Goal: Task Accomplishment & Management: Manage account settings

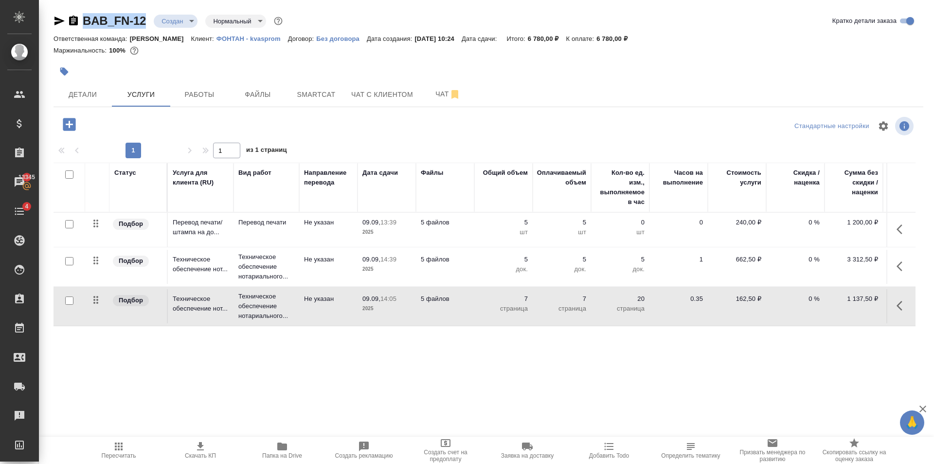
drag, startPoint x: 153, startPoint y: 27, endPoint x: 85, endPoint y: 30, distance: 68.2
click at [85, 30] on div "BAB_FN-12 Создан new Нормальный normal Кратко детали заказа" at bounding box center [489, 22] width 870 height 19
copy link "BAB_FN-12"
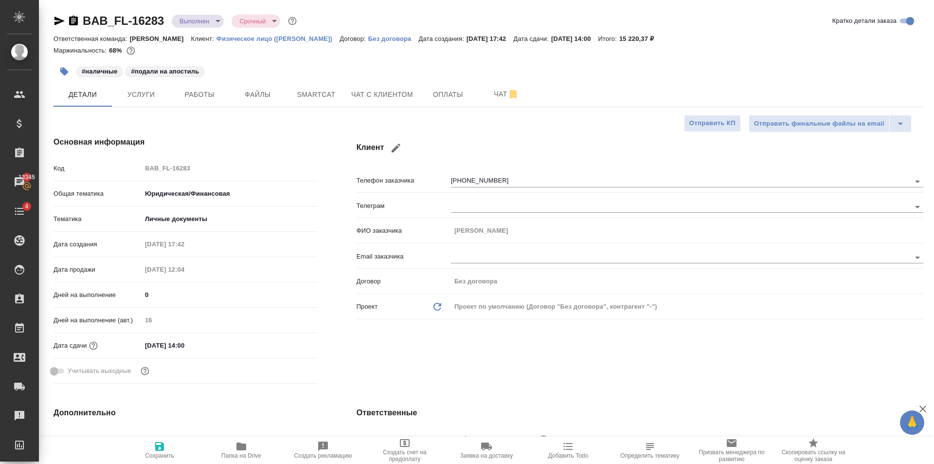
select select "RU"
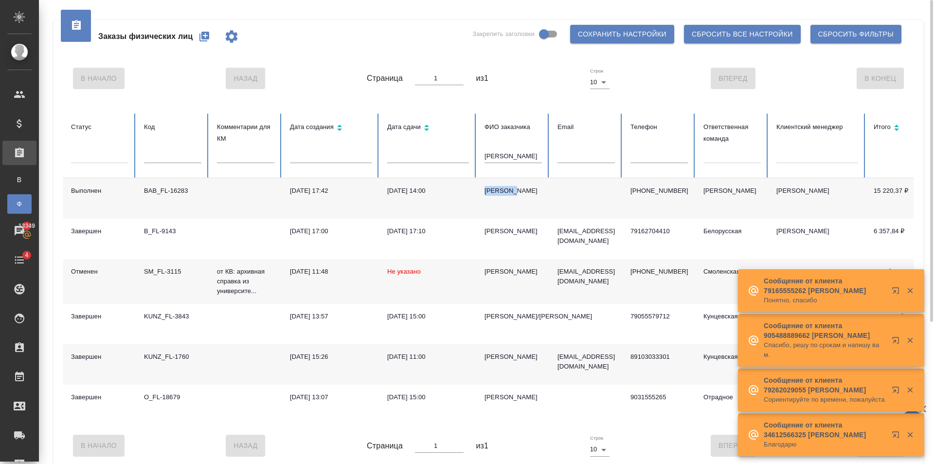
click at [199, 34] on icon "button" at bounding box center [205, 37] width 12 height 12
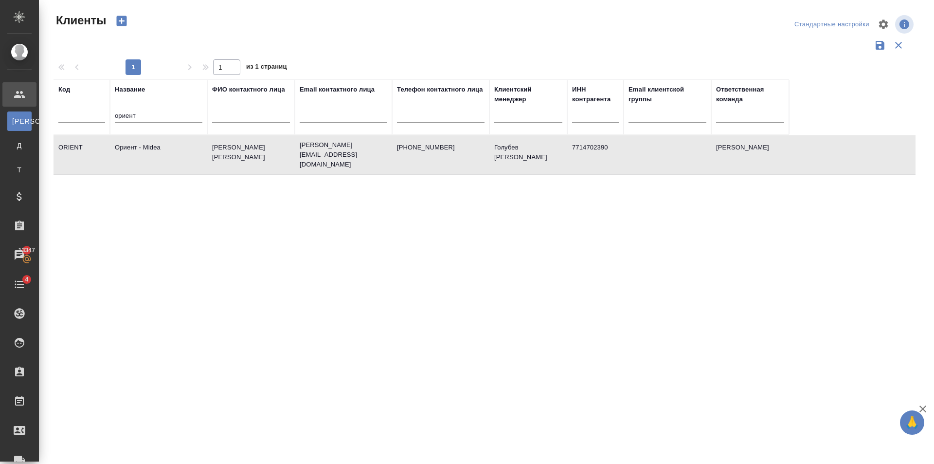
select select "RU"
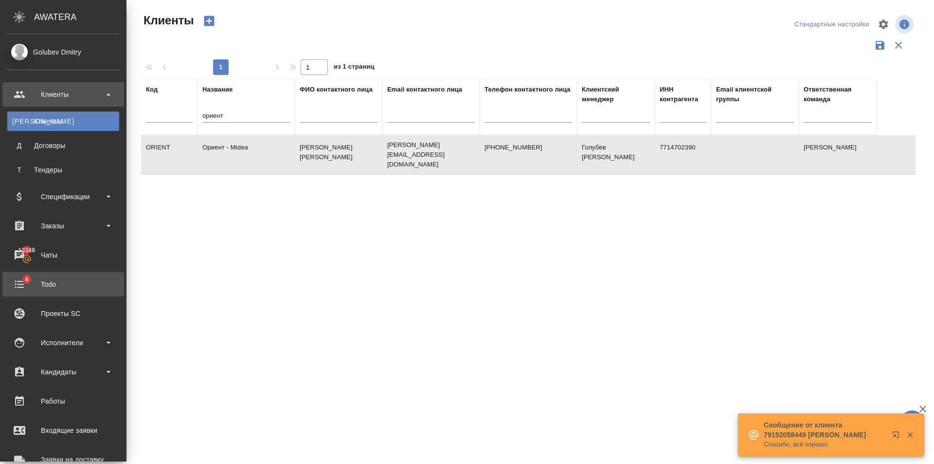
click at [64, 285] on div "Todo" at bounding box center [63, 284] width 112 height 15
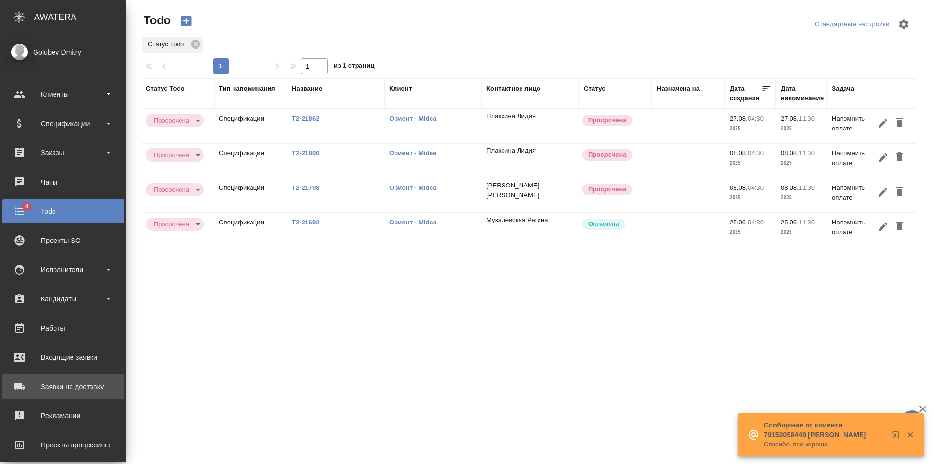
click at [88, 383] on div "Заявки на доставку" at bounding box center [63, 386] width 112 height 15
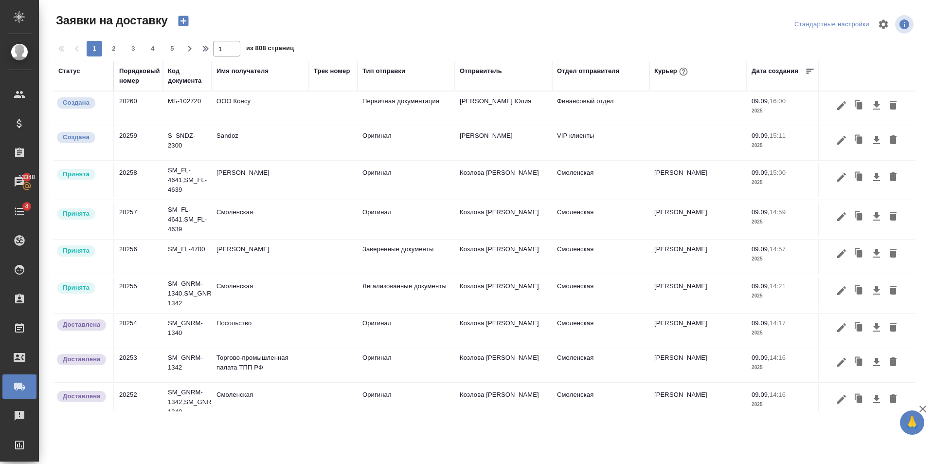
click at [183, 16] on icon "button" at bounding box center [184, 21] width 14 height 14
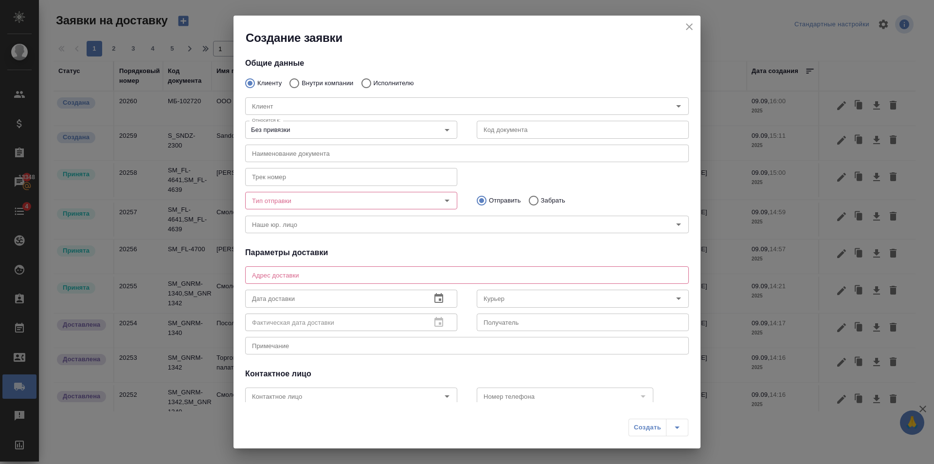
click at [328, 84] on div "Клиент Клиент" at bounding box center [466, 105] width 463 height 43
click at [304, 82] on p "Внутри компании" at bounding box center [328, 83] width 52 height 10
click at [302, 82] on input "Внутри компании" at bounding box center [293, 83] width 18 height 20
radio input "true"
click at [250, 79] on input "Клиенту" at bounding box center [249, 83] width 18 height 20
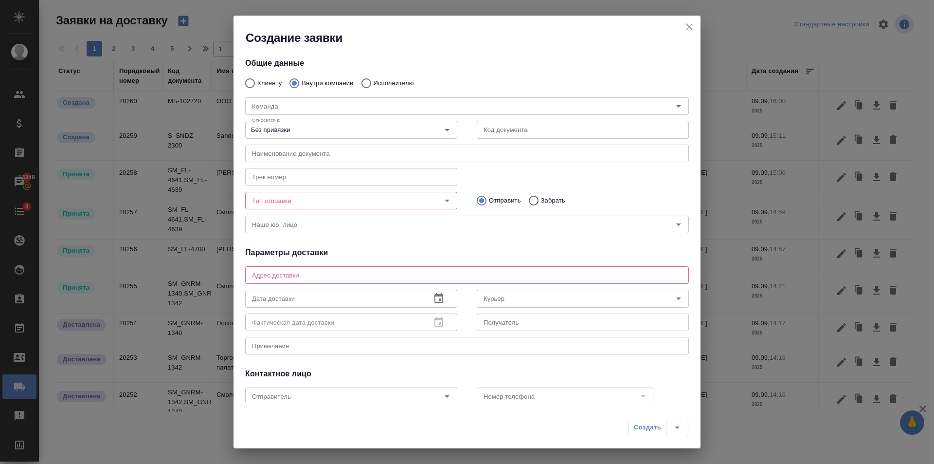
radio input "true"
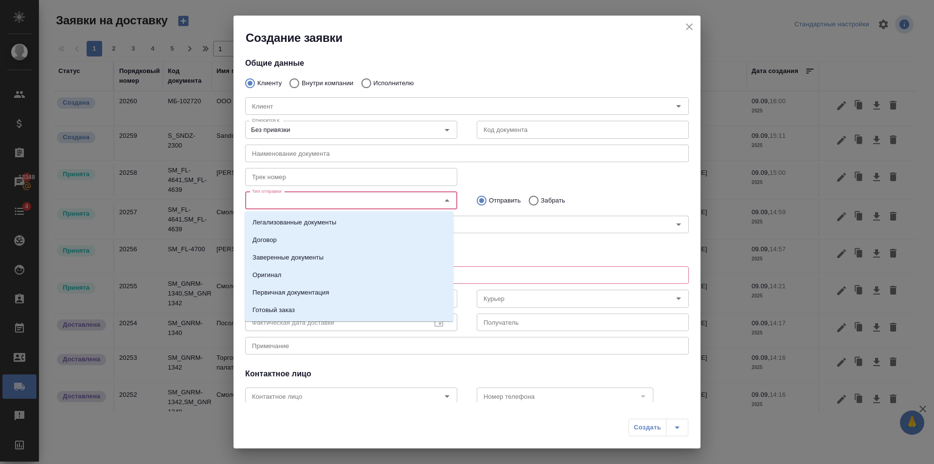
click at [328, 203] on input "Тип отправки" at bounding box center [335, 201] width 174 height 12
click at [320, 307] on li "Готовый заказ" at bounding box center [349, 310] width 209 height 18
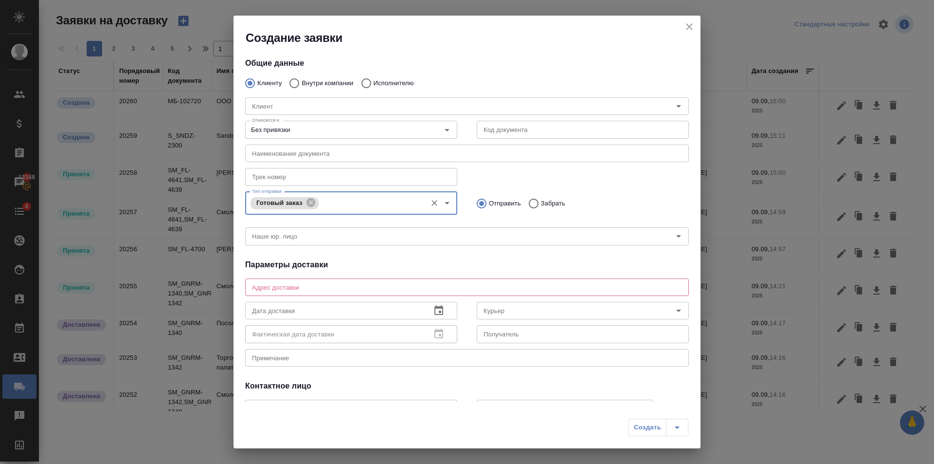
drag, startPoint x: 343, startPoint y: 276, endPoint x: 342, endPoint y: 282, distance: 6.2
click at [343, 276] on div "Адрес доставки x Адрес доставки" at bounding box center [467, 285] width 444 height 23
click at [342, 282] on div "x Адрес доставки" at bounding box center [467, 287] width 444 height 18
click at [340, 282] on div "x Адрес доставки" at bounding box center [467, 287] width 444 height 18
paste textarea "Новодмитровская, 2к1 (БЦ Савеловский сити)"
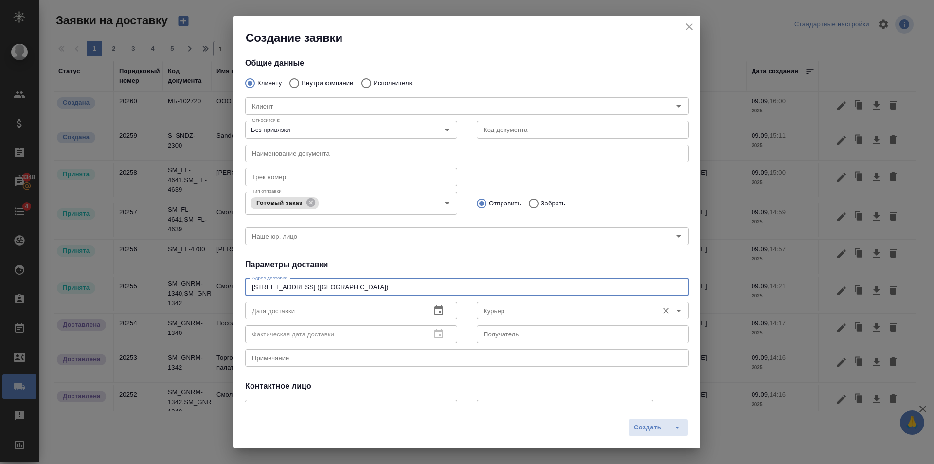
type textarea "Новодмитровская, 2к1 (БЦ Савеловский сити)"
click at [531, 310] on input "Курьер" at bounding box center [567, 311] width 174 height 12
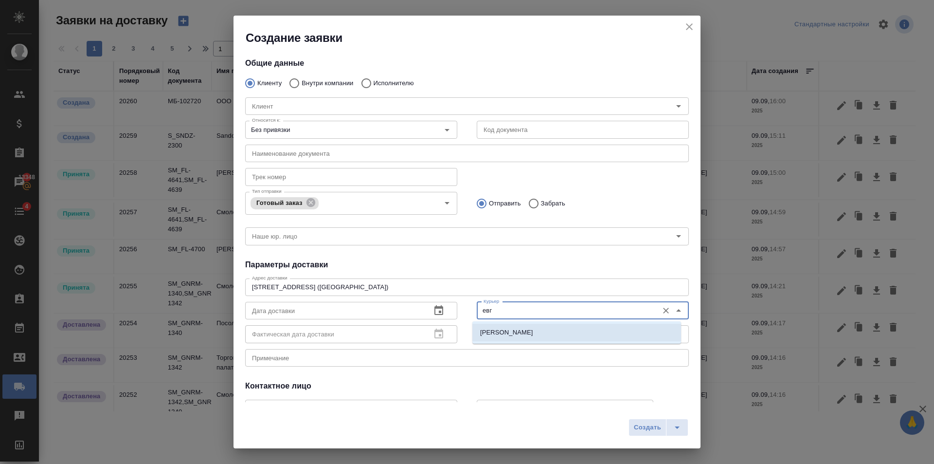
click at [538, 326] on li "Иванова Евгения" at bounding box center [576, 333] width 209 height 18
type input "Иванова Евгения"
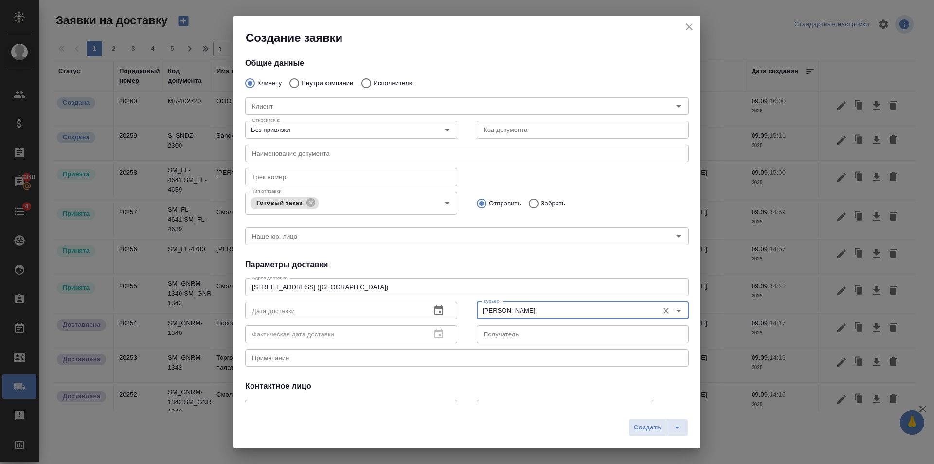
click at [661, 311] on icon "Очистить" at bounding box center [666, 311] width 10 height 10
click at [438, 311] on icon "button" at bounding box center [439, 311] width 12 height 12
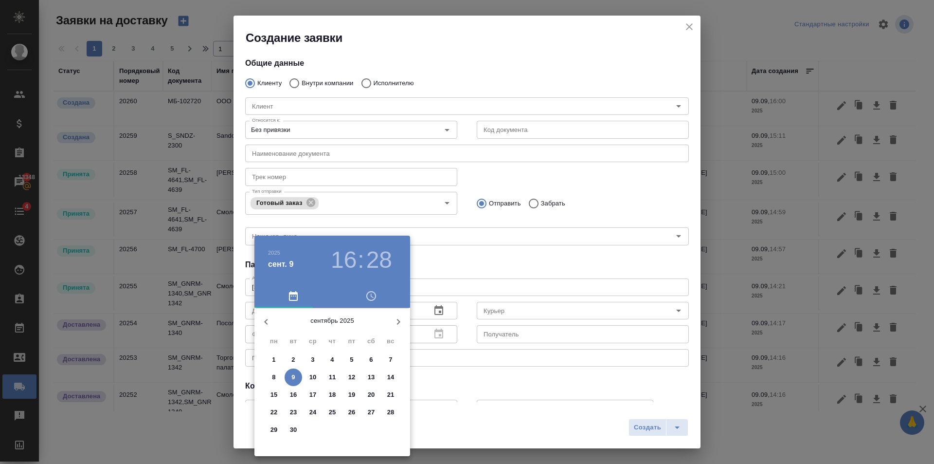
click at [310, 181] on div at bounding box center [467, 232] width 934 height 464
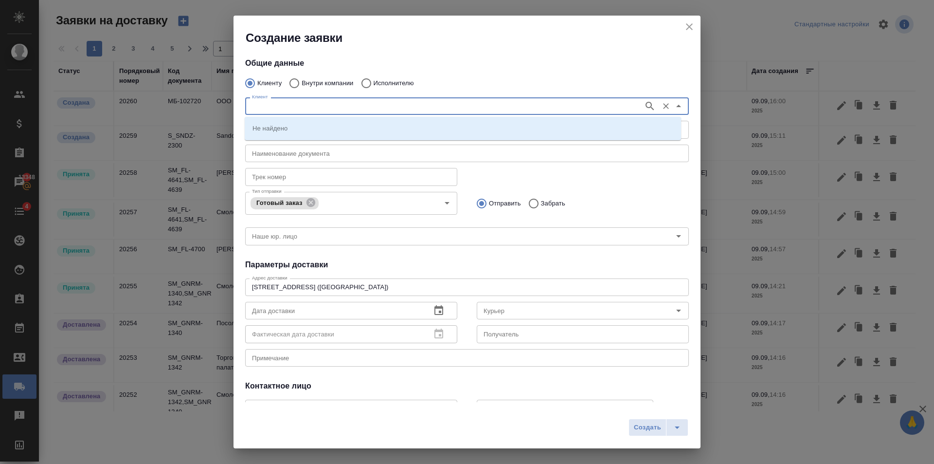
click at [328, 111] on input "Клиент" at bounding box center [443, 106] width 391 height 12
type input "ориент"
click at [644, 105] on icon "button" at bounding box center [650, 106] width 12 height 12
click at [423, 126] on li "Ориент - Midea" at bounding box center [463, 128] width 436 height 18
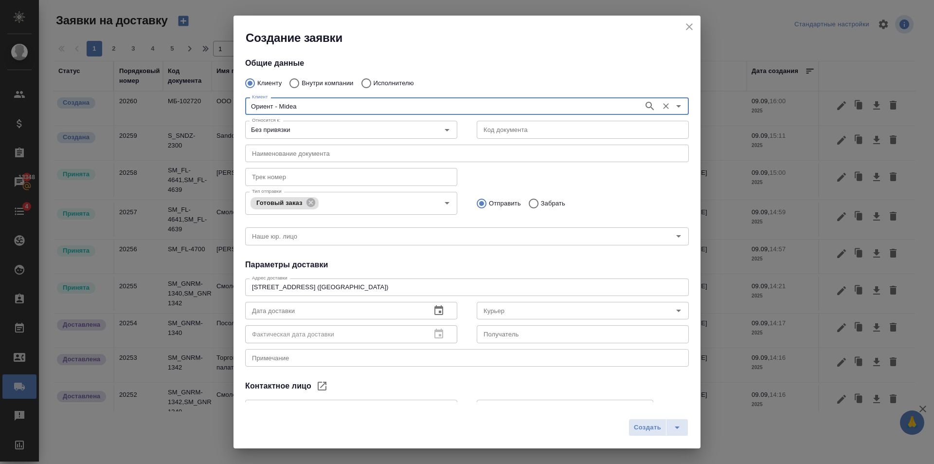
type input "Ориент - Midea"
click at [358, 363] on div "x Примечание" at bounding box center [467, 358] width 444 height 18
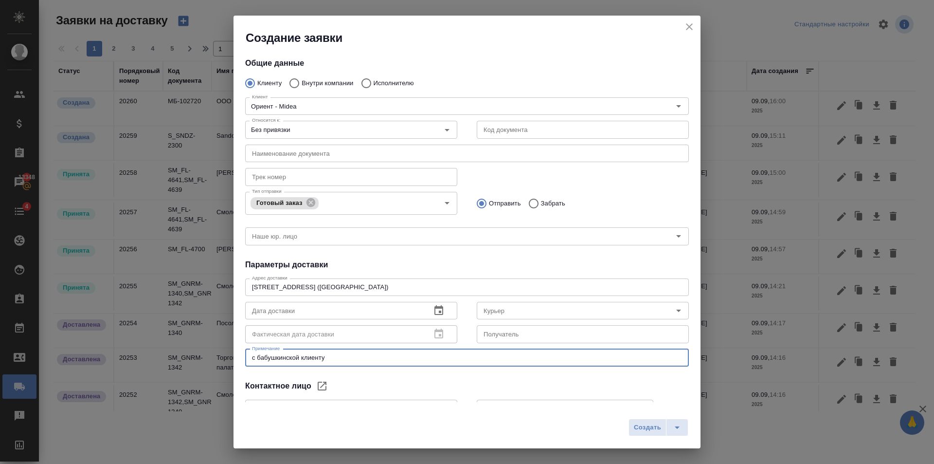
type textarea "с бабушкинской клиенту"
click at [422, 307] on div "Дата доставки" at bounding box center [351, 311] width 212 height 18
click at [441, 311] on icon "button" at bounding box center [439, 311] width 12 height 12
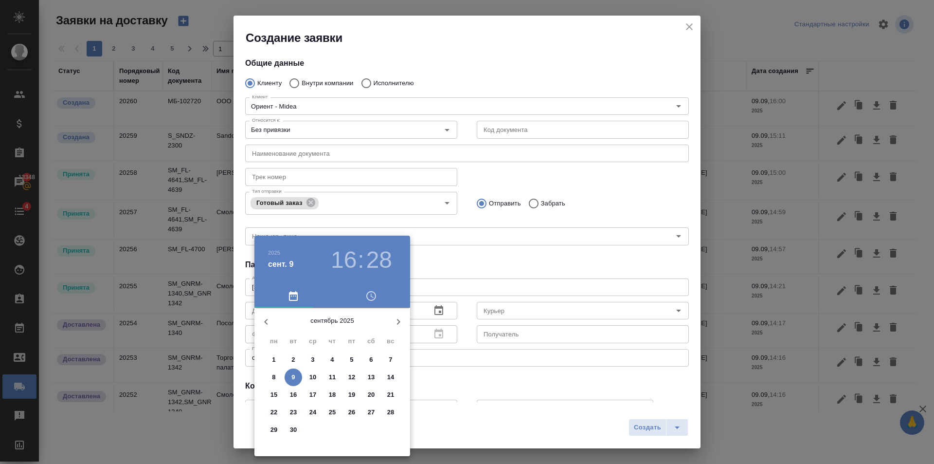
click at [318, 375] on span "10" at bounding box center [313, 377] width 18 height 10
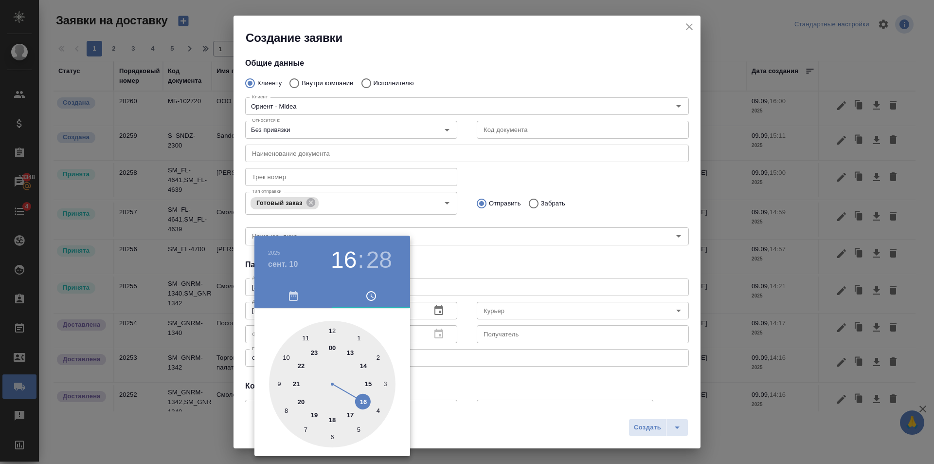
click at [334, 329] on div at bounding box center [332, 384] width 126 height 126
click at [333, 330] on div at bounding box center [332, 384] width 126 height 126
type input "10.09.2025 12:00"
click at [522, 260] on div at bounding box center [467, 232] width 934 height 464
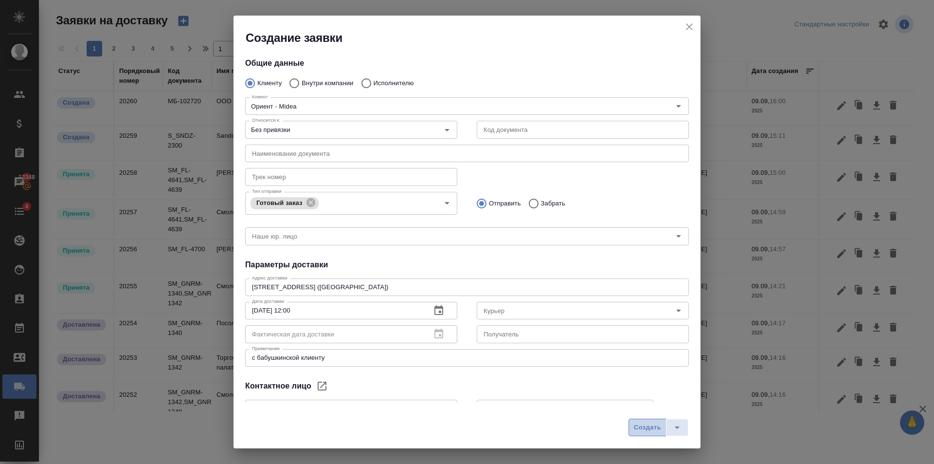
click at [651, 432] on span "Создать" at bounding box center [647, 427] width 27 height 11
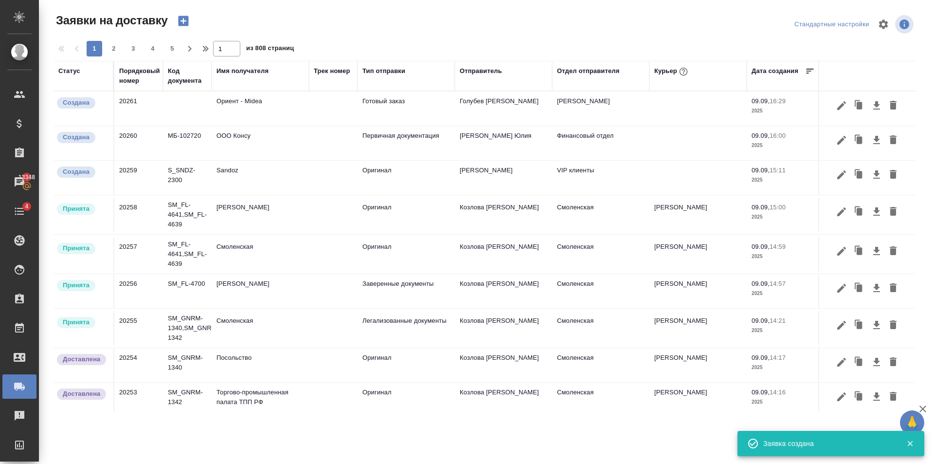
click at [182, 21] on icon "button" at bounding box center [184, 21] width 14 height 14
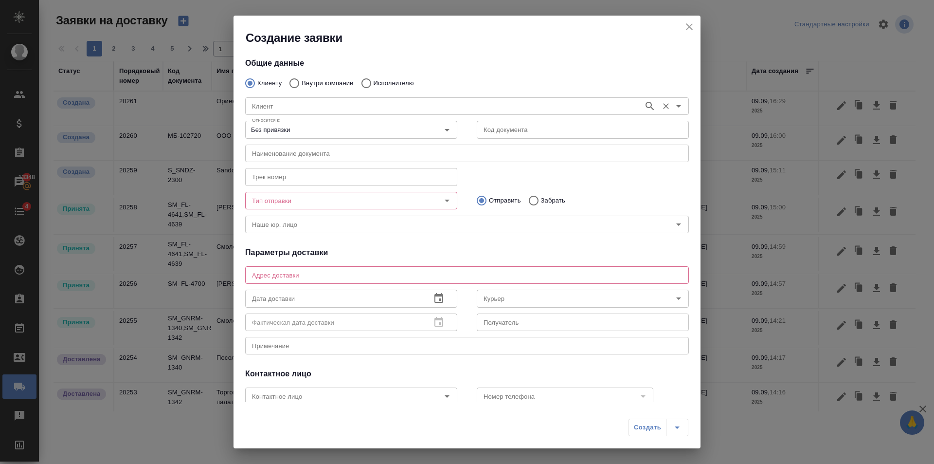
click at [272, 103] on input "Клиент" at bounding box center [443, 106] width 391 height 12
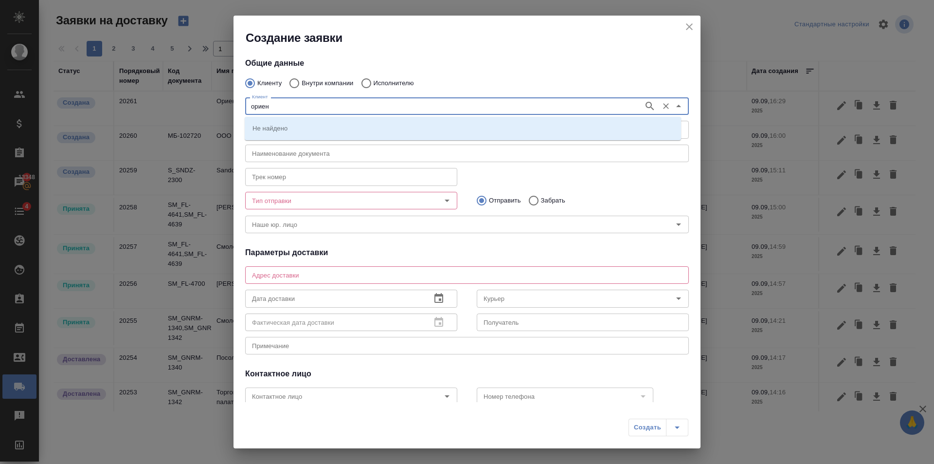
type input "ориент"
click at [644, 101] on icon "button" at bounding box center [650, 106] width 12 height 12
click at [343, 126] on li "Ориент - Midea" at bounding box center [463, 128] width 436 height 18
type input "Ориент - Midea"
type textarea "Новодмитровская, 2к1 (БЦ Савеловский сити)"
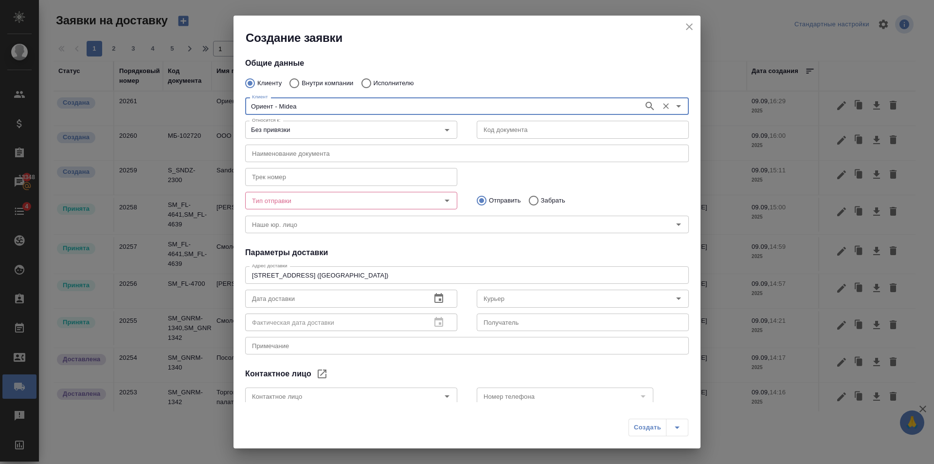
type input "Ориент - Midea"
click at [365, 198] on input "Тип отправки" at bounding box center [335, 201] width 174 height 12
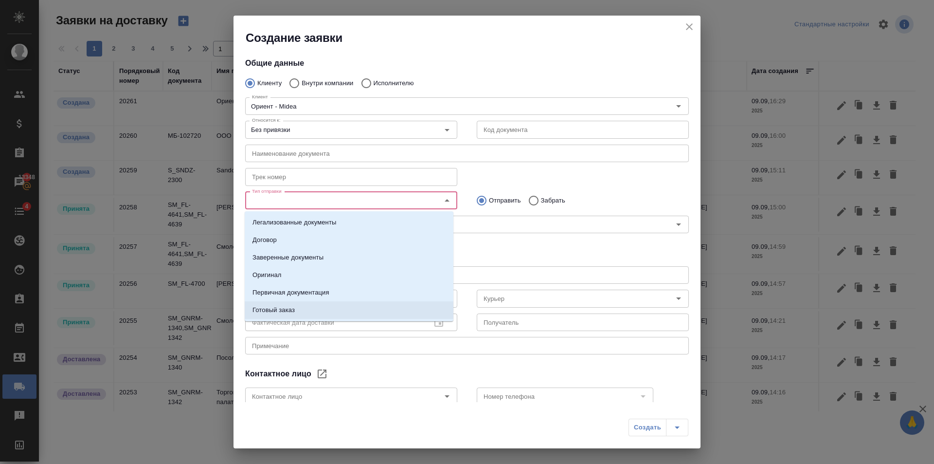
click at [330, 305] on li "Готовый заказ" at bounding box center [349, 310] width 209 height 18
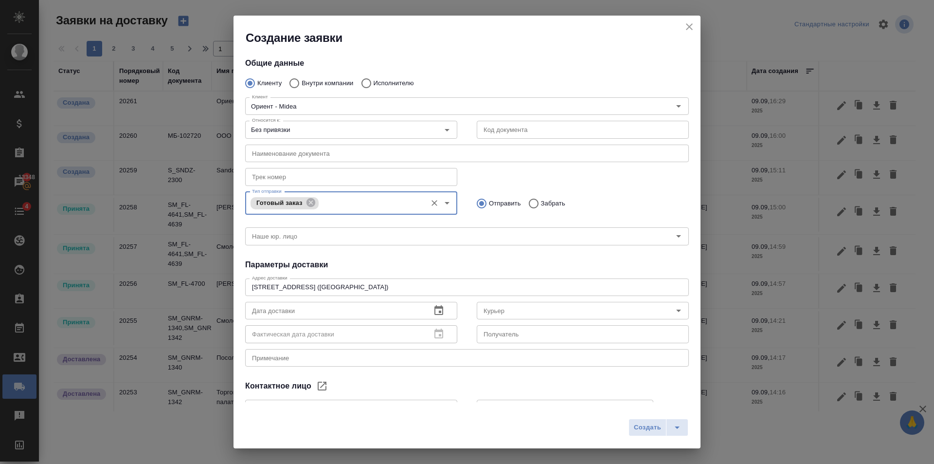
click at [433, 310] on icon "button" at bounding box center [439, 311] width 12 height 12
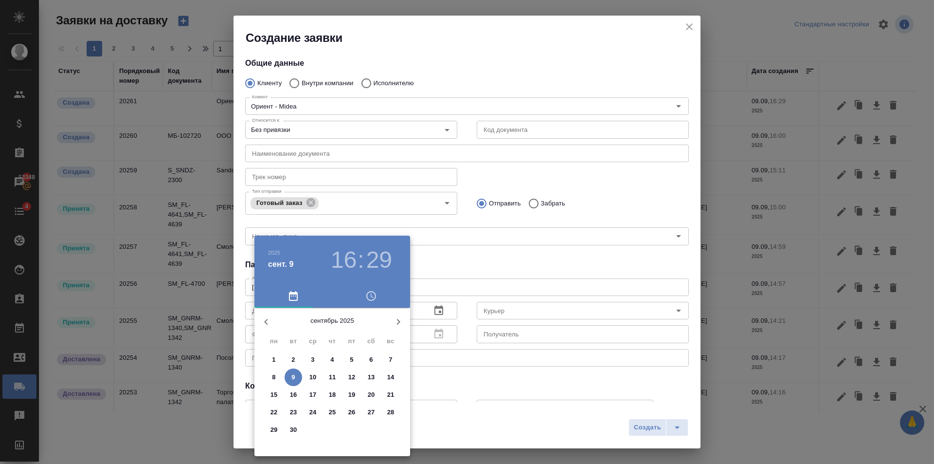
click at [313, 380] on p "10" at bounding box center [312, 377] width 7 height 10
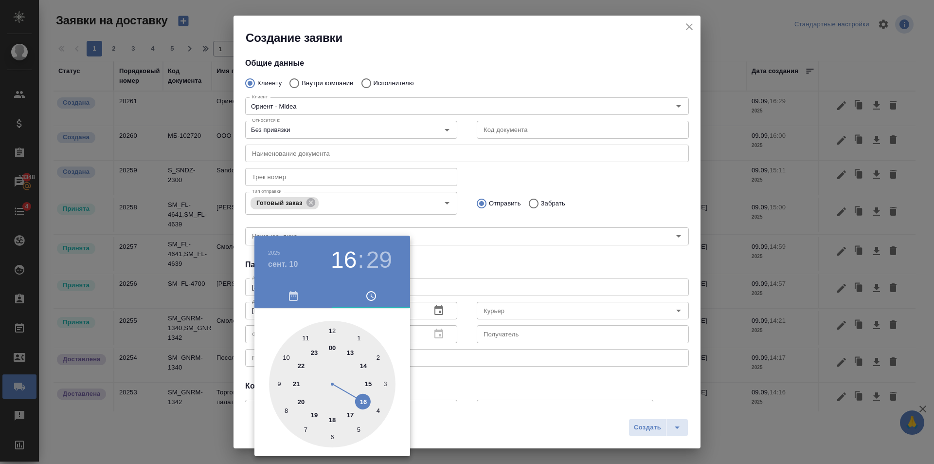
drag, startPoint x: 335, startPoint y: 323, endPoint x: 332, endPoint y: 327, distance: 5.7
click at [333, 326] on div at bounding box center [332, 384] width 126 height 126
click at [332, 327] on div at bounding box center [332, 384] width 126 height 126
type input "10.09.2025 12:00"
click at [445, 265] on div at bounding box center [467, 232] width 934 height 464
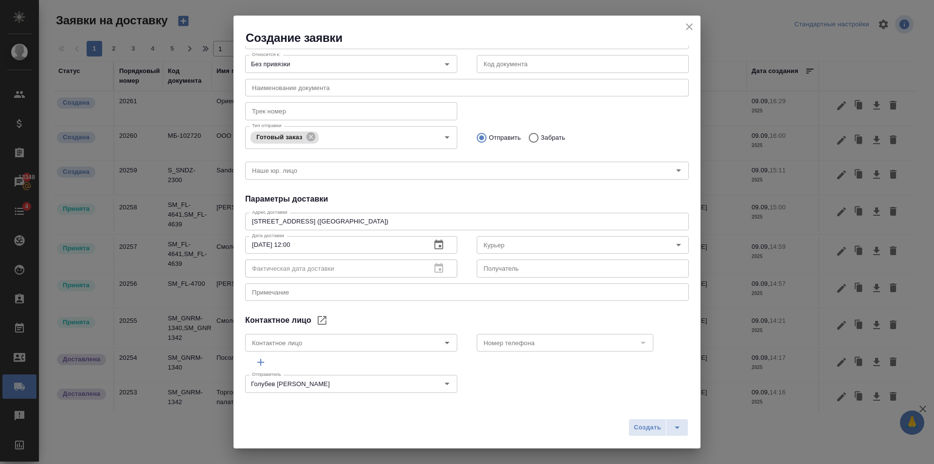
scroll to position [68, 0]
click at [330, 289] on textarea at bounding box center [467, 289] width 430 height 7
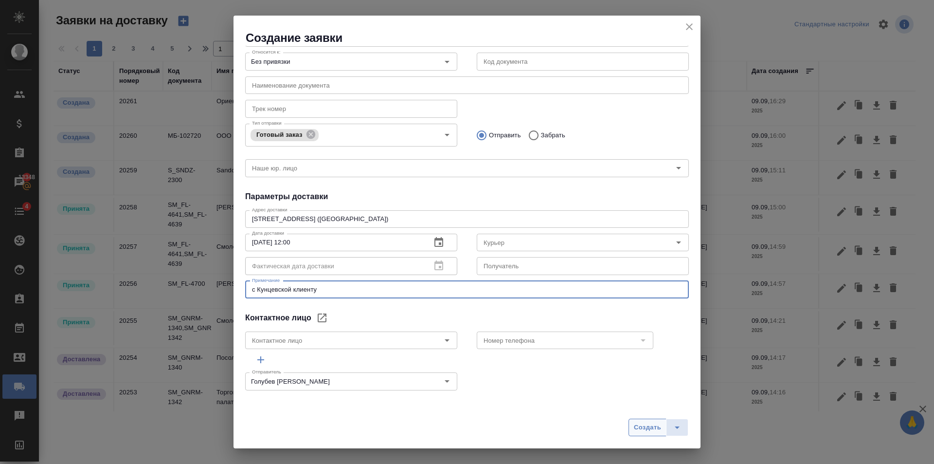
type textarea "с Кунцевской клиенту"
click at [662, 430] on button "Создать" at bounding box center [648, 427] width 38 height 18
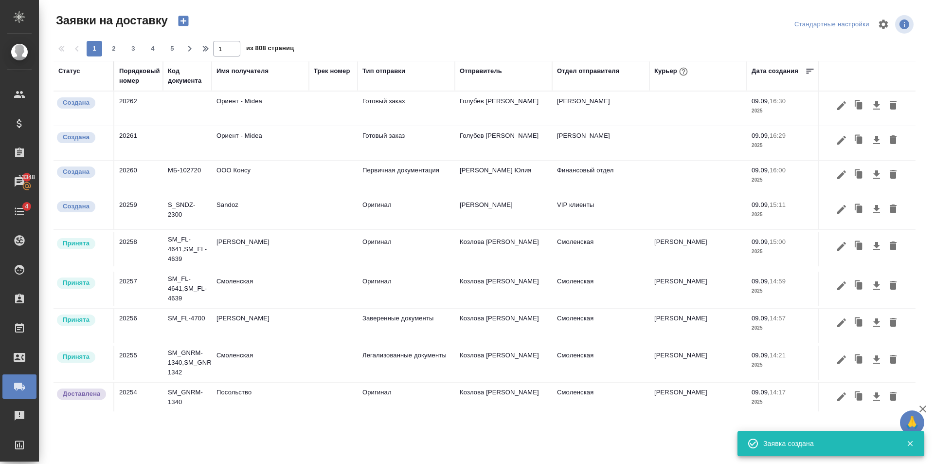
click at [185, 20] on icon "button" at bounding box center [183, 21] width 10 height 10
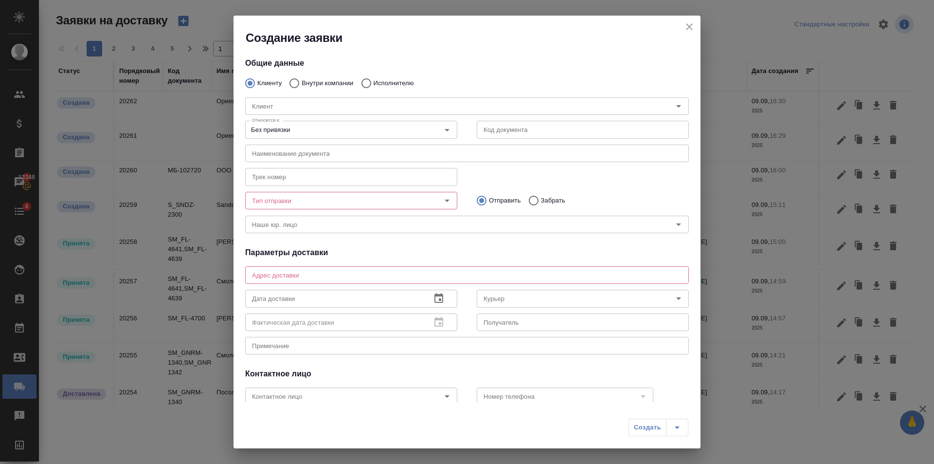
click at [335, 79] on p "Внутри компании" at bounding box center [328, 83] width 52 height 10
click at [302, 79] on input "Внутри компании" at bounding box center [293, 83] width 18 height 20
radio input "true"
click at [340, 97] on div "Команда" at bounding box center [467, 106] width 444 height 18
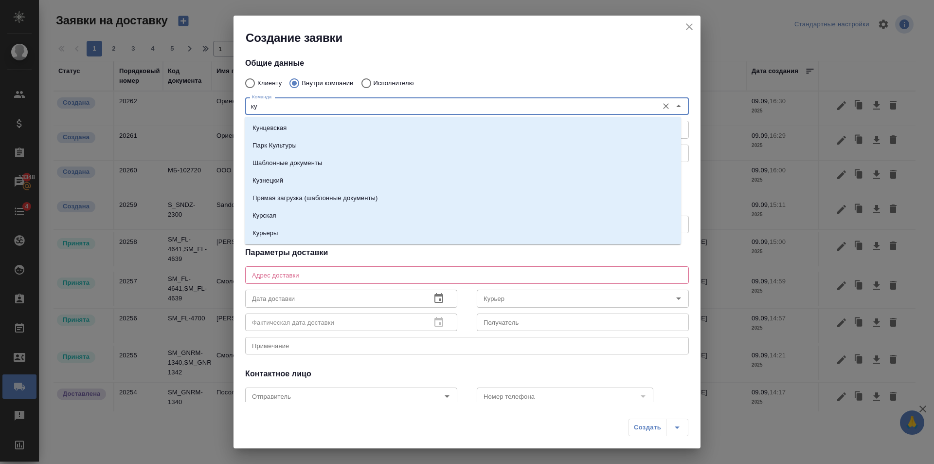
type input "кун"
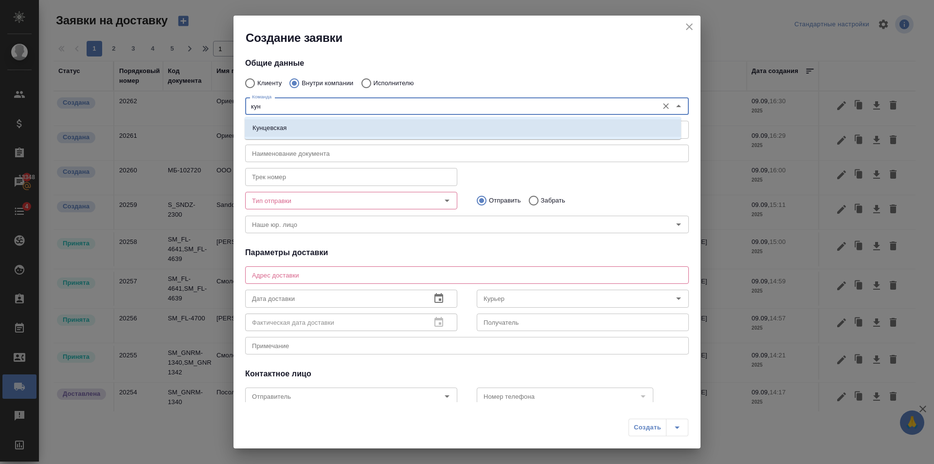
click at [345, 119] on li "Кунцевская" at bounding box center [463, 128] width 436 height 18
type textarea "ул. Верейская, 29, стр. 151, "Лофт", 1 этаж, офис "Нотариус""
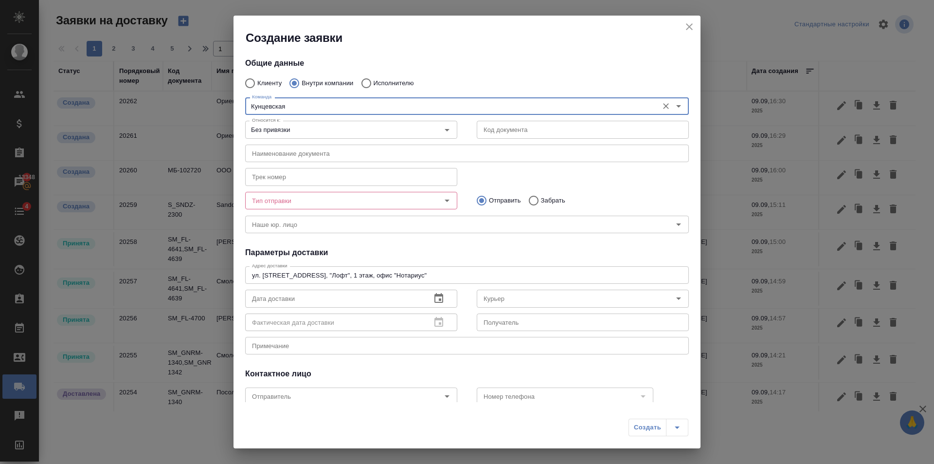
type input "Кунцевская"
click at [299, 354] on div "x Примечание" at bounding box center [467, 346] width 444 height 18
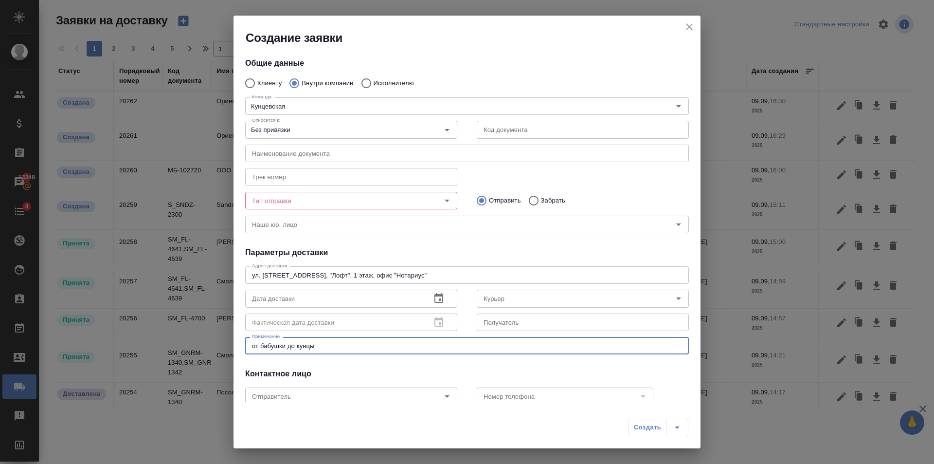
type textarea "от бабушки до кунцы"
click at [437, 297] on icon "button" at bounding box center [439, 298] width 12 height 12
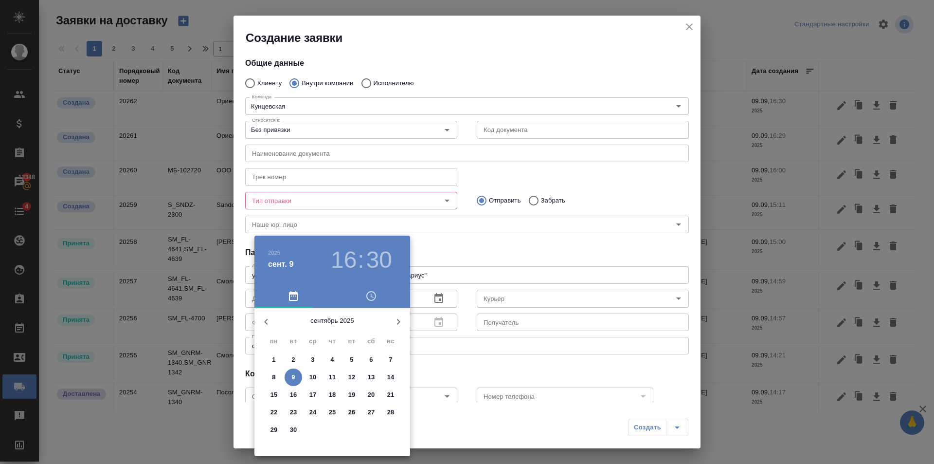
click at [314, 373] on p "10" at bounding box center [312, 377] width 7 height 10
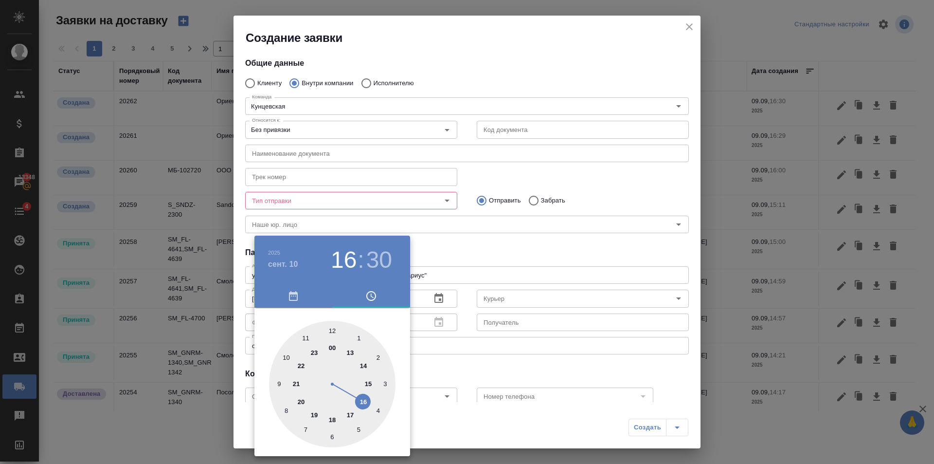
click at [332, 331] on div at bounding box center [332, 384] width 126 height 126
type input "10.09.2025 12:00"
click at [536, 254] on div at bounding box center [467, 232] width 934 height 464
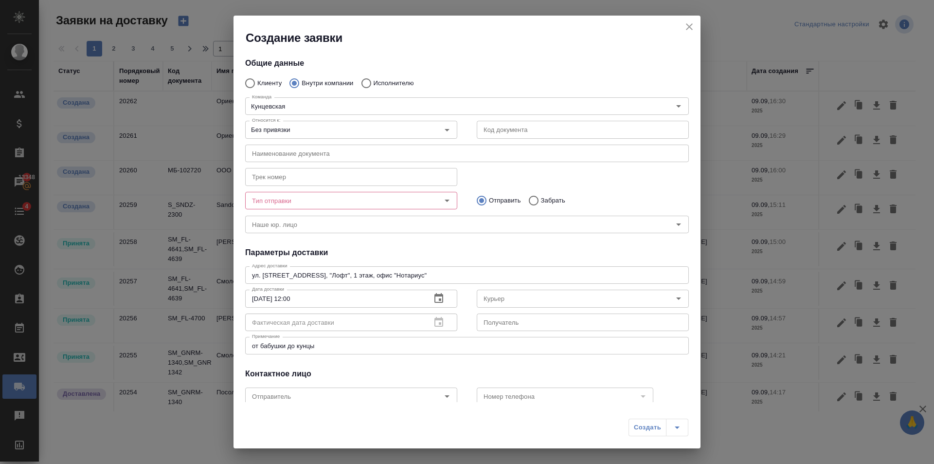
click at [253, 345] on textarea "от бабушки до кунцы" at bounding box center [467, 345] width 430 height 7
type textarea "поездка от бабушки до кунцы"
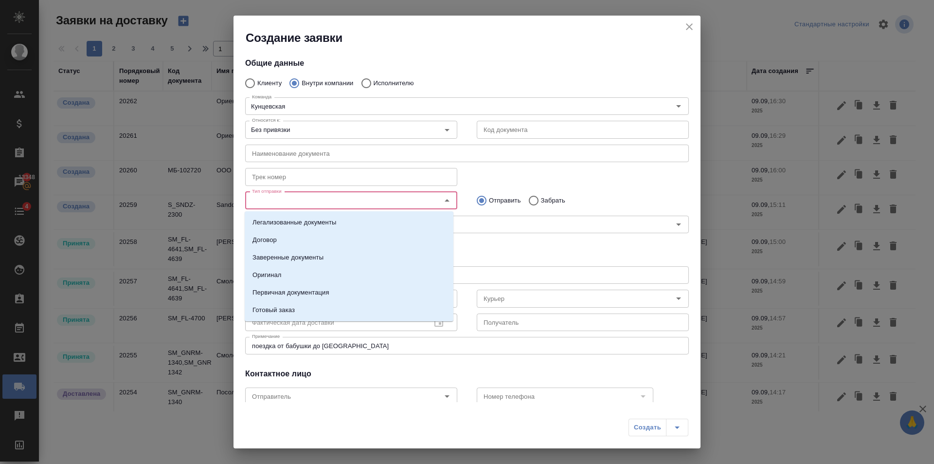
click at [395, 203] on input "Тип отправки" at bounding box center [335, 201] width 174 height 12
click at [287, 308] on p "Готовый заказ" at bounding box center [274, 310] width 42 height 10
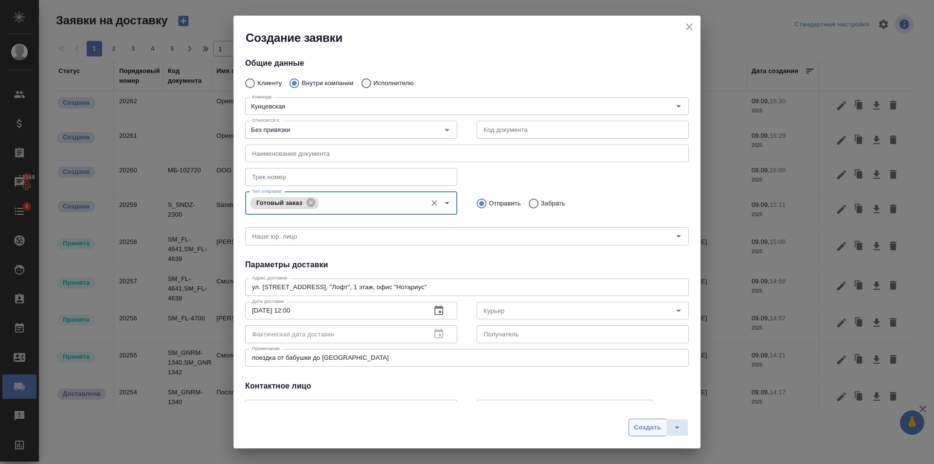
click at [633, 424] on button "Создать" at bounding box center [648, 427] width 38 height 18
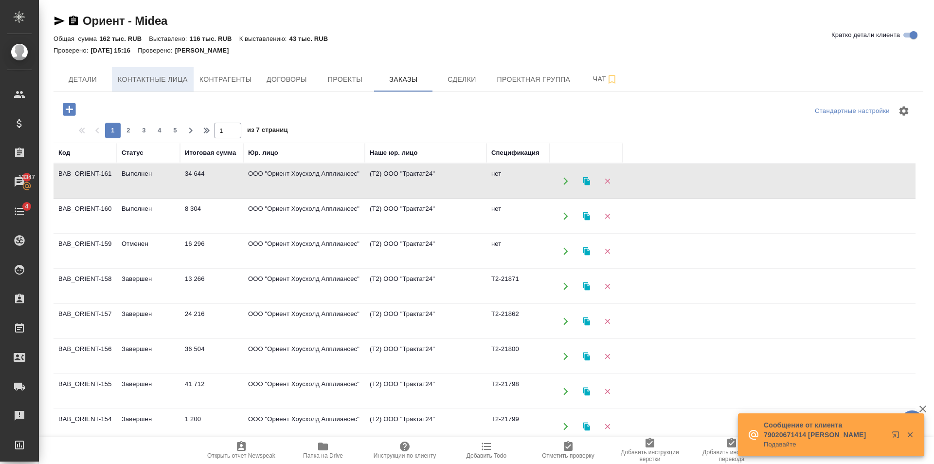
click at [133, 79] on span "Контактные лица" at bounding box center [153, 79] width 70 height 12
select select "RU"
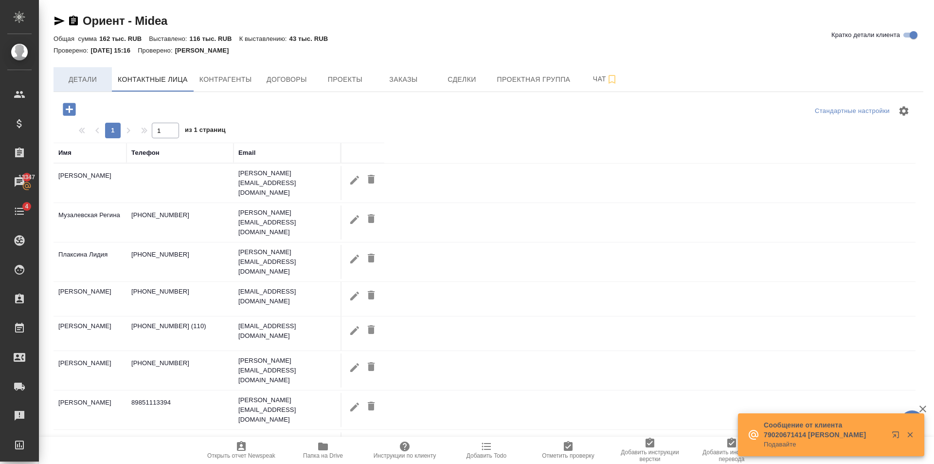
click at [104, 77] on span "Детали" at bounding box center [82, 79] width 47 height 12
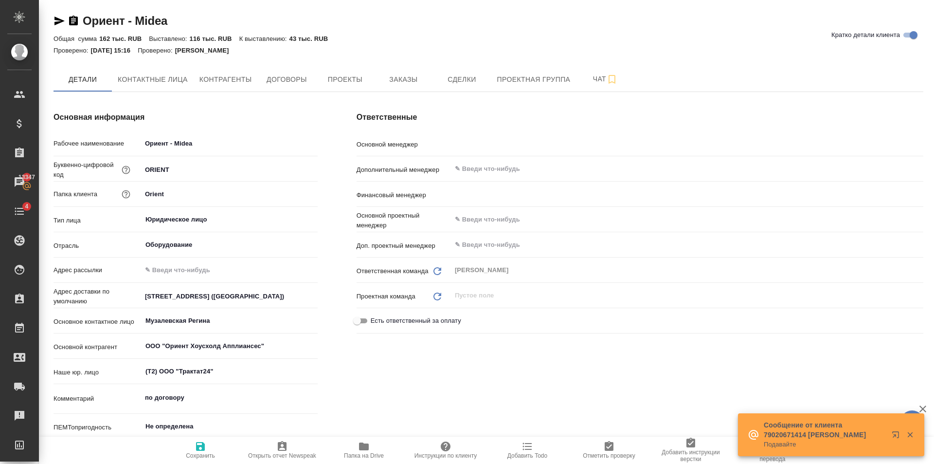
type textarea "x"
type input "[PERSON_NAME]"
type input "Левченко Юлия"
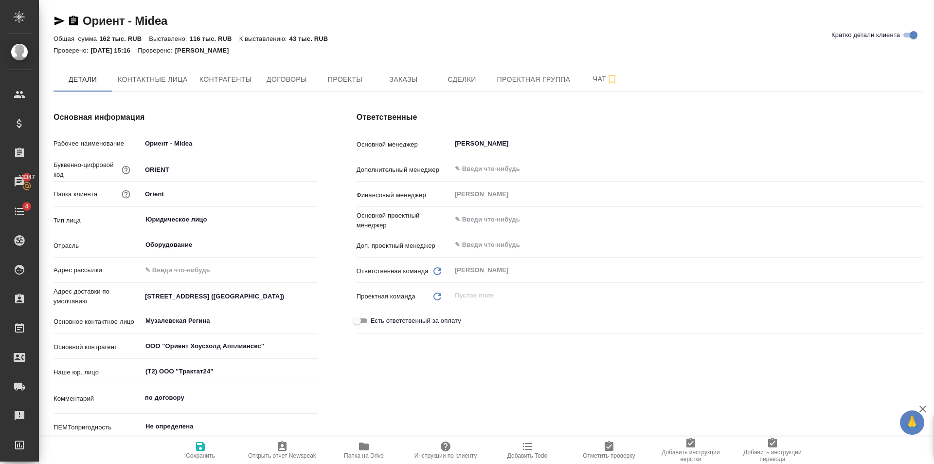
type textarea "x"
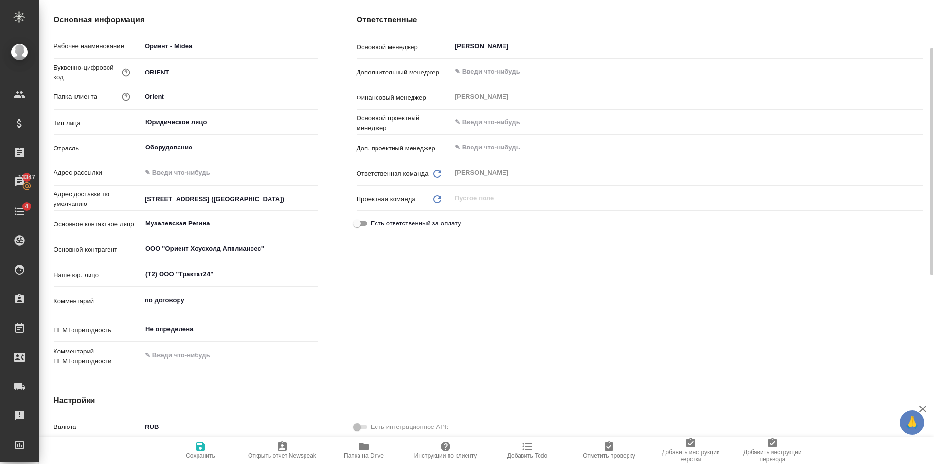
click at [307, 202] on input "Новодмитровская, 2к1 (БЦ Савеловский сити)" at bounding box center [230, 199] width 176 height 14
drag, startPoint x: 303, startPoint y: 200, endPoint x: 146, endPoint y: 200, distance: 156.7
click at [146, 200] on input "Новодмитровская, 2к1 (БЦ Савеловский сити)" at bounding box center [229, 199] width 175 height 14
click at [517, 313] on div "Ответственные Основной менеджер Голубев Дмитрий ​ Дополнительный менеджер ​ Фин…" at bounding box center [640, 195] width 606 height 400
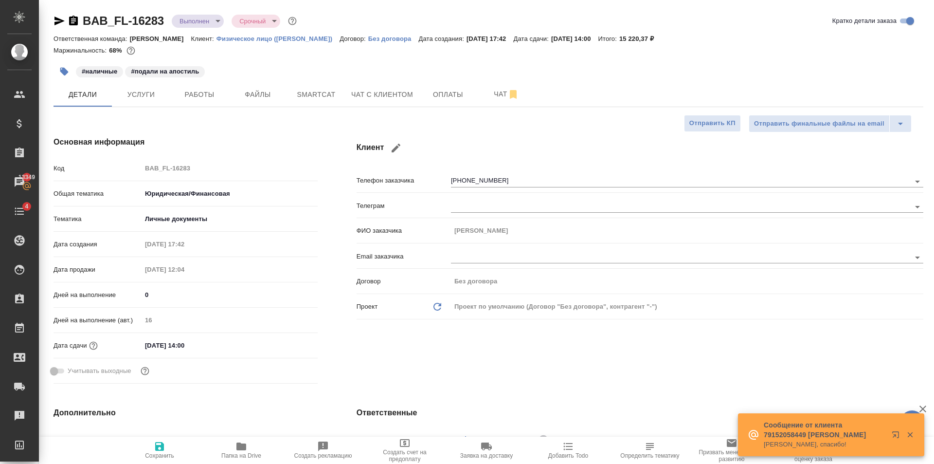
select select "RU"
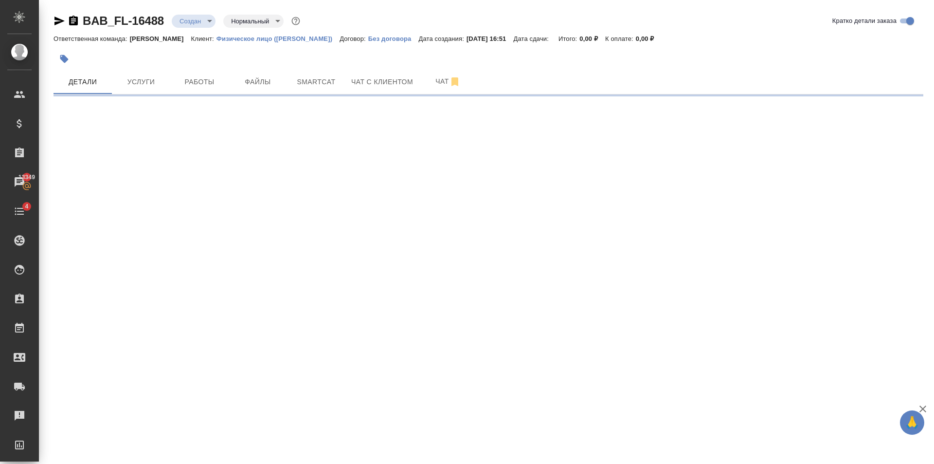
select select "RU"
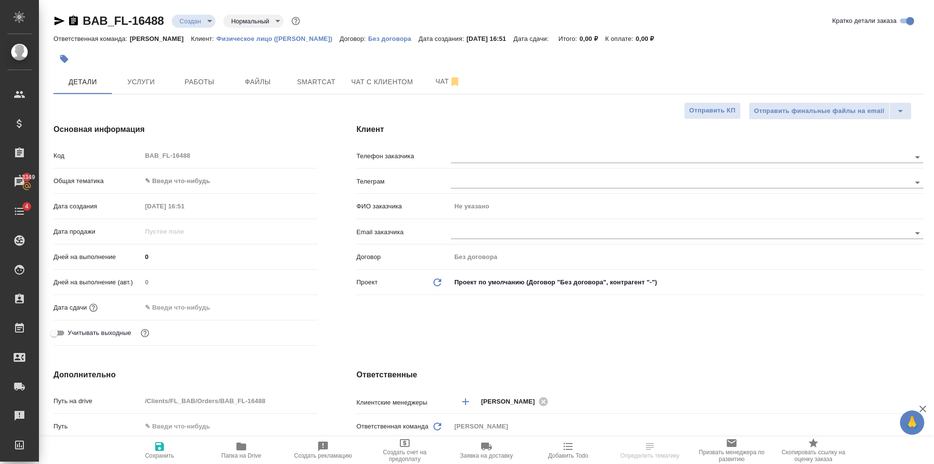
type textarea "x"
click at [156, 181] on body "🙏 .cls-1 fill:#fff; AWATERA [PERSON_NAME] Клиенты Спецификации Заказы 13349 Чат…" at bounding box center [467, 232] width 934 height 464
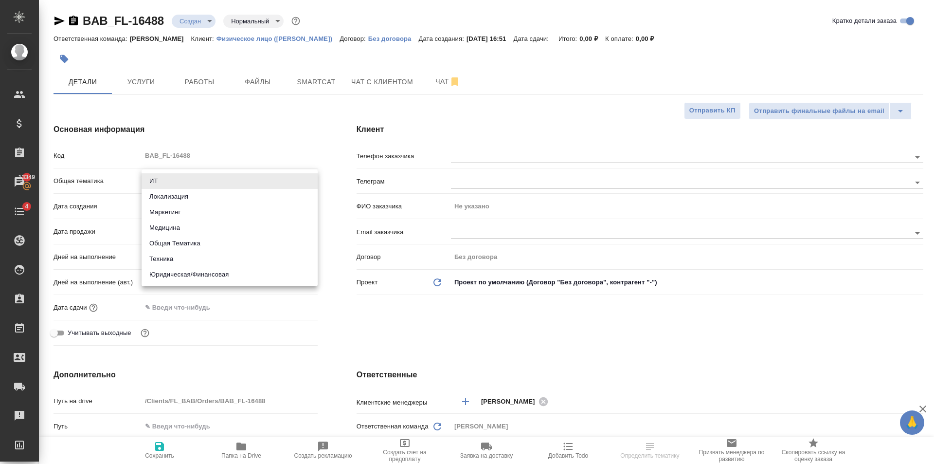
click at [192, 270] on li "Юридическая/Финансовая" at bounding box center [230, 275] width 176 height 16
type input "yr-fn"
type textarea "x"
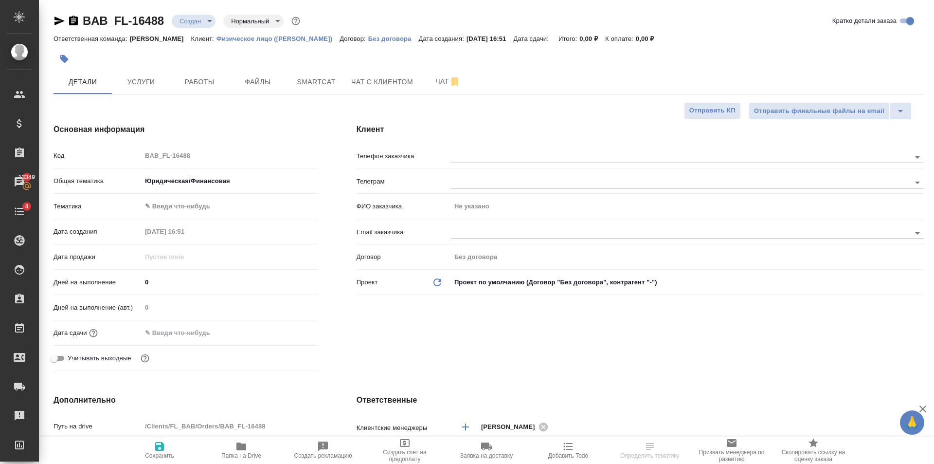
click at [184, 209] on body "🙏 .cls-1 fill:#fff; AWATERA Golubev Dmitry Клиенты Спецификации Заказы 13349 Ча…" at bounding box center [467, 232] width 934 height 464
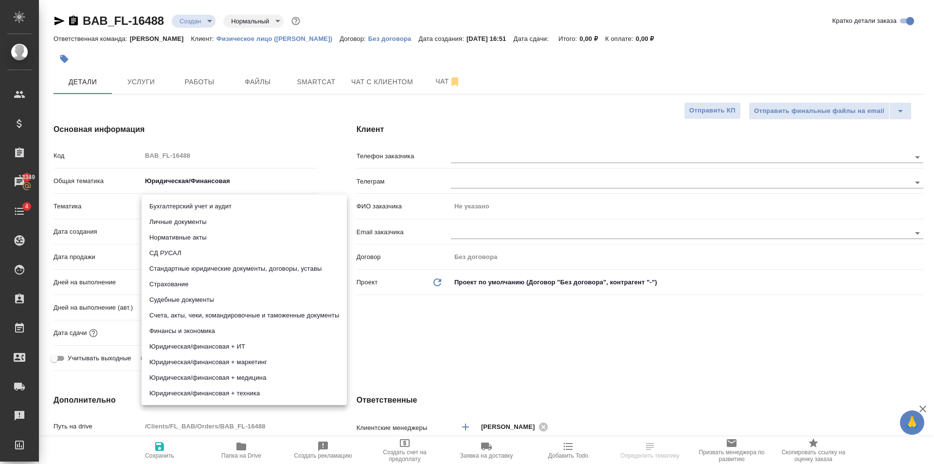
click at [186, 222] on li "Личные документы" at bounding box center [244, 222] width 205 height 16
type textarea "x"
type input "5a8b8b956a9677013d343cfe"
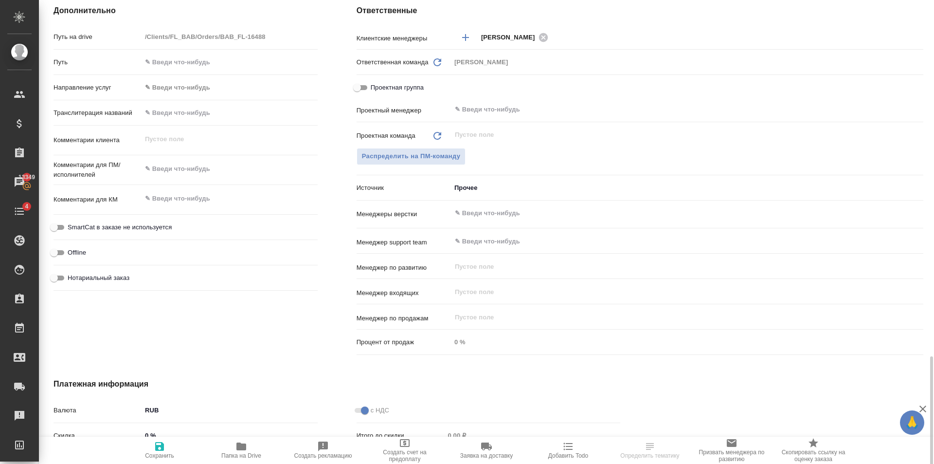
scroll to position [504, 0]
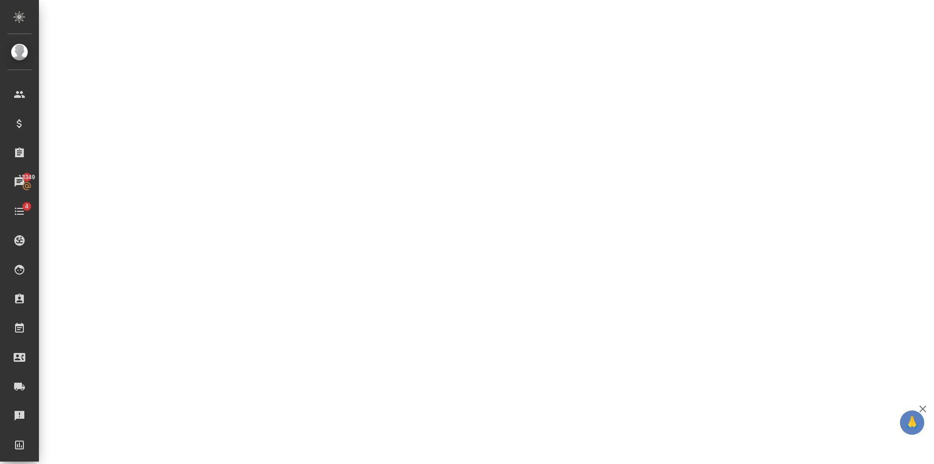
click at [365, 428] on div ".cls-1 fill:#fff; AWATERA Golubev Dmitry Клиенты Спецификации Заказы 13349 Чаты…" at bounding box center [467, 232] width 934 height 464
select select "RU"
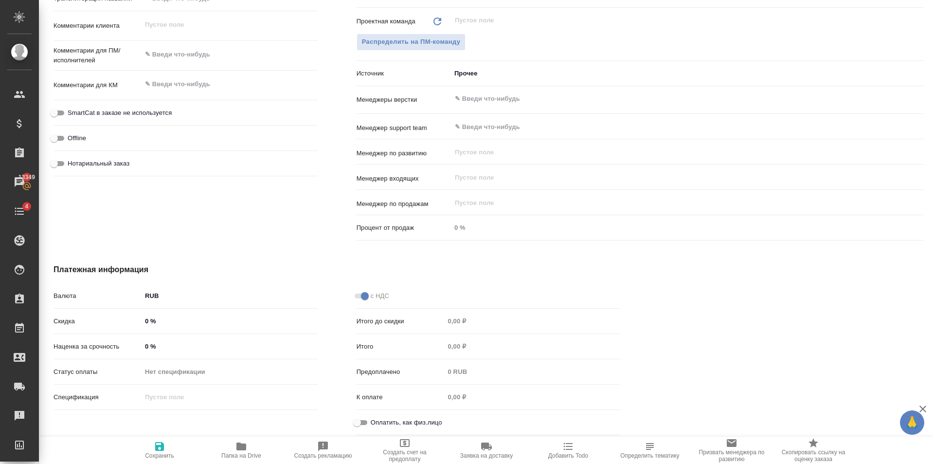
type textarea "x"
click at [371, 419] on span "Оплатить, как физ.лицо" at bounding box center [407, 422] width 72 height 10
click at [371, 419] on input "Оплатить, как физ.лицо" at bounding box center [357, 422] width 35 height 12
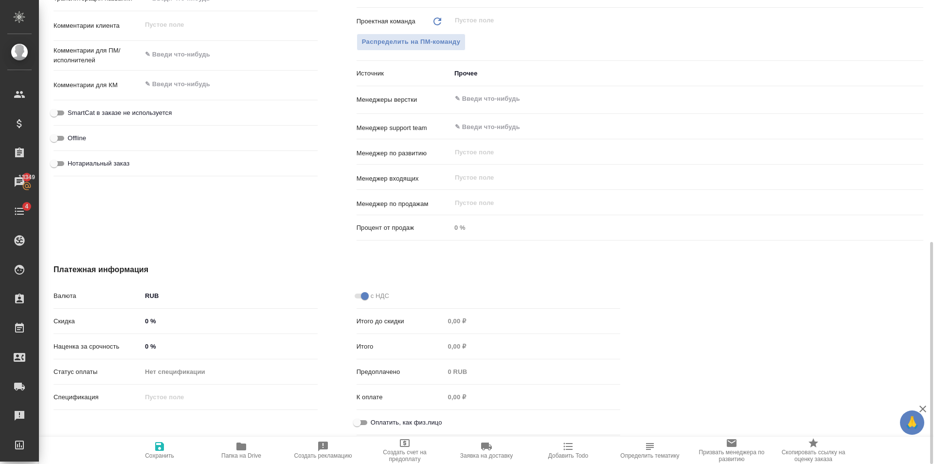
checkbox input "true"
type textarea "x"
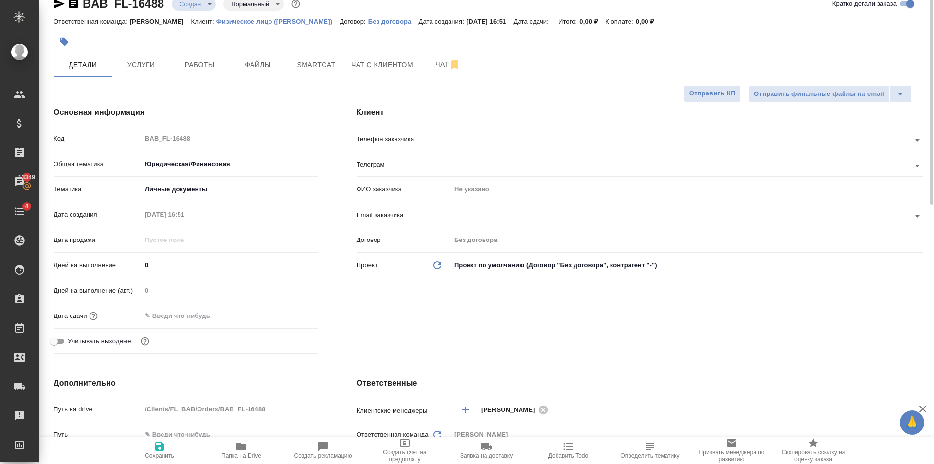
scroll to position [0, 0]
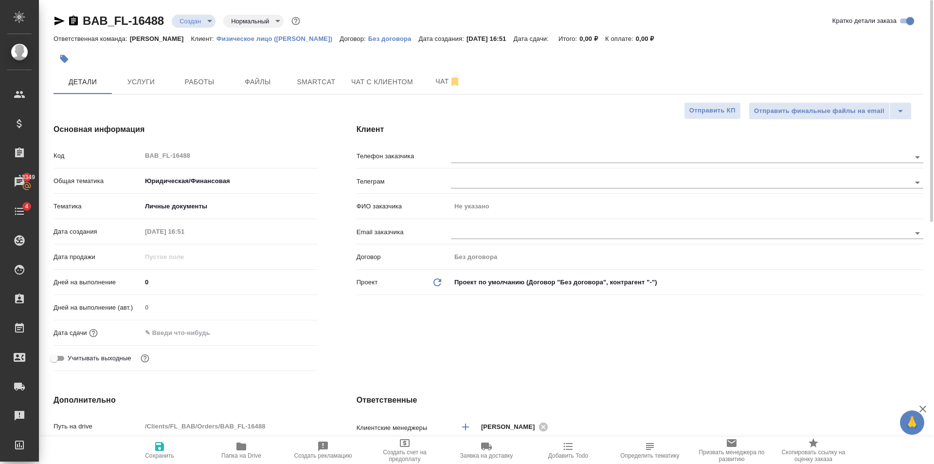
click at [170, 447] on span "Сохранить" at bounding box center [160, 449] width 70 height 18
type textarea "x"
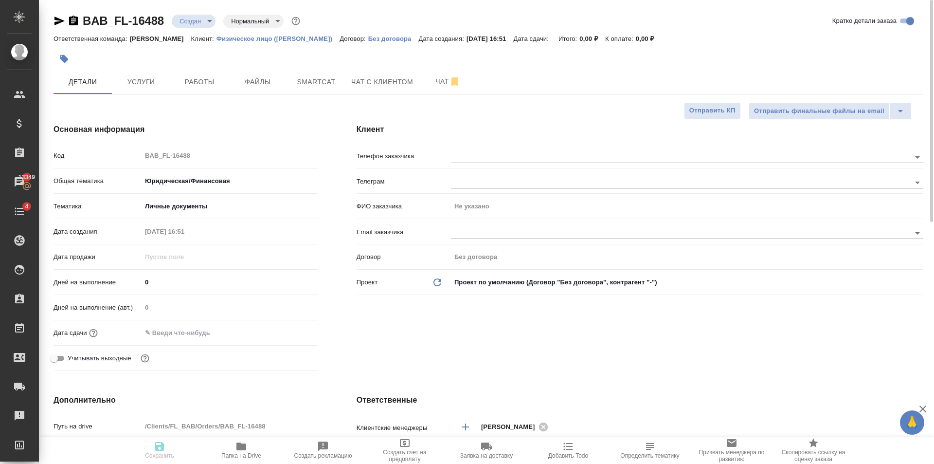
type textarea "x"
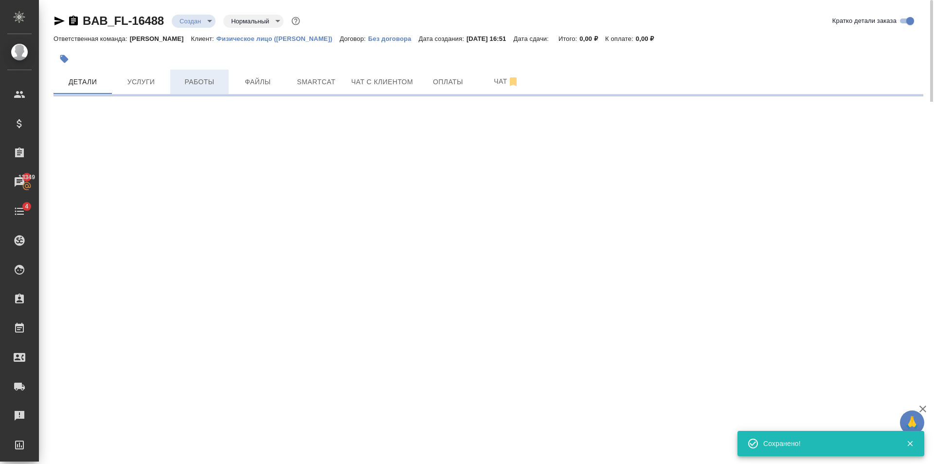
select select "RU"
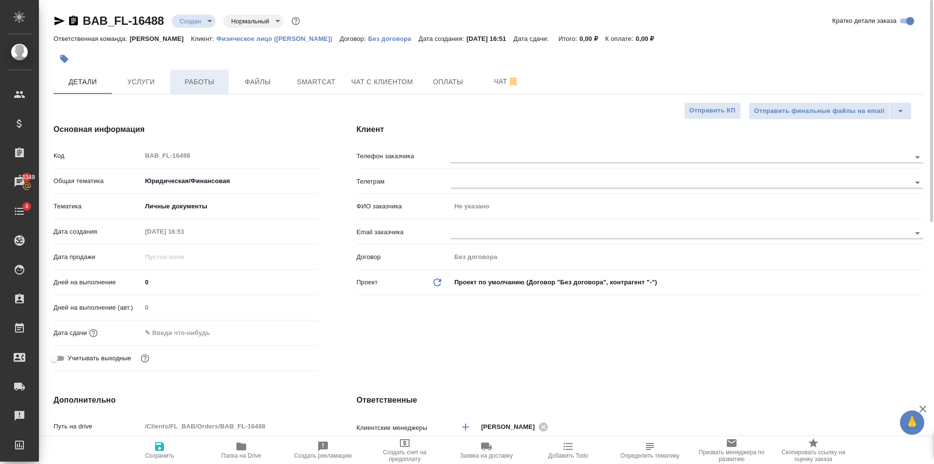
type textarea "x"
click at [221, 333] on input "text" at bounding box center [184, 332] width 85 height 14
click at [292, 331] on icon "button" at bounding box center [290, 332] width 12 height 12
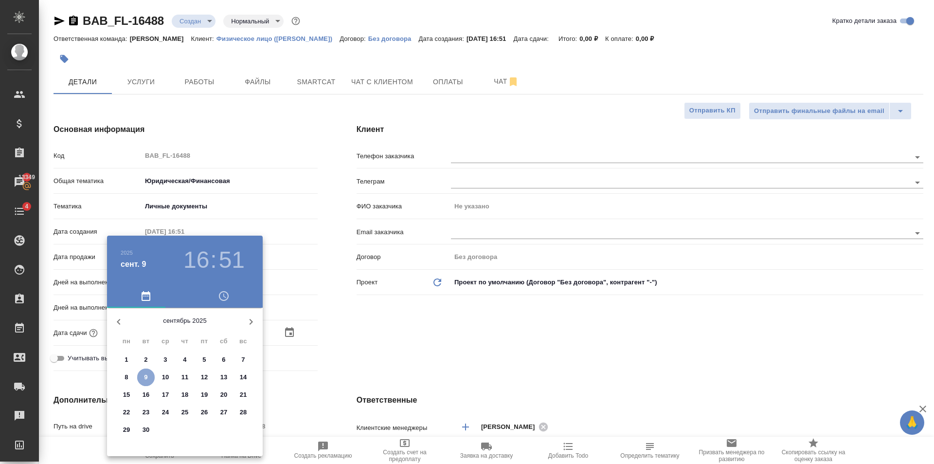
click at [149, 377] on span "9" at bounding box center [146, 377] width 18 height 10
type input "09.09.2025 16:51"
type textarea "x"
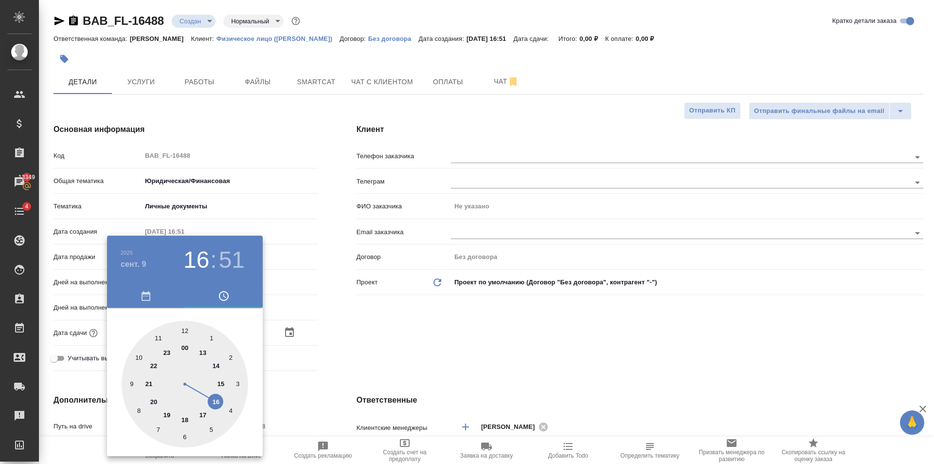
click at [200, 413] on div at bounding box center [185, 384] width 126 height 126
type input "09.09.2025 17:51"
type textarea "x"
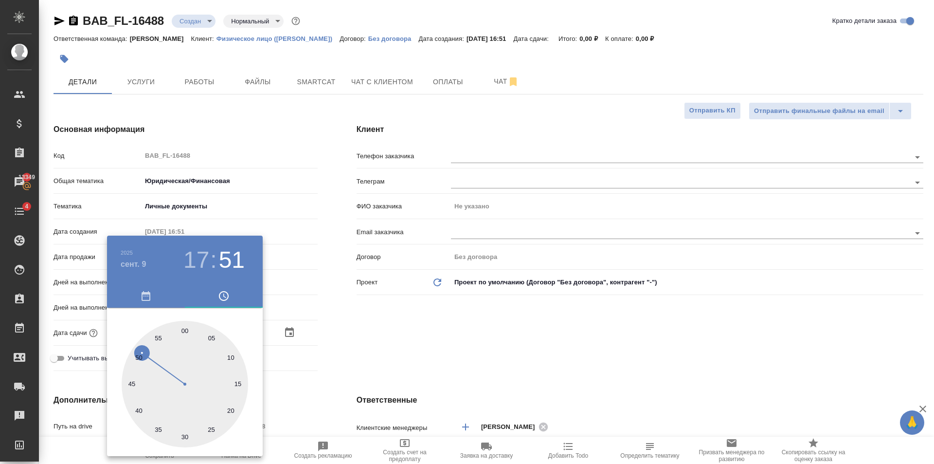
click at [228, 403] on div at bounding box center [185, 384] width 126 height 126
type input "09.09.2025 17:19"
type textarea "x"
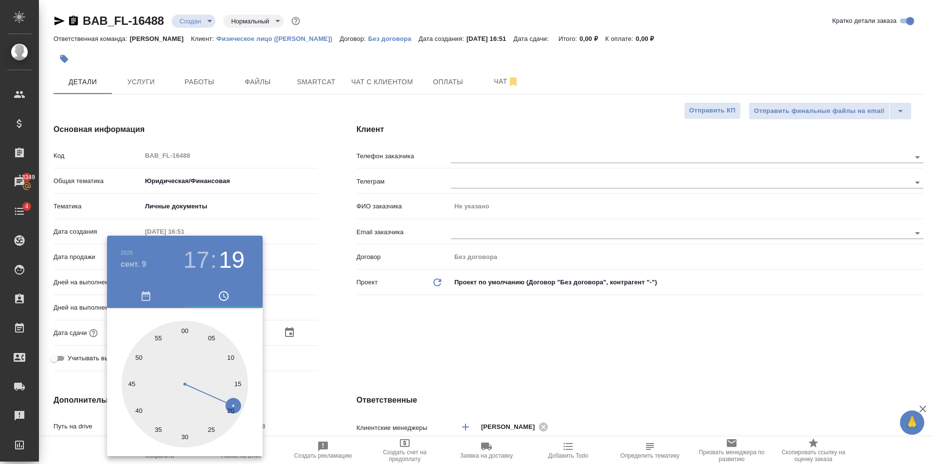
click at [234, 410] on div at bounding box center [185, 384] width 126 height 126
type input "[DATE] 17:20"
type textarea "x"
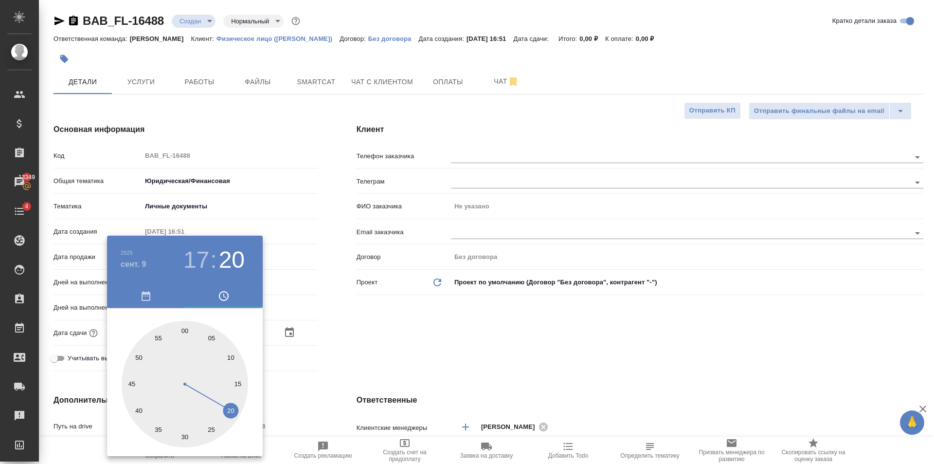
click at [330, 344] on div at bounding box center [467, 232] width 934 height 464
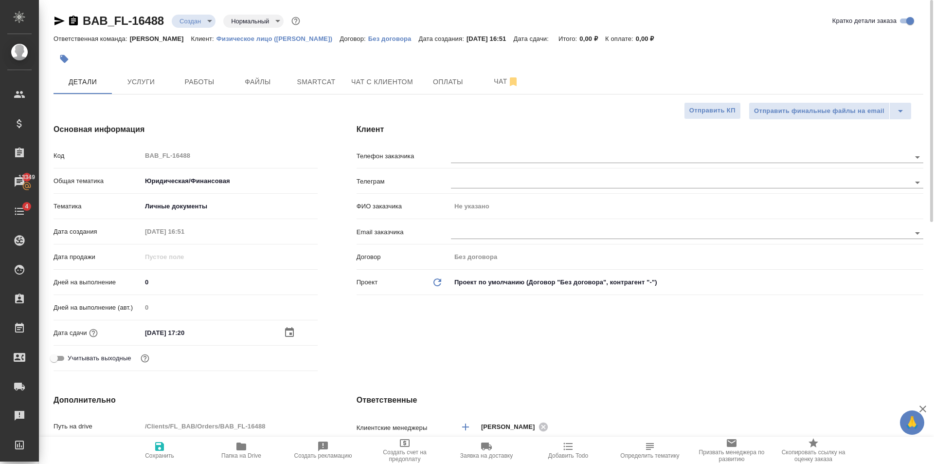
click at [165, 446] on span "Сохранить" at bounding box center [160, 449] width 70 height 18
type textarea "x"
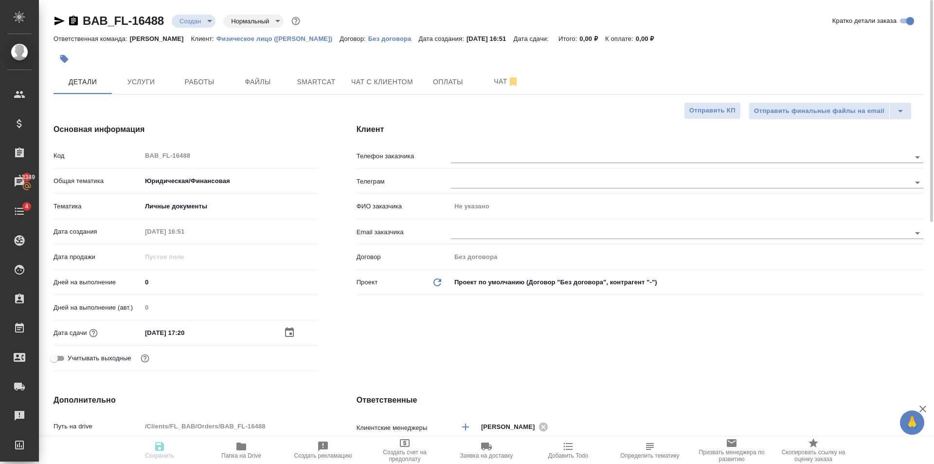
type textarea "x"
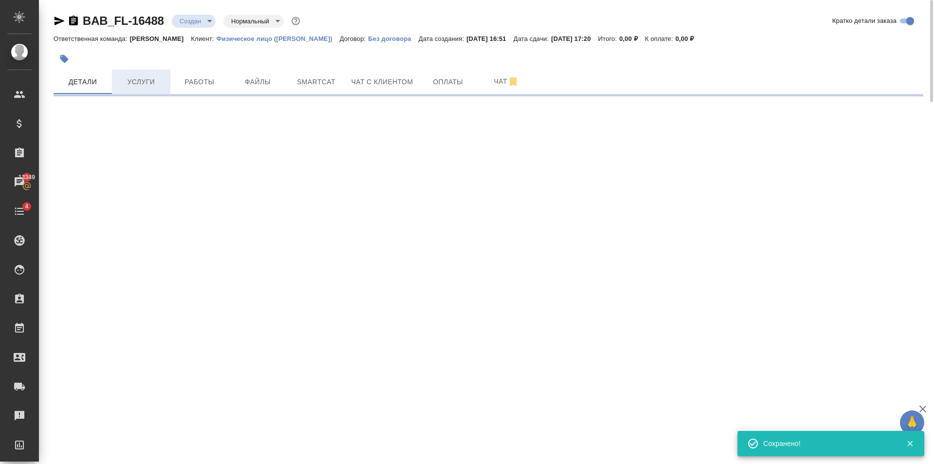
click at [127, 81] on span "Услуги" at bounding box center [141, 82] width 47 height 12
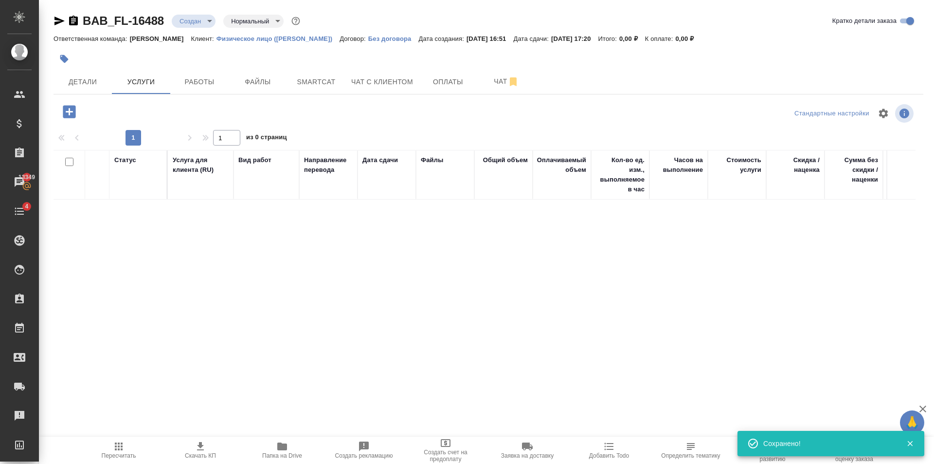
click at [63, 112] on icon "button" at bounding box center [69, 111] width 13 height 13
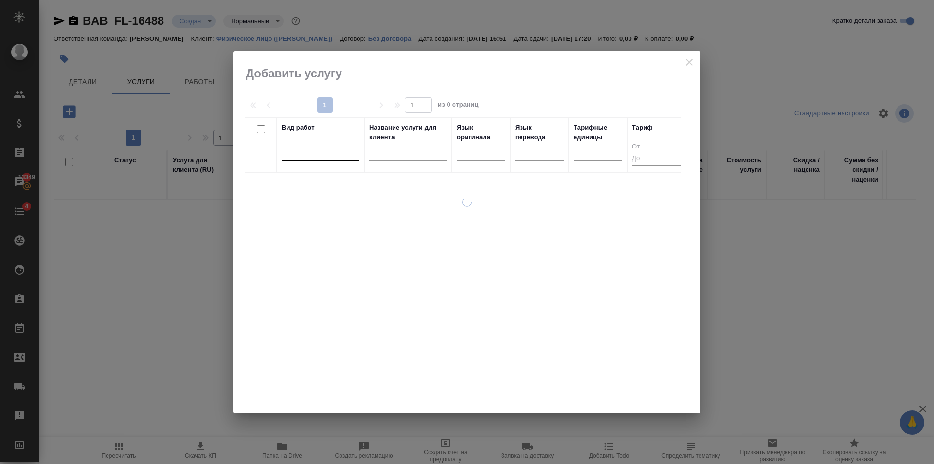
click at [308, 153] on div at bounding box center [321, 151] width 78 height 14
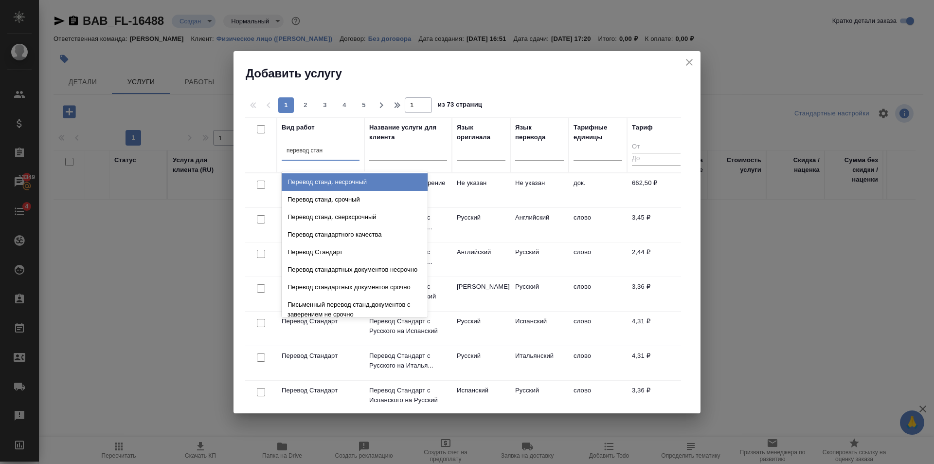
type input "перевод станд"
drag, startPoint x: 375, startPoint y: 182, endPoint x: 489, endPoint y: 175, distance: 115.1
click at [375, 183] on div "Перевод станд. несрочный" at bounding box center [355, 182] width 146 height 18
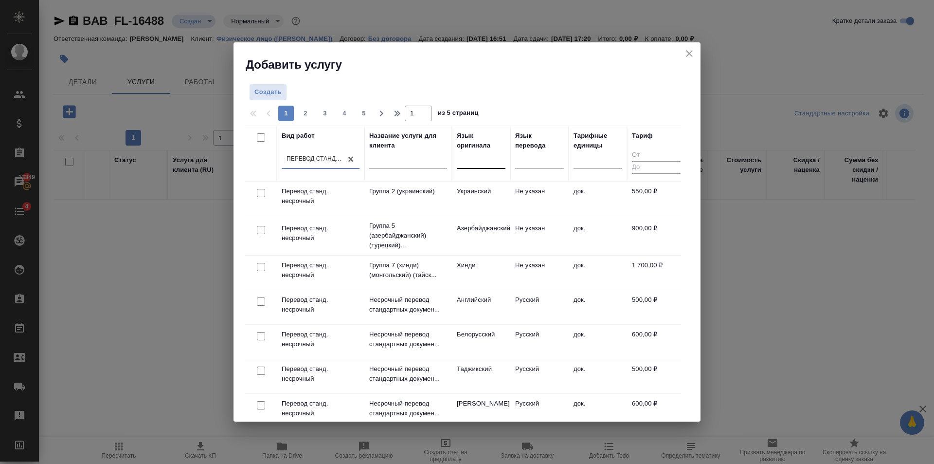
click at [485, 161] on div at bounding box center [481, 159] width 49 height 14
type input "туркм"
click at [499, 190] on div "Туркменский" at bounding box center [530, 190] width 146 height 18
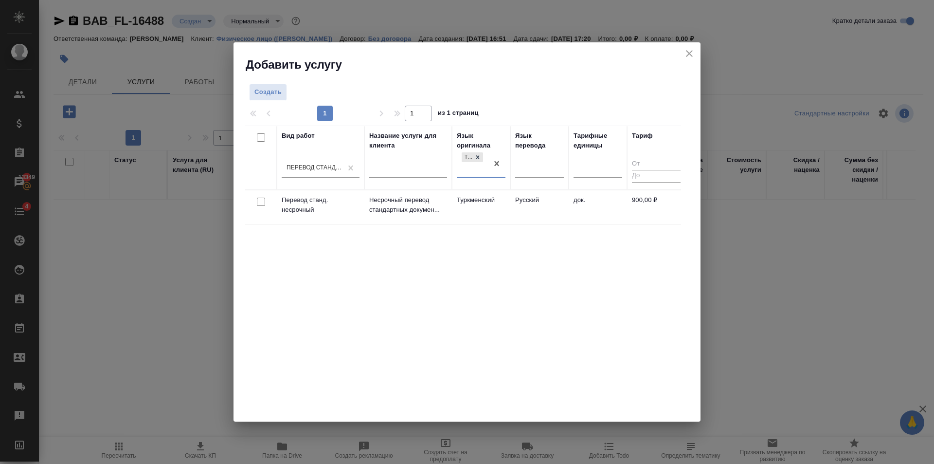
click at [501, 210] on td "Туркменский" at bounding box center [481, 207] width 58 height 34
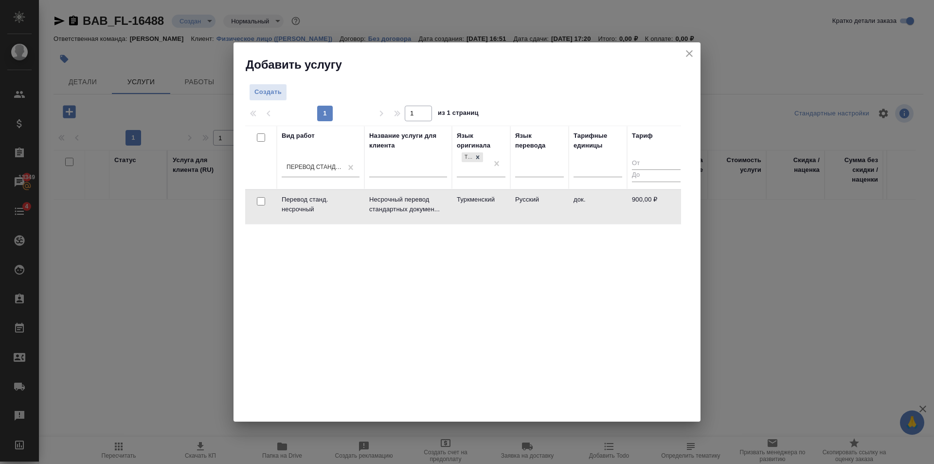
click at [501, 210] on td "Туркменский" at bounding box center [481, 207] width 58 height 34
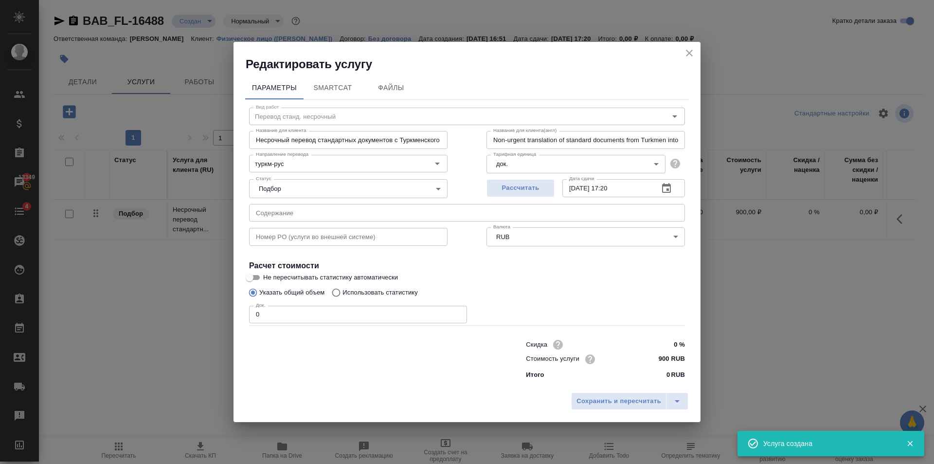
click at [424, 319] on input "0" at bounding box center [358, 315] width 218 height 18
type input "1"
click at [662, 363] on input "900 RUB" at bounding box center [667, 359] width 36 height 14
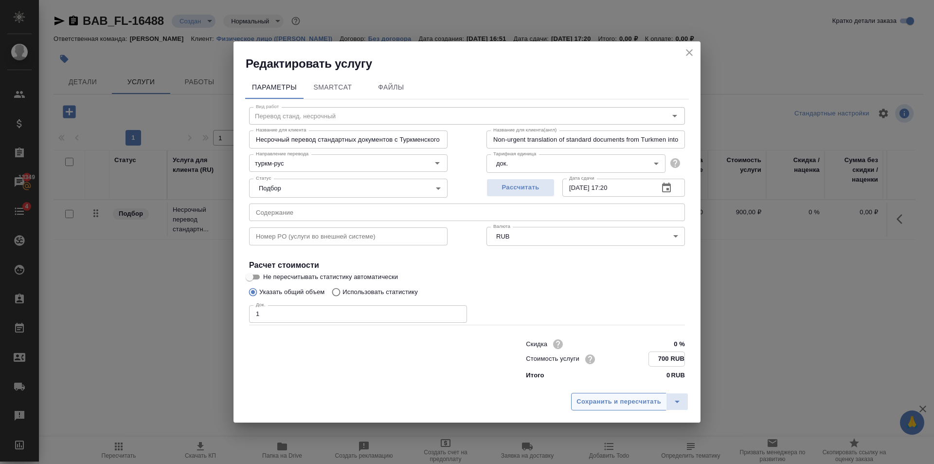
type input "700 RUB"
click at [638, 395] on button "Сохранить и пересчитать" at bounding box center [618, 402] width 95 height 18
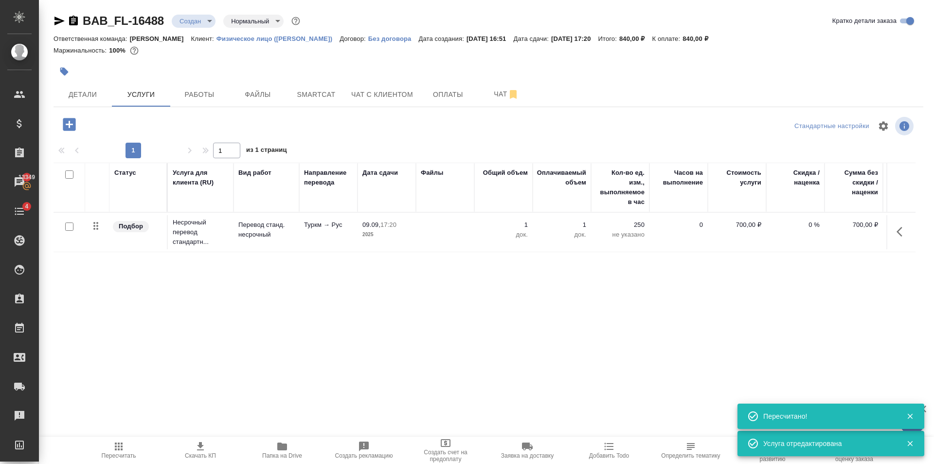
click at [72, 124] on icon "button" at bounding box center [69, 124] width 17 height 17
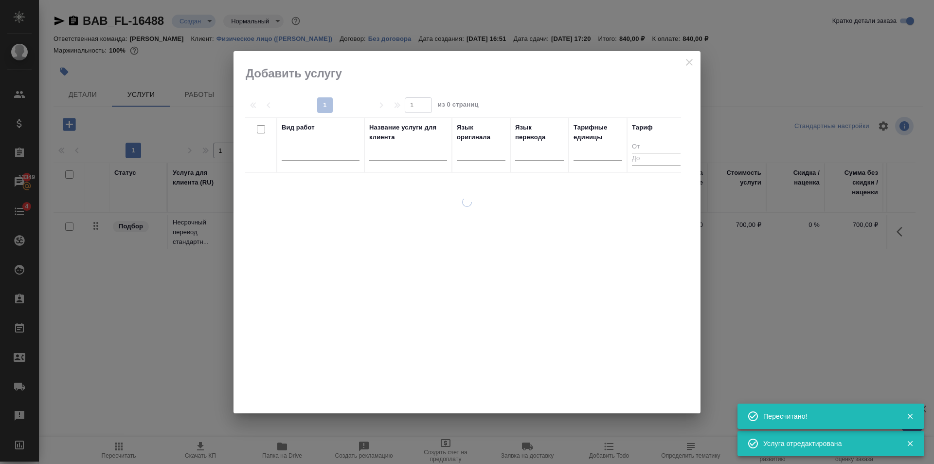
click at [312, 136] on div "Вид работ" at bounding box center [321, 145] width 78 height 45
click at [325, 157] on div at bounding box center [321, 151] width 78 height 14
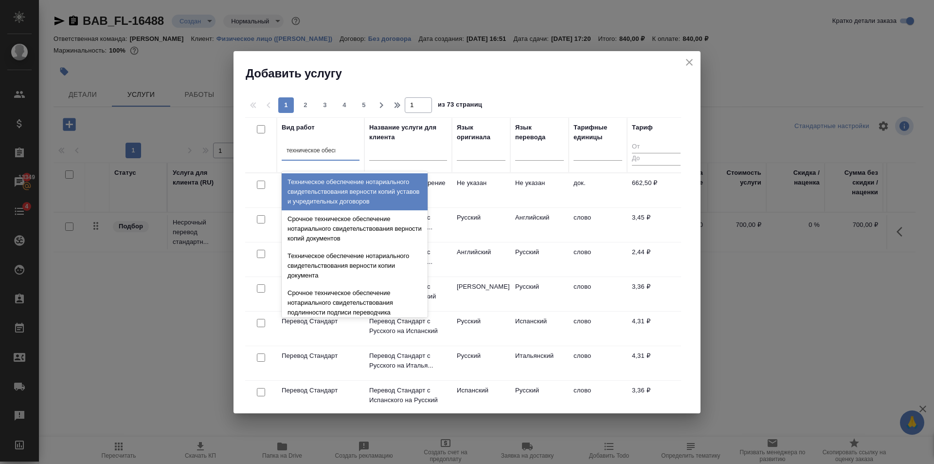
type input "техническое обеспе"
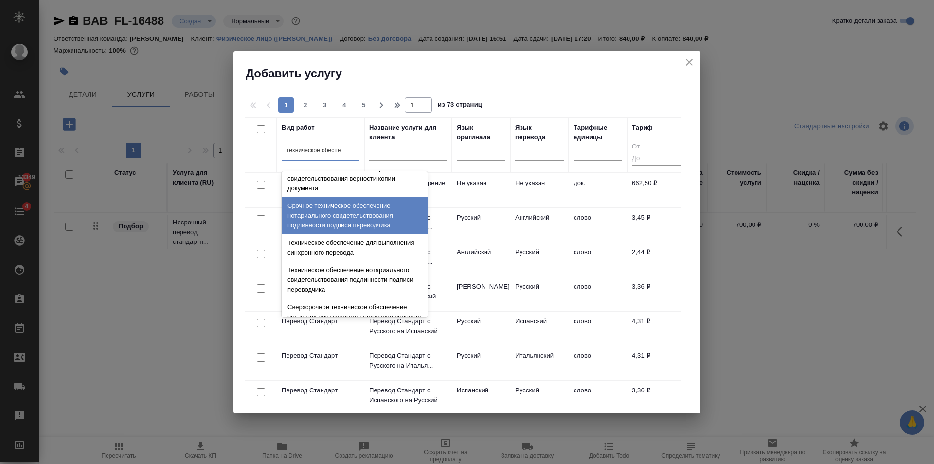
scroll to position [97, 0]
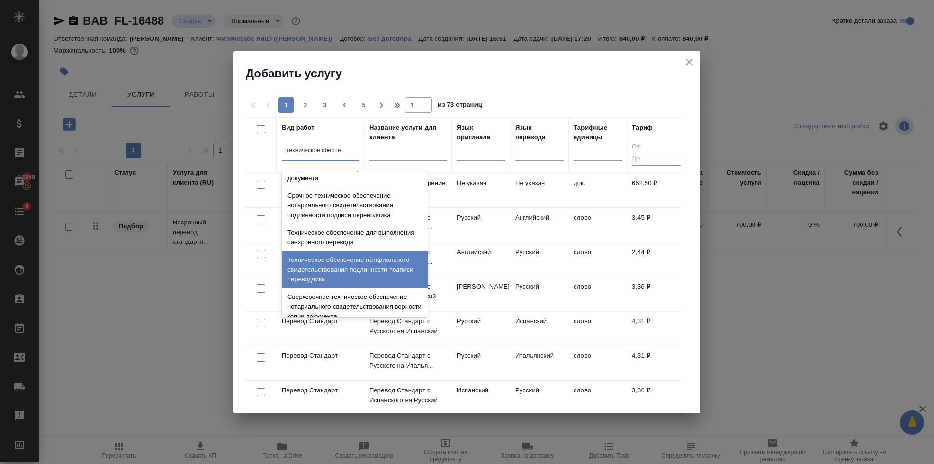
click at [390, 260] on div "Техническое обеспечение нотариального свидетельствования подлинности подписи пе…" at bounding box center [355, 269] width 146 height 37
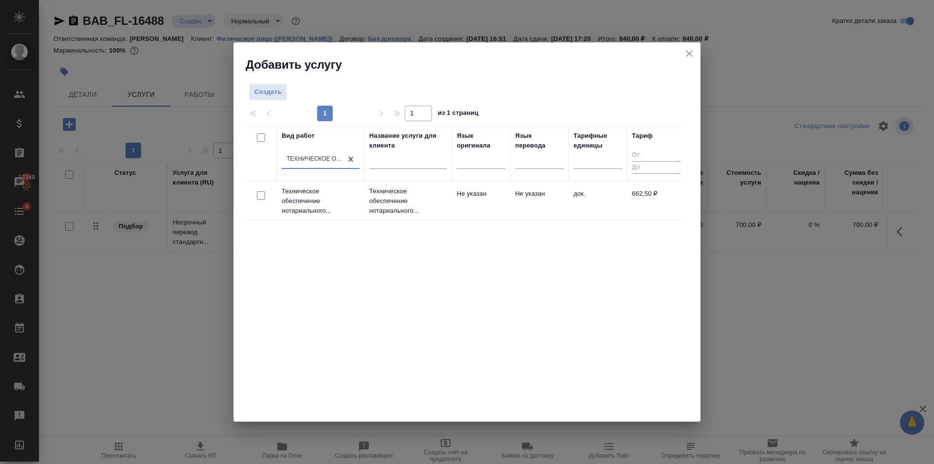
click at [472, 196] on td "Не указан" at bounding box center [481, 201] width 58 height 34
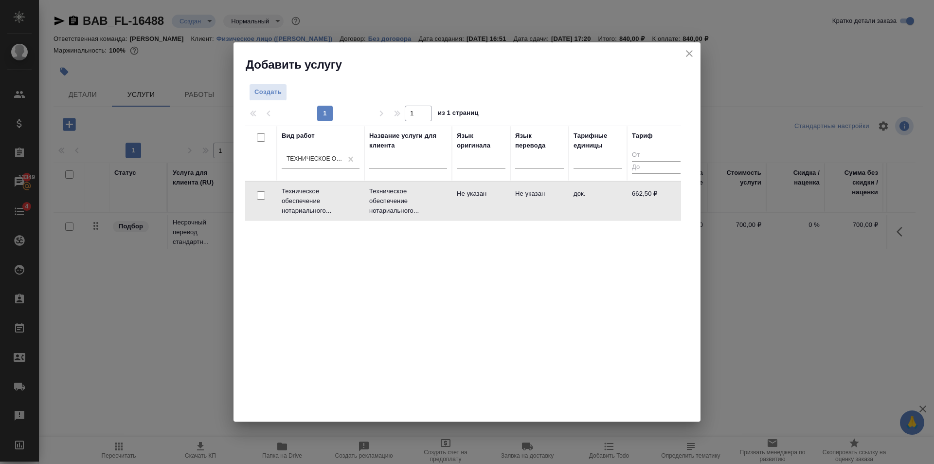
click at [472, 196] on td "Не указан" at bounding box center [481, 201] width 58 height 34
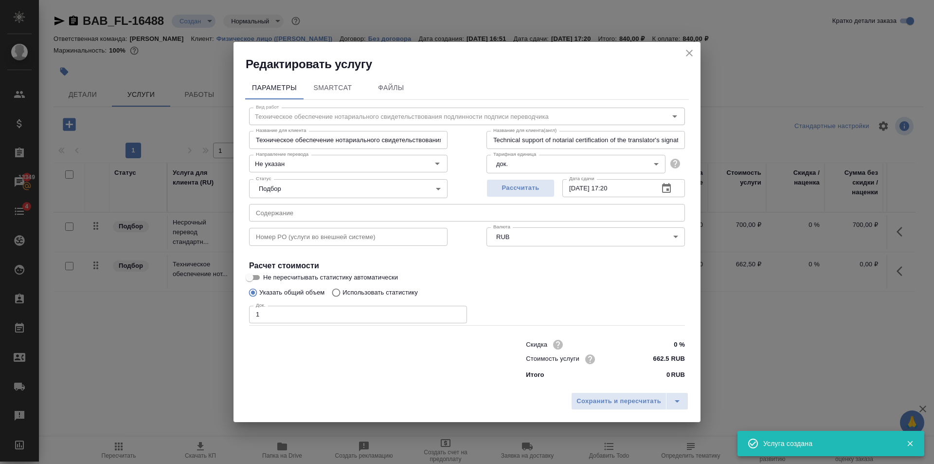
type input "1"
click at [457, 312] on input "1" at bounding box center [358, 315] width 218 height 18
click at [510, 179] on div "Рассчитать" at bounding box center [521, 186] width 68 height 23
click at [515, 191] on span "Рассчитать" at bounding box center [520, 187] width 57 height 11
click at [610, 403] on span "Сохранить и пересчитать" at bounding box center [619, 401] width 85 height 11
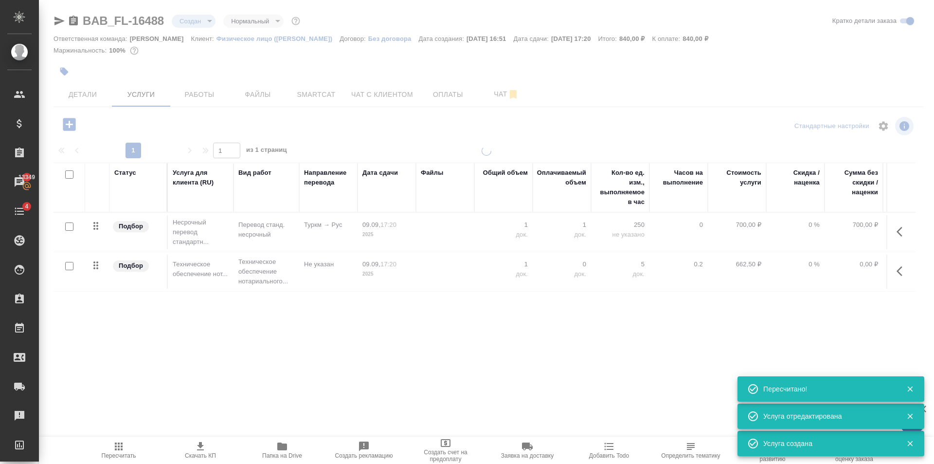
type input "urgent"
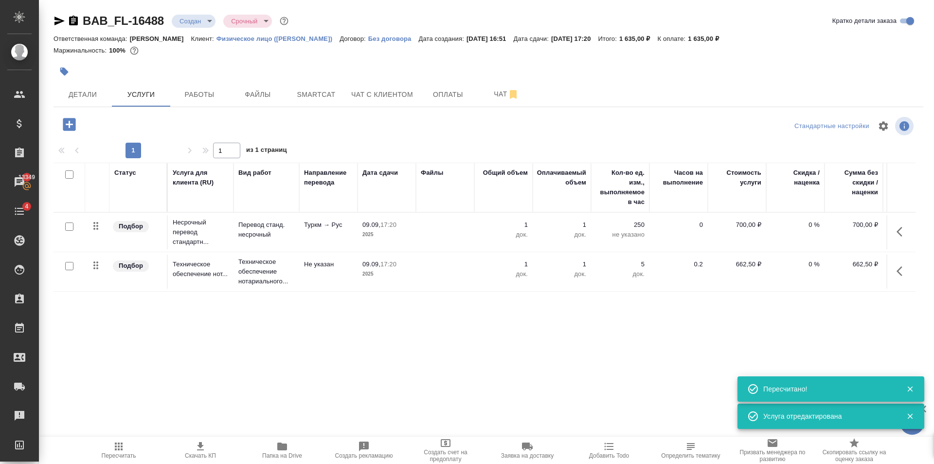
click at [116, 450] on icon "button" at bounding box center [119, 446] width 8 height 8
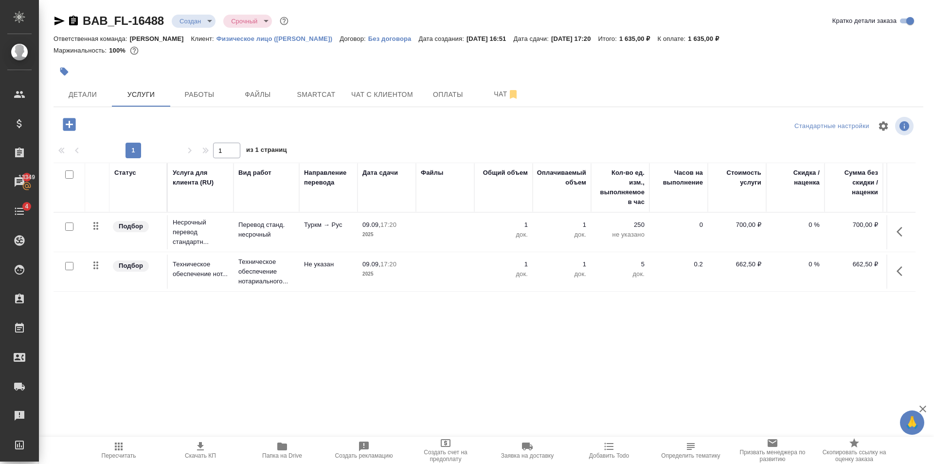
click at [176, 313] on div "Статус Услуга для клиента (RU) Вид работ Направление перевода Дата сдачи Файлы …" at bounding box center [485, 266] width 862 height 209
click at [271, 83] on button "Файлы" at bounding box center [258, 94] width 58 height 24
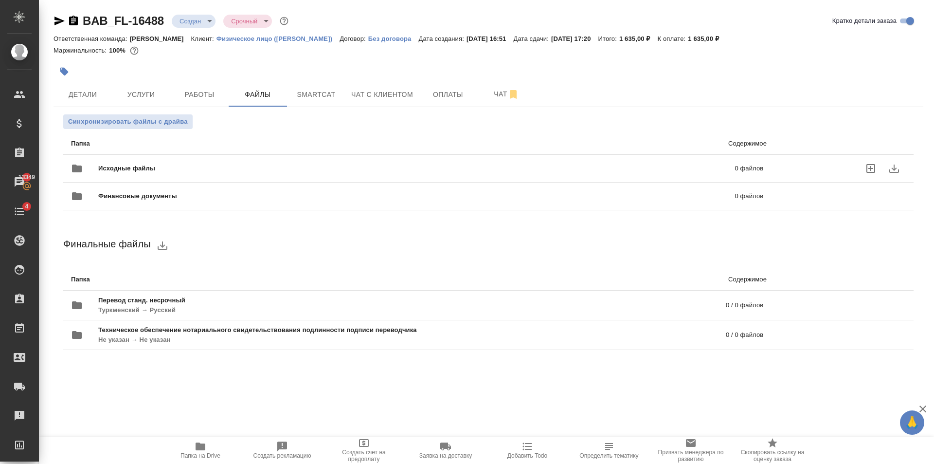
click at [99, 172] on span "Исходные файлы" at bounding box center [271, 168] width 347 height 10
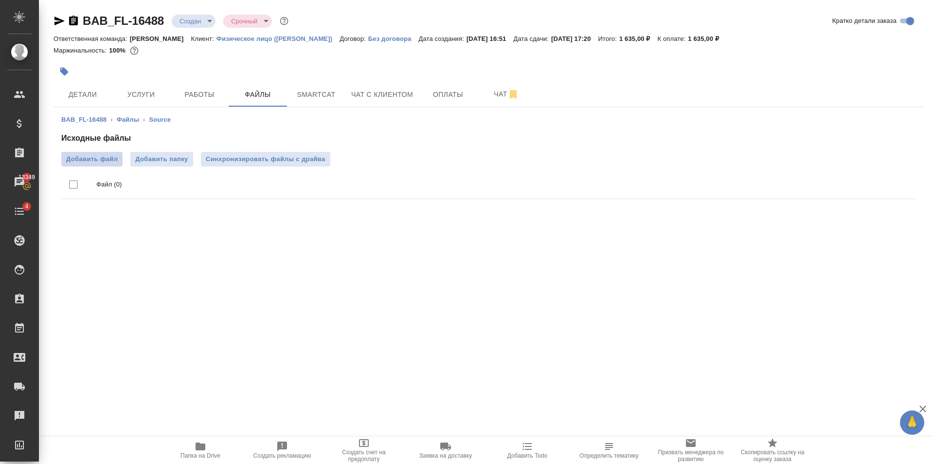
click at [97, 161] on span "Добавить файл" at bounding box center [92, 159] width 52 height 10
click at [0, 0] on input "Добавить файл" at bounding box center [0, 0] width 0 height 0
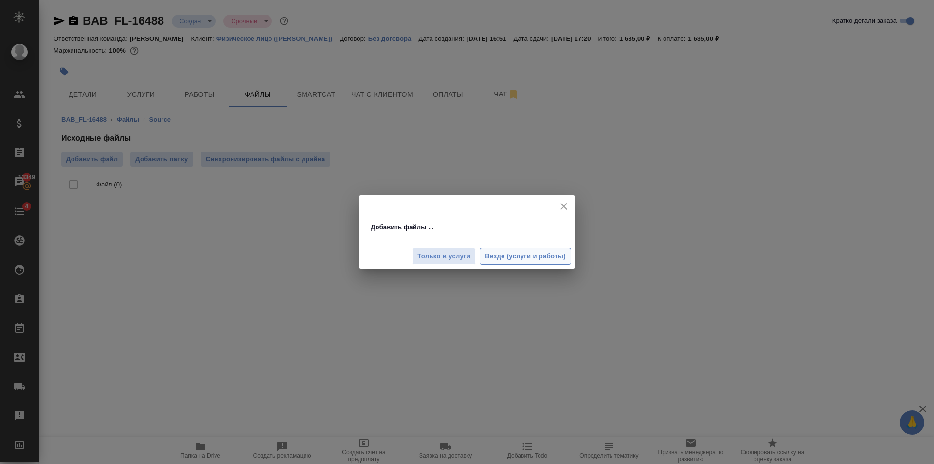
click at [531, 256] on span "Везде (услуги и работы)" at bounding box center [525, 256] width 81 height 11
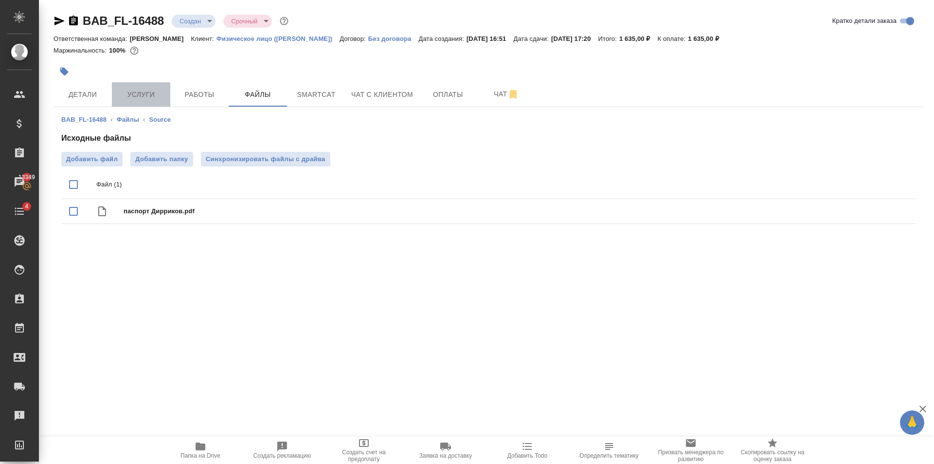
click at [149, 90] on span "Услуги" at bounding box center [141, 95] width 47 height 12
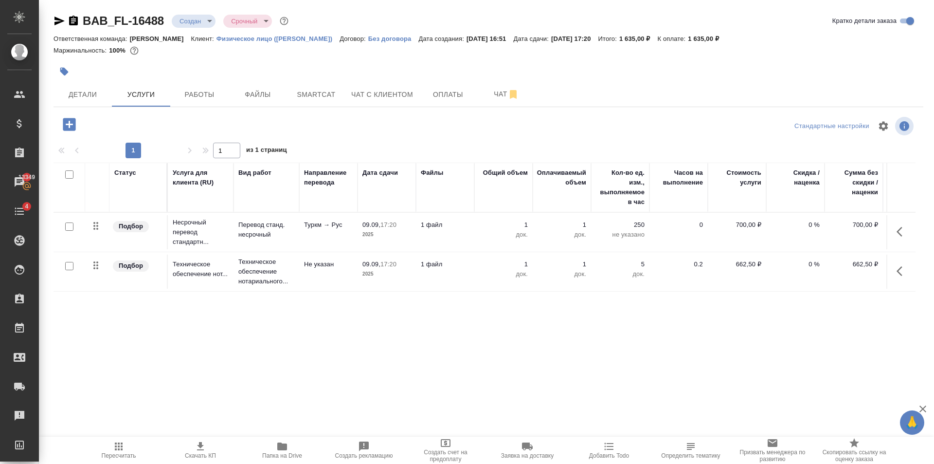
click at [57, 72] on button "button" at bounding box center [64, 71] width 21 height 21
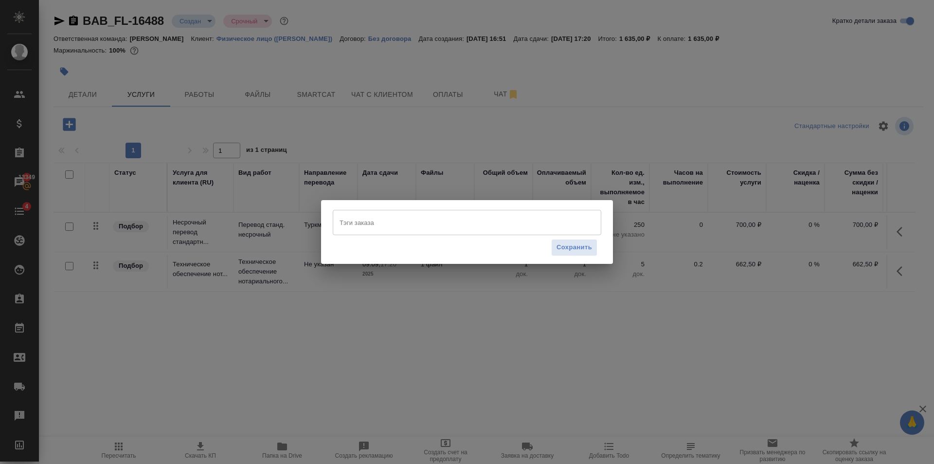
click at [378, 225] on input "Тэги заказа" at bounding box center [457, 222] width 241 height 17
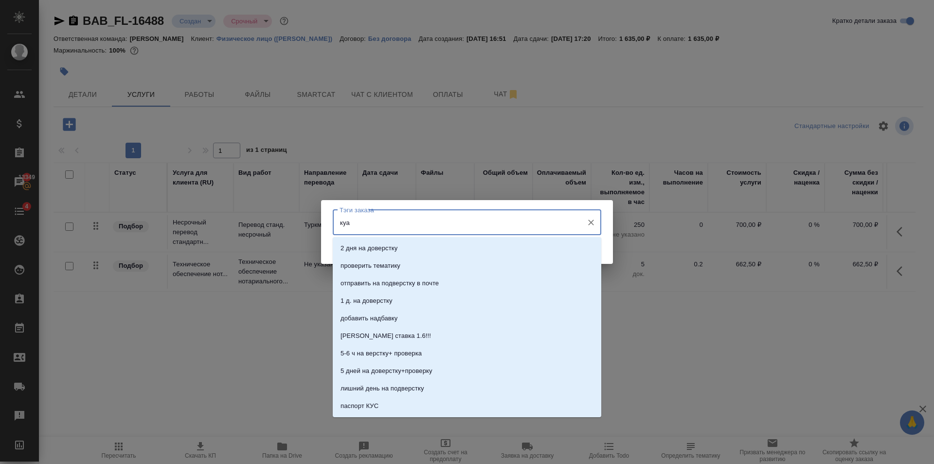
type input "куар"
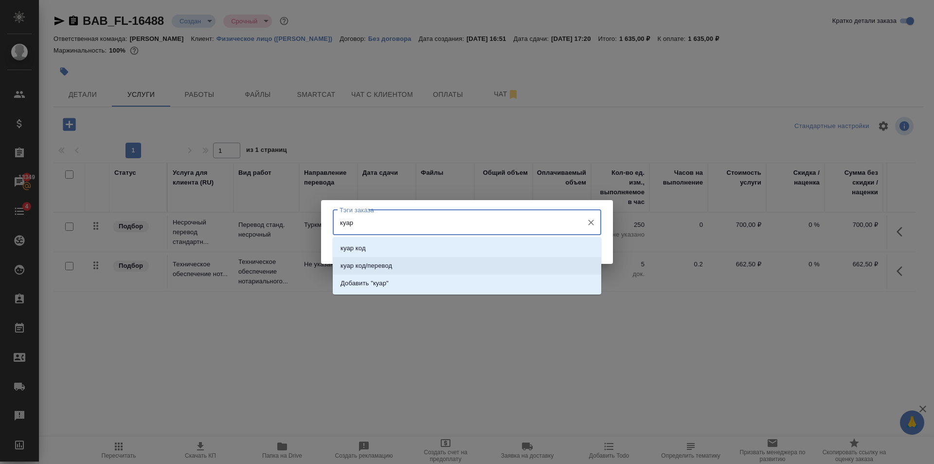
click at [428, 260] on li "куар код/перевод" at bounding box center [467, 266] width 269 height 18
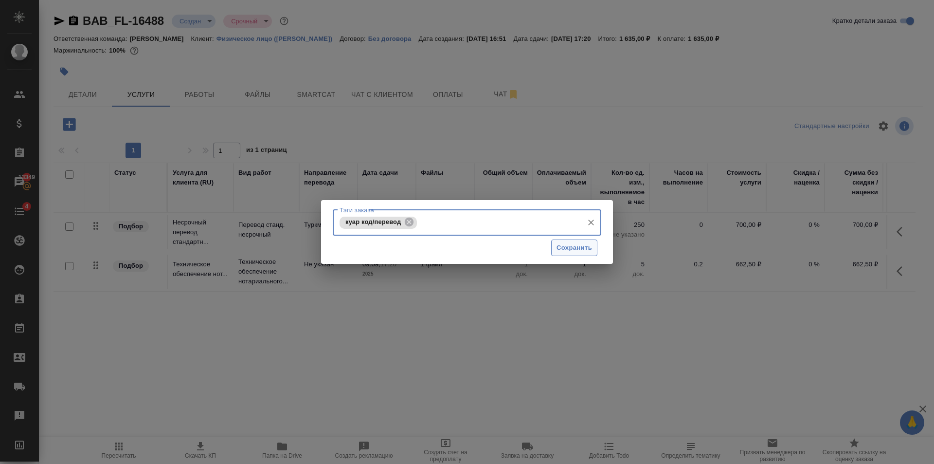
click at [570, 253] on span "Сохранить" at bounding box center [575, 247] width 36 height 11
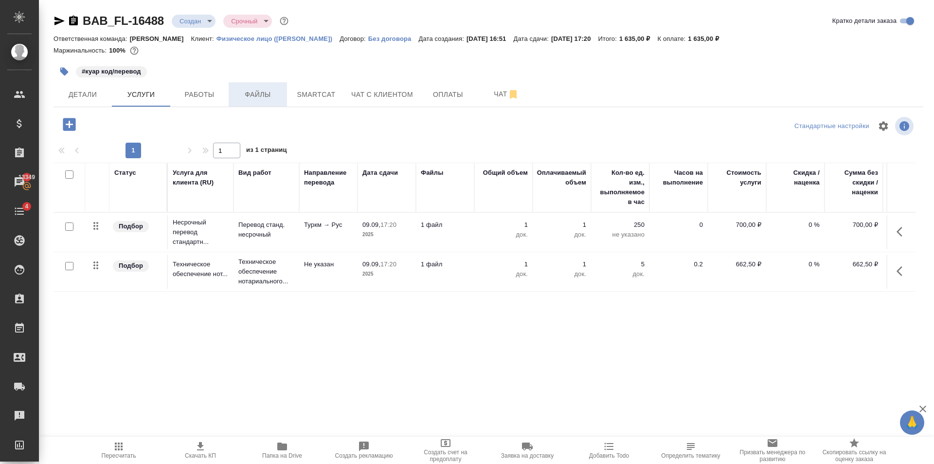
click at [275, 87] on button "Файлы" at bounding box center [258, 94] width 58 height 24
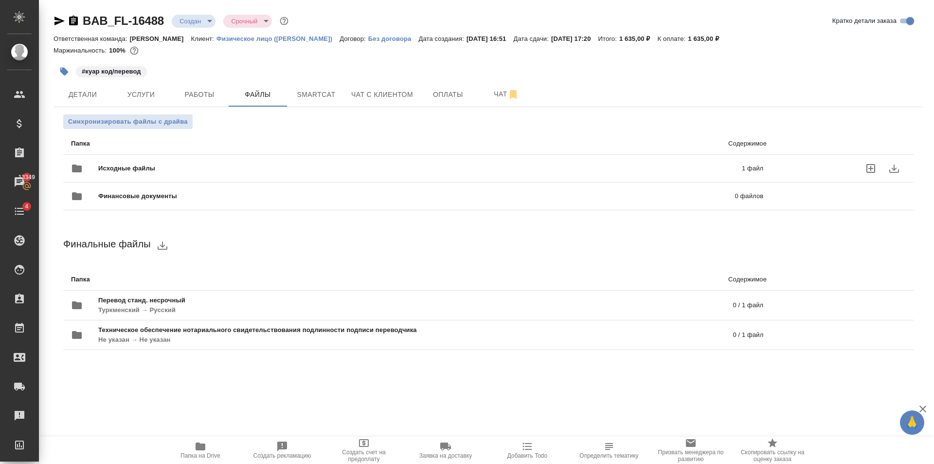
click at [240, 160] on div "Исходные файлы 1 файл" at bounding box center [417, 168] width 692 height 23
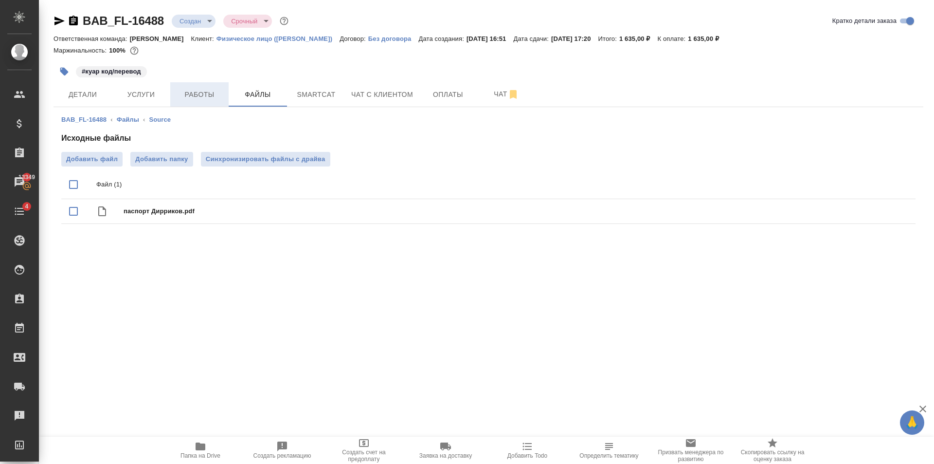
click at [177, 93] on span "Работы" at bounding box center [199, 95] width 47 height 12
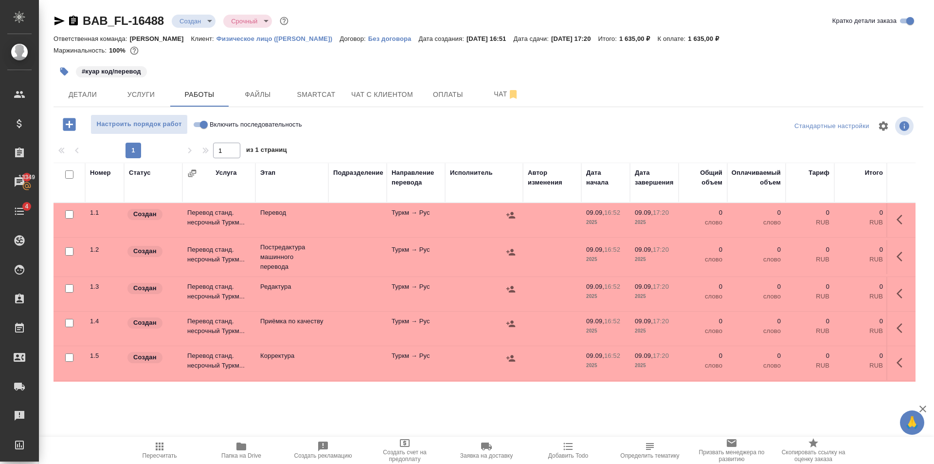
click at [205, 124] on input "Включить последовательность" at bounding box center [203, 125] width 35 height 12
checkbox input "true"
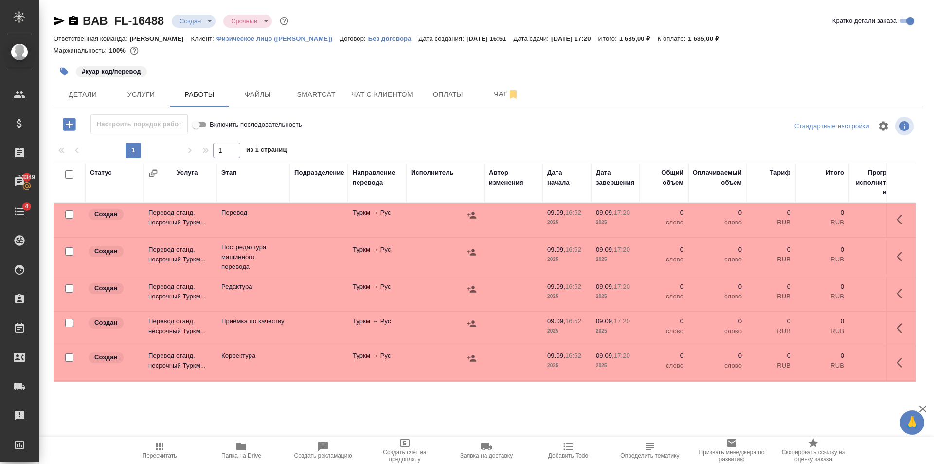
click at [70, 248] on input "checkbox" at bounding box center [69, 251] width 8 height 8
checkbox input "true"
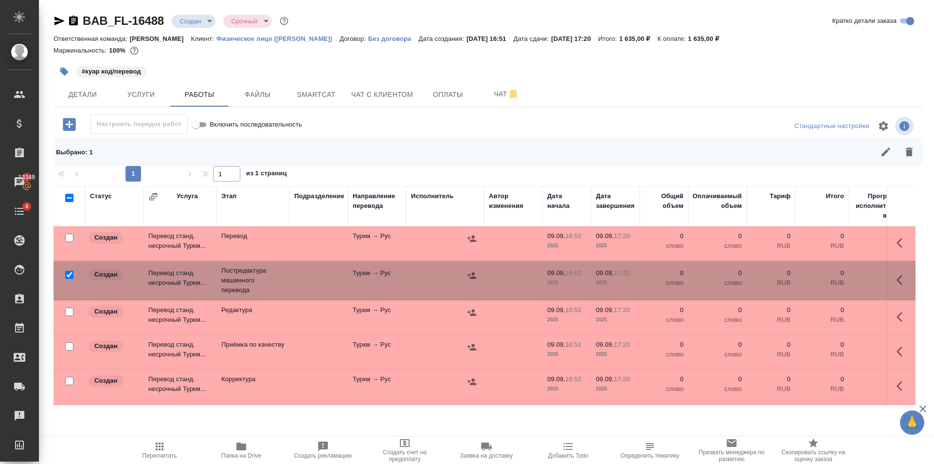
click at [68, 312] on input "checkbox" at bounding box center [69, 311] width 8 height 8
checkbox input "true"
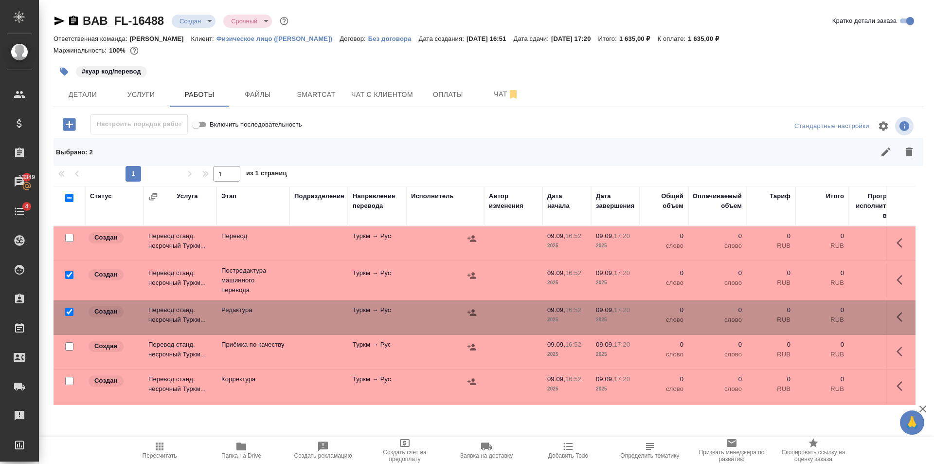
click at [70, 347] on input "checkbox" at bounding box center [69, 346] width 8 height 8
checkbox input "true"
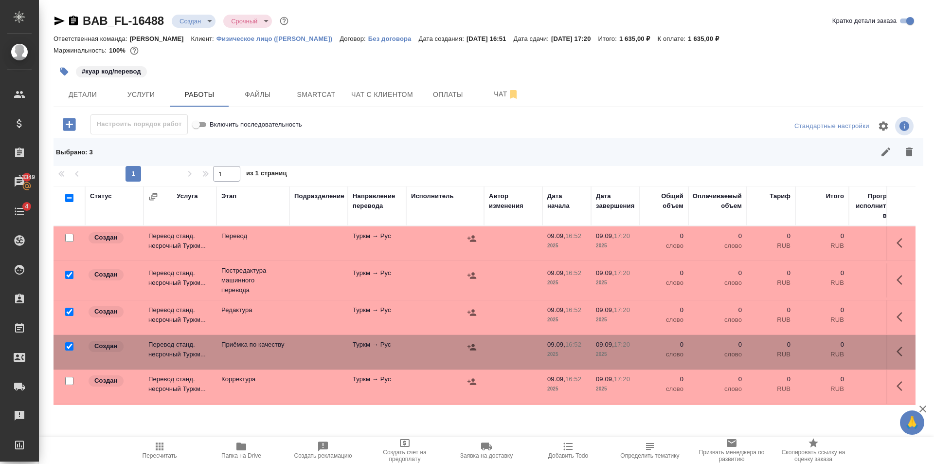
drag, startPoint x: 68, startPoint y: 379, endPoint x: 121, endPoint y: 379, distance: 53.0
click at [68, 379] on input "checkbox" at bounding box center [69, 381] width 8 height 8
checkbox input "true"
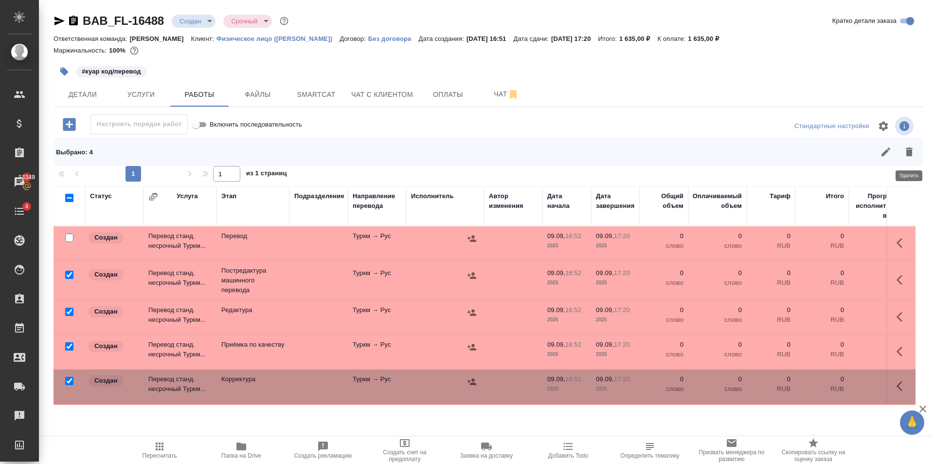
click at [911, 161] on button "button" at bounding box center [909, 151] width 23 height 23
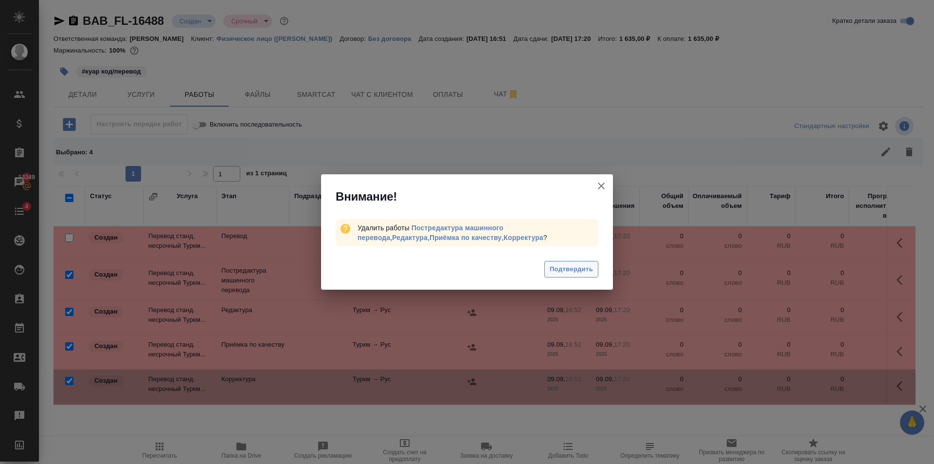
click at [575, 264] on span "Подтвердить" at bounding box center [571, 269] width 43 height 11
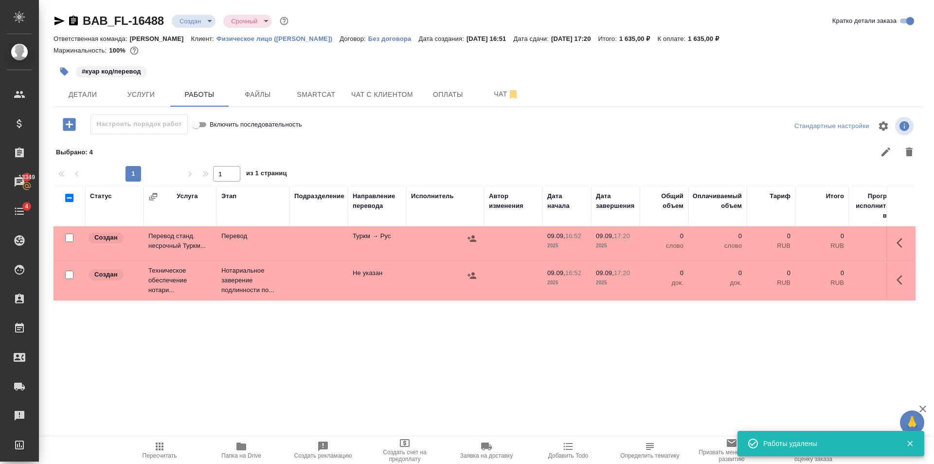
click at [331, 293] on td at bounding box center [318, 280] width 58 height 34
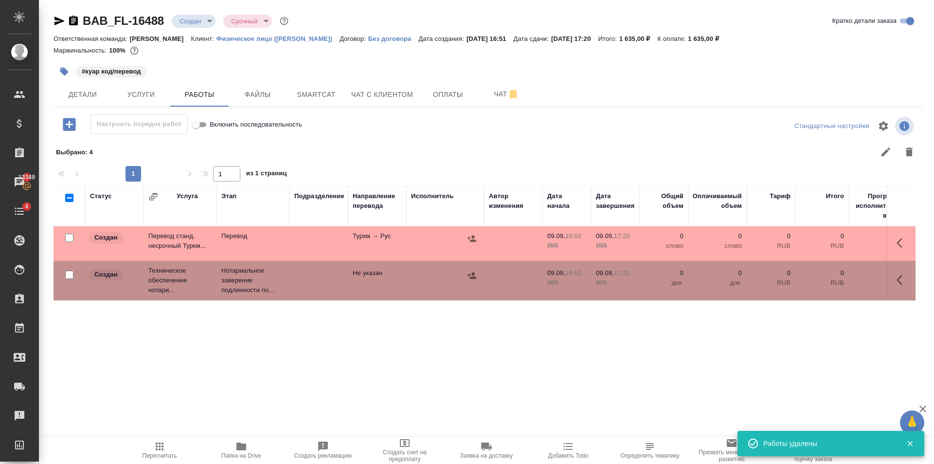
click at [331, 293] on td at bounding box center [318, 280] width 58 height 34
click at [174, 448] on span "Пересчитать" at bounding box center [160, 449] width 70 height 18
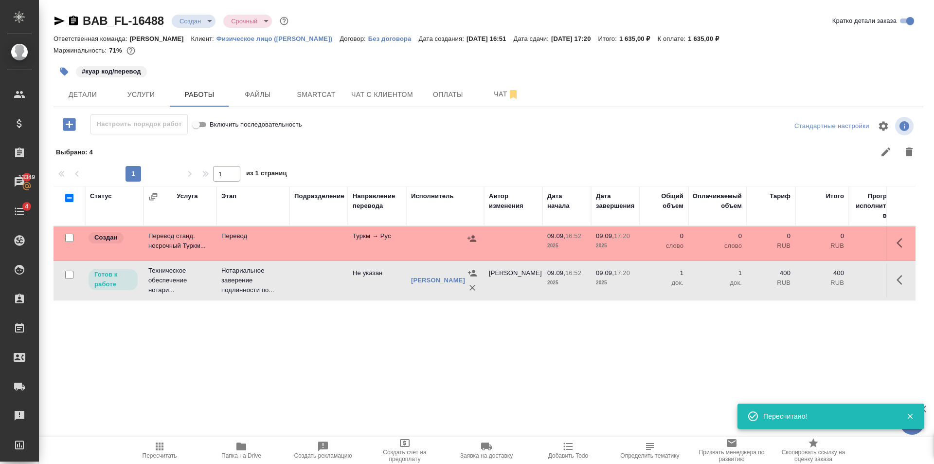
click at [261, 247] on td "Перевод" at bounding box center [253, 243] width 73 height 34
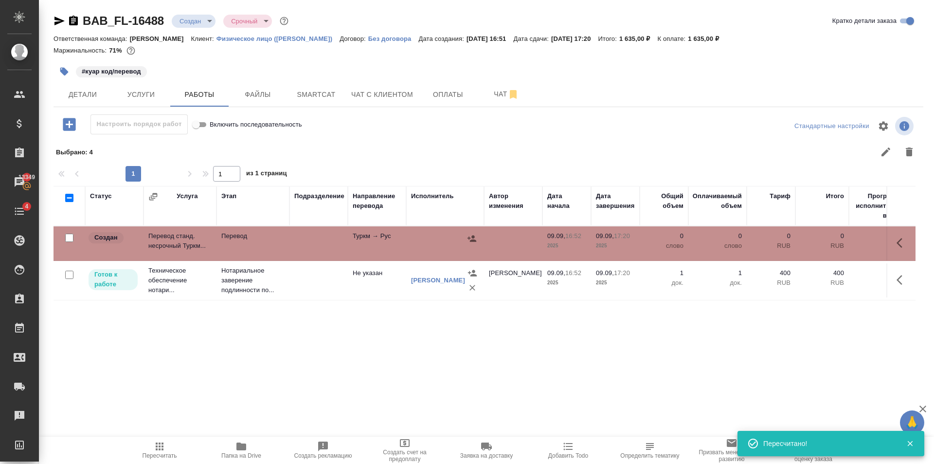
click at [261, 247] on td "Перевод" at bounding box center [253, 243] width 73 height 34
click at [160, 447] on icon "button" at bounding box center [160, 446] width 8 height 8
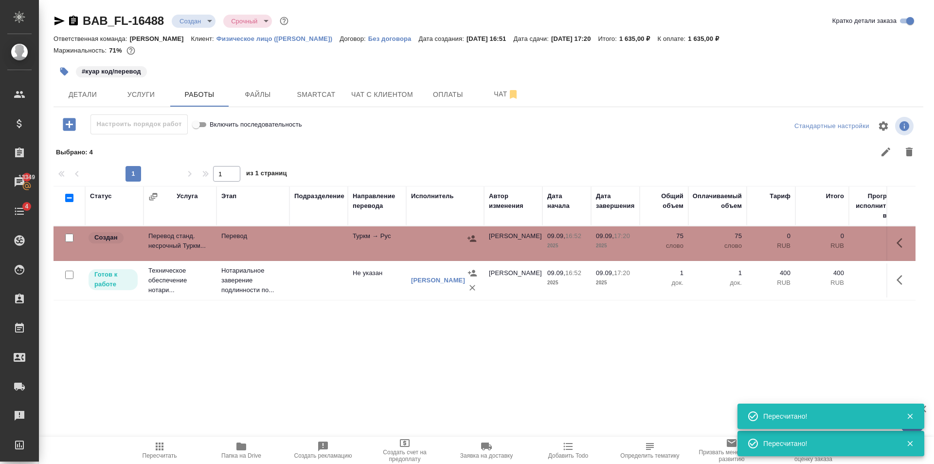
click at [191, 20] on body "🙏 .cls-1 fill:#fff; AWATERA Golubev Dmitry Клиенты Спецификации Заказы 13349 Ча…" at bounding box center [467, 232] width 934 height 464
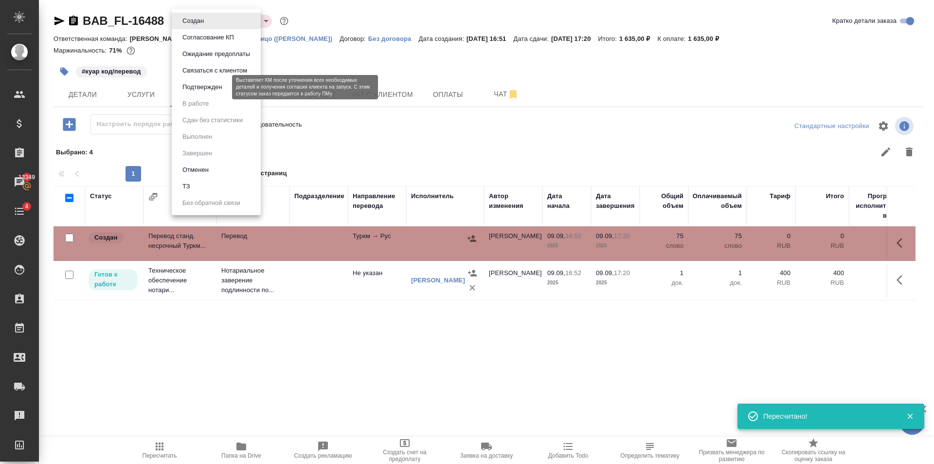
click at [208, 91] on button "Подтвержден" at bounding box center [203, 87] width 46 height 11
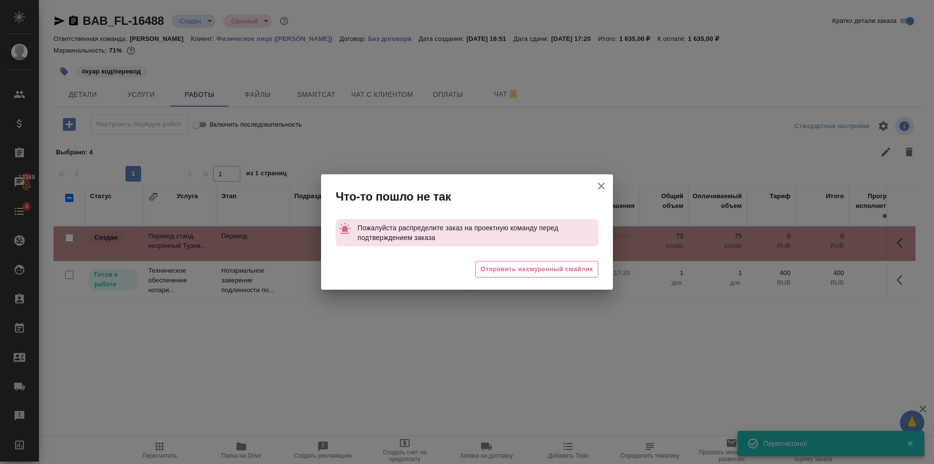
click at [600, 184] on icon "button" at bounding box center [601, 185] width 7 height 7
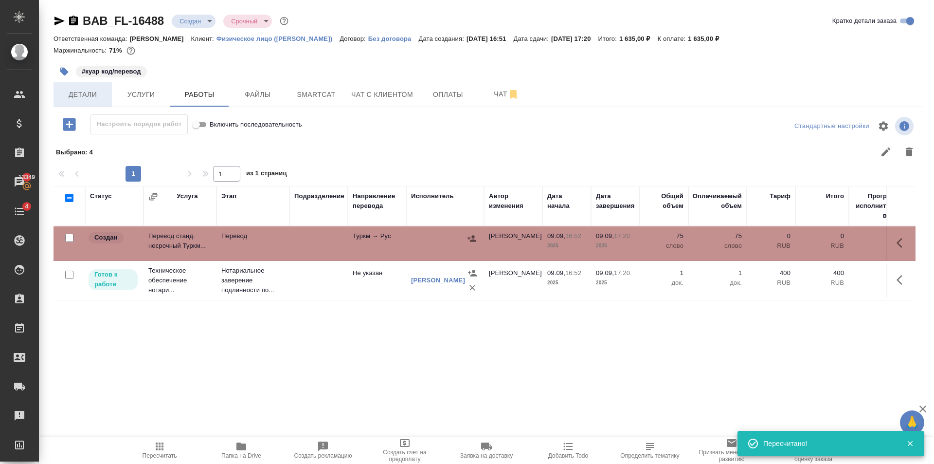
click at [99, 95] on span "Детали" at bounding box center [82, 95] width 47 height 12
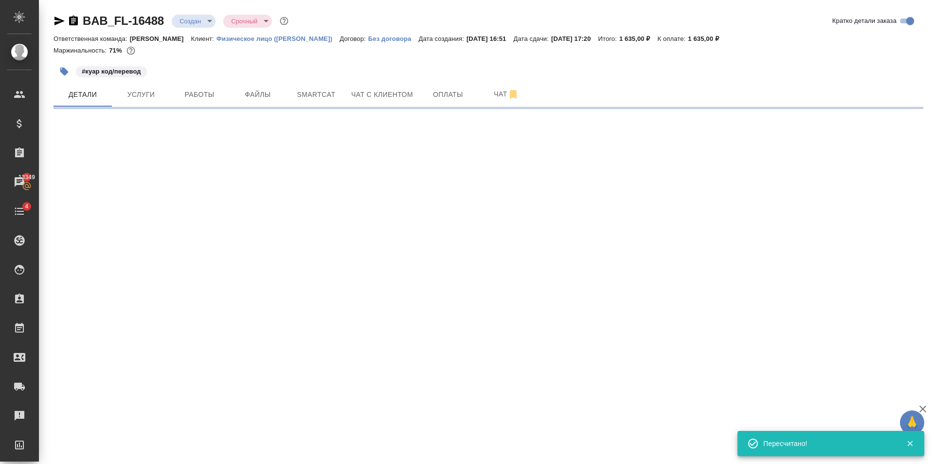
click at [59, 27] on div "BAB_FL-16488 Создан new Срочный urgent" at bounding box center [172, 21] width 237 height 16
click at [59, 21] on icon "button" at bounding box center [59, 21] width 10 height 9
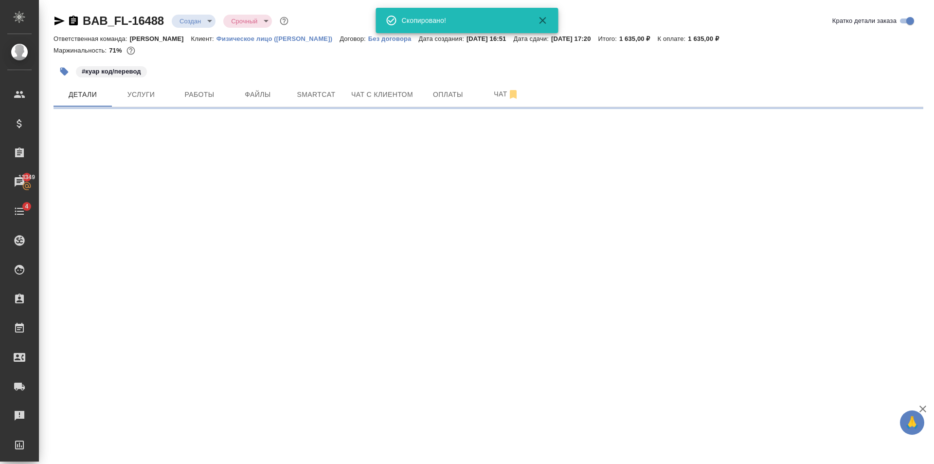
select select "RU"
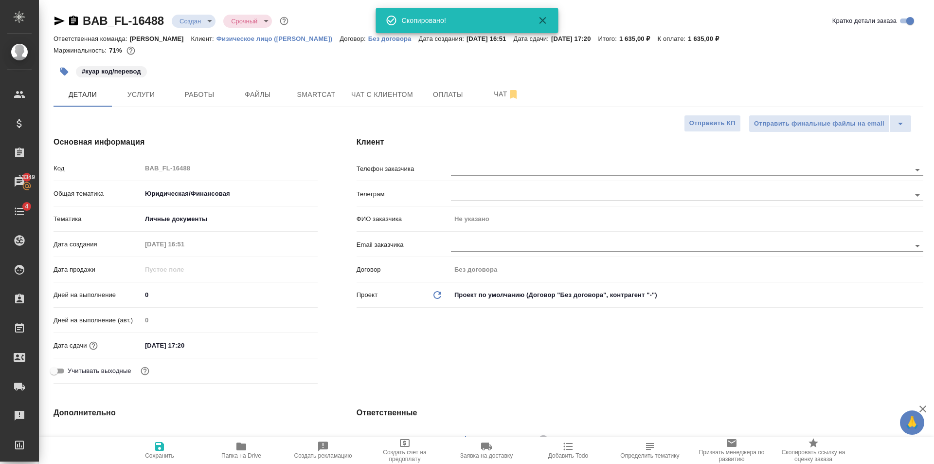
type textarea "x"
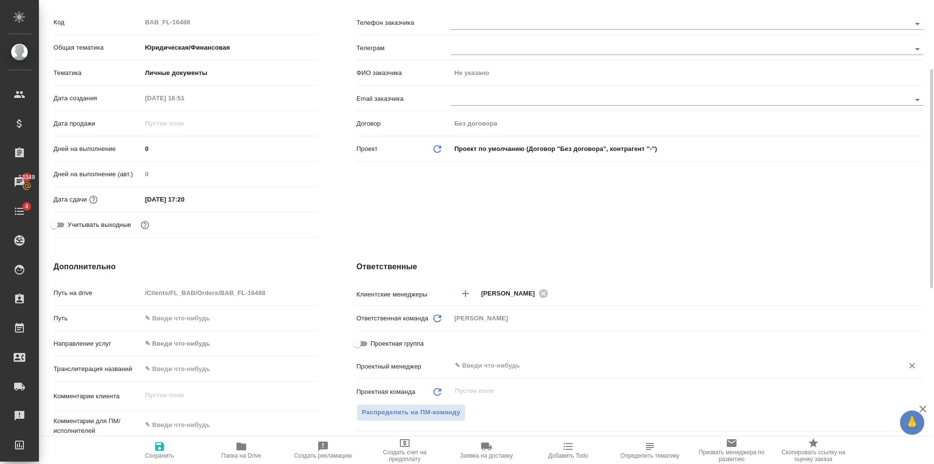
click at [473, 358] on div "​" at bounding box center [687, 366] width 472 height 18
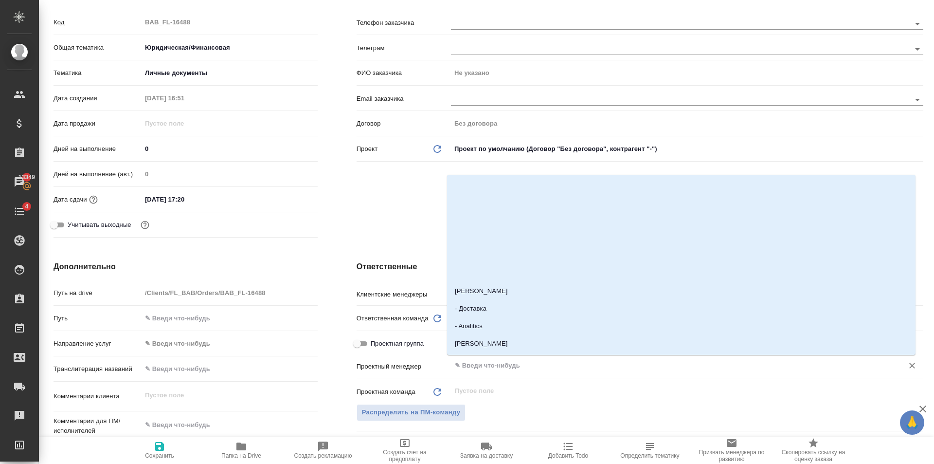
click at [475, 362] on input "text" at bounding box center [671, 366] width 434 height 12
type input "гол"
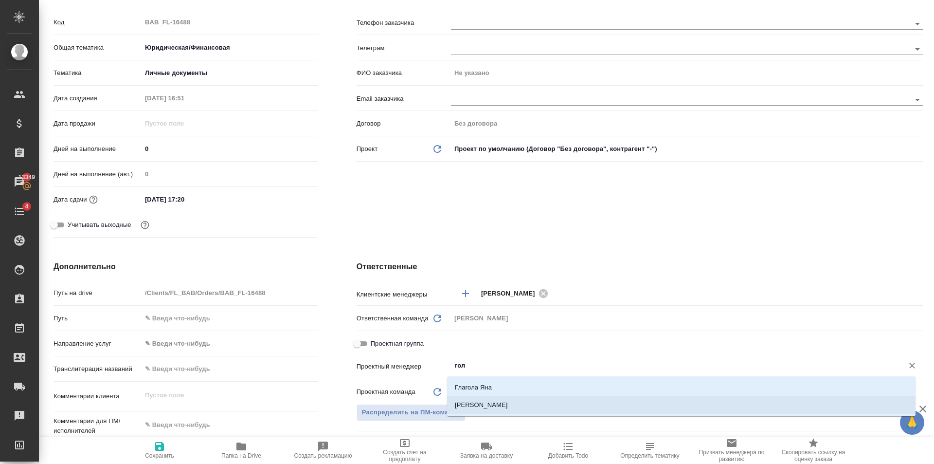
click at [488, 401] on li "[PERSON_NAME]" at bounding box center [681, 405] width 469 height 18
type textarea "x"
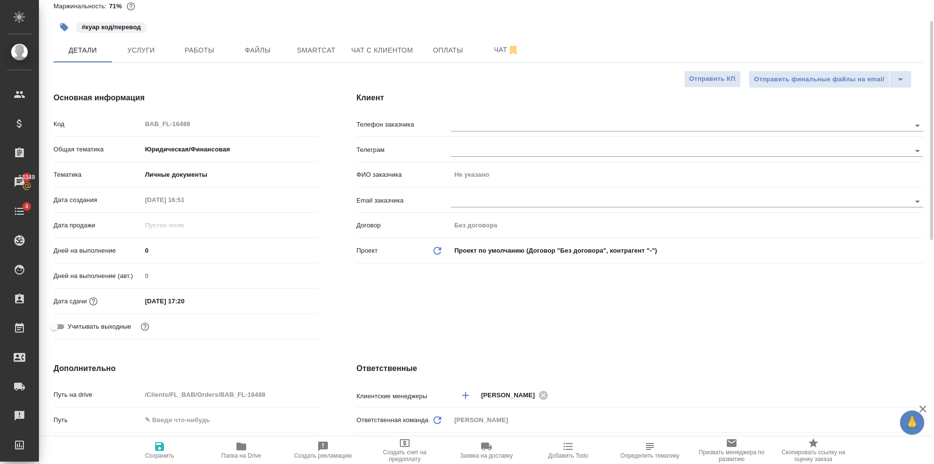
scroll to position [0, 0]
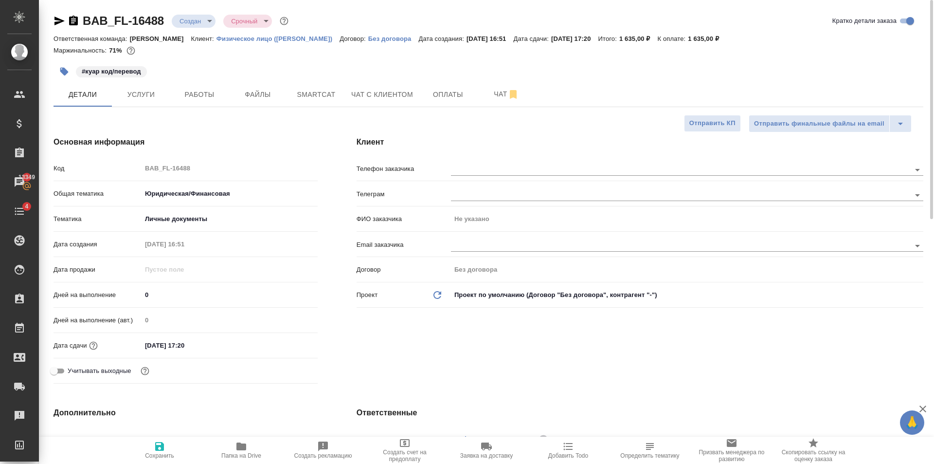
type input "[PERSON_NAME]"
click at [169, 448] on span "Сохранить" at bounding box center [160, 449] width 70 height 18
type textarea "x"
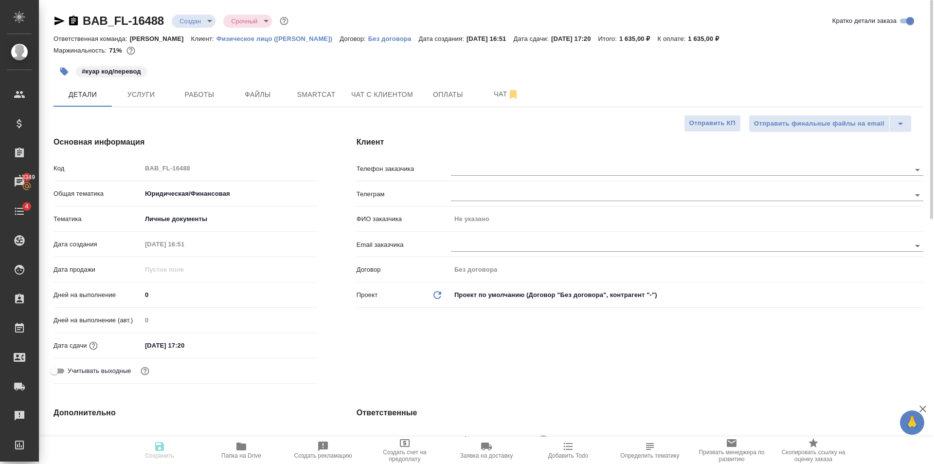
type textarea "x"
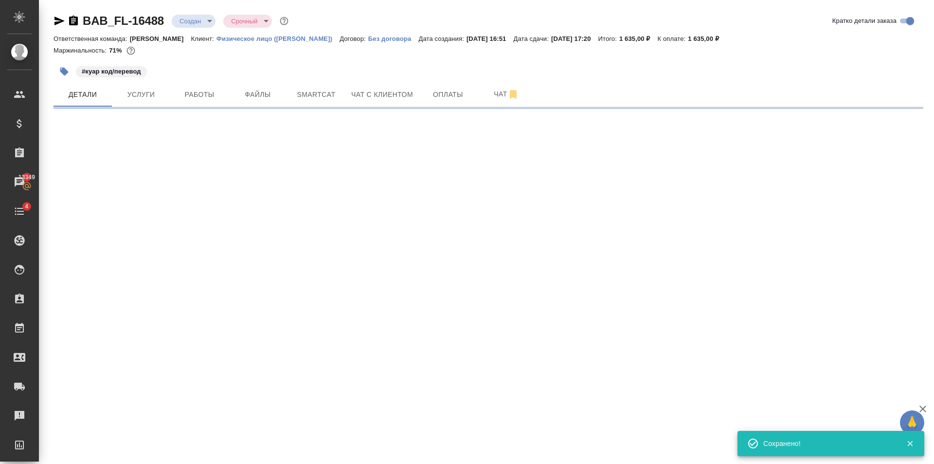
click at [204, 12] on div "BAB_FL-16488 Создан new Срочный urgent Кратко детали заказа Ответственная коман…" at bounding box center [488, 57] width 881 height 114
click at [204, 29] on div "BAB_FL-16488 Создан new Срочный urgent Кратко детали заказа" at bounding box center [489, 22] width 870 height 19
click at [202, 24] on body "🙏 .cls-1 fill:#fff; AWATERA Golubev Dmitry Клиенты Спецификации Заказы 13349 Ча…" at bounding box center [467, 232] width 934 height 464
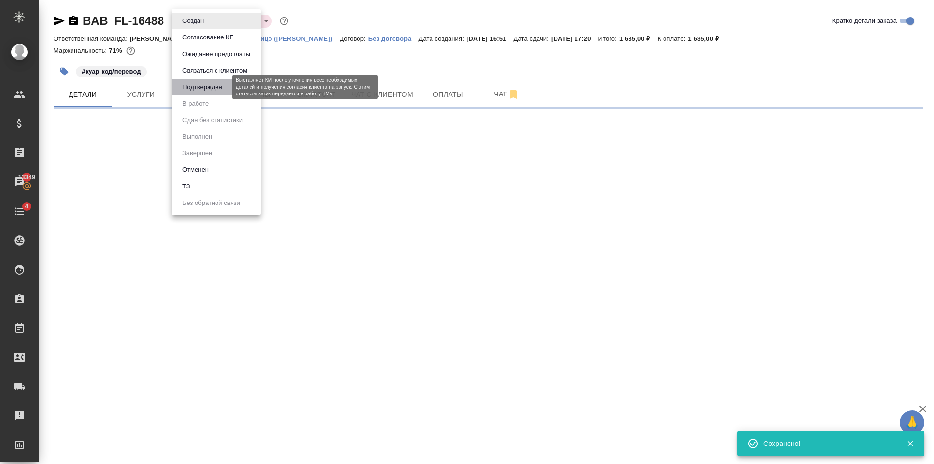
click at [222, 90] on button "Подтвержден" at bounding box center [203, 87] width 46 height 11
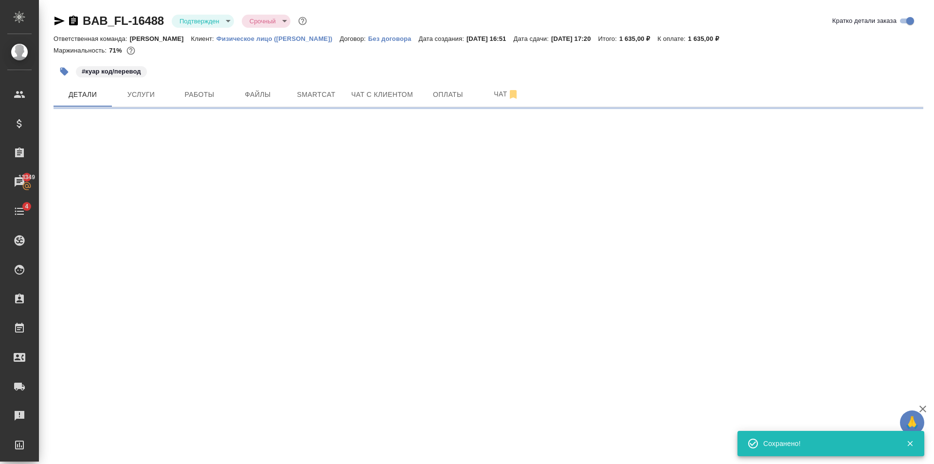
select select "RU"
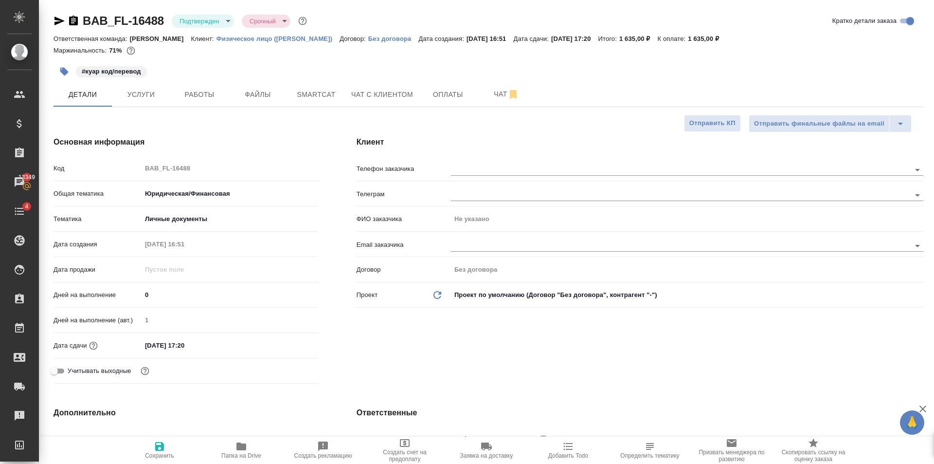
type textarea "x"
type input "09.09.2025 16:56"
type textarea "x"
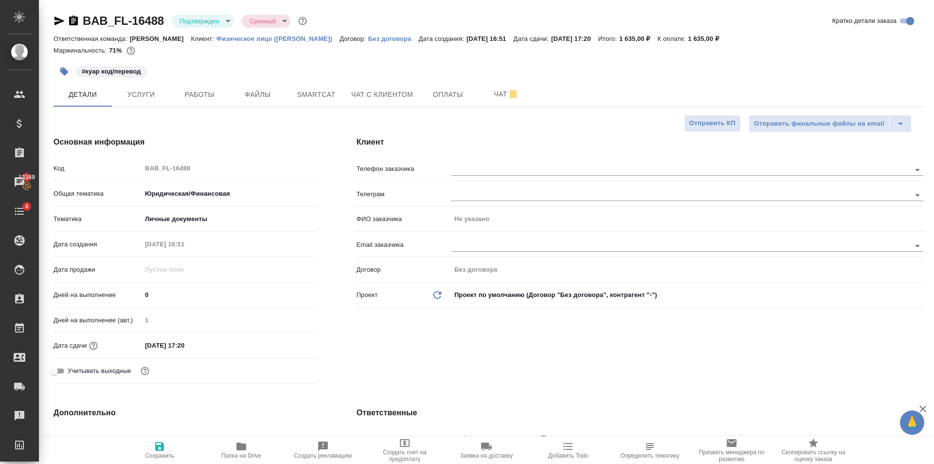
type textarea "x"
drag, startPoint x: 478, startPoint y: 159, endPoint x: 486, endPoint y: 163, distance: 8.5
click at [485, 162] on div "Клиент Телефон заказчика Телеграм ФИО заказчика Не указано Email заказчика Дого…" at bounding box center [640, 262] width 606 height 290
click at [486, 163] on div at bounding box center [687, 169] width 472 height 18
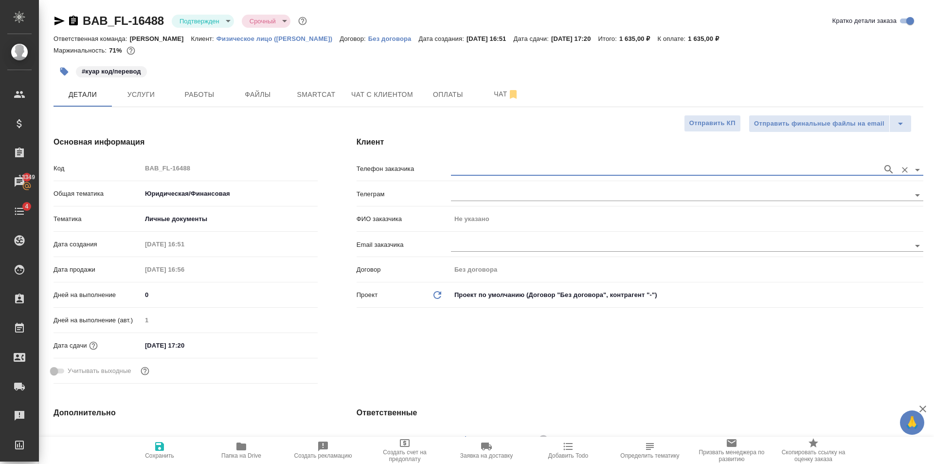
click at [498, 176] on div at bounding box center [687, 169] width 472 height 12
click at [492, 163] on input "text" at bounding box center [664, 169] width 427 height 12
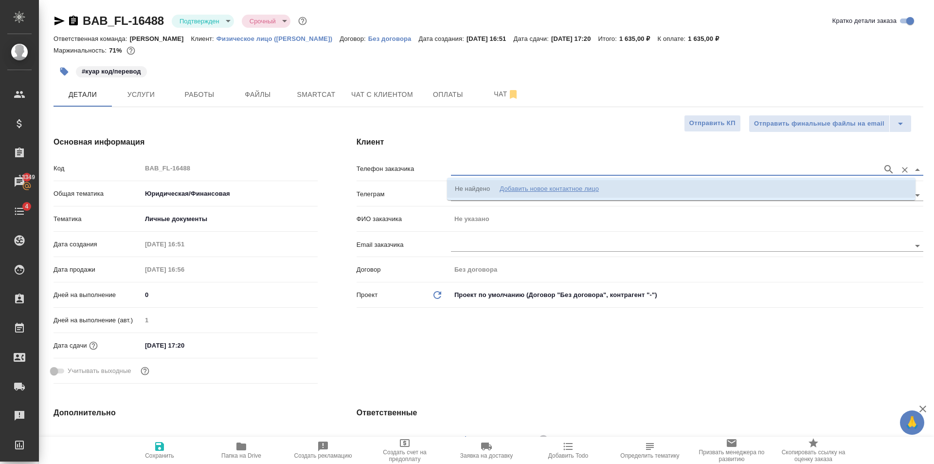
click at [515, 187] on div "Добавить новое контактное лицо" at bounding box center [549, 189] width 99 height 10
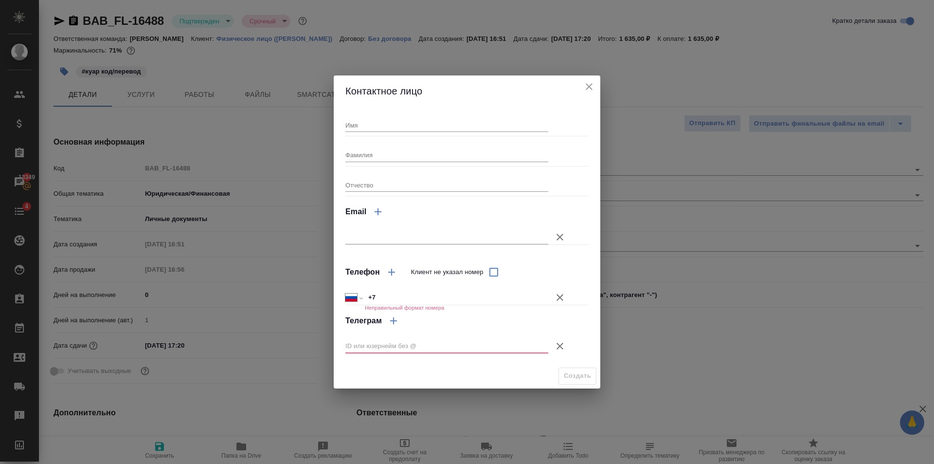
click at [397, 157] on input "Фамилия" at bounding box center [446, 155] width 203 height 14
type input "Дирриков"
drag, startPoint x: 559, startPoint y: 347, endPoint x: 553, endPoint y: 312, distance: 36.0
click at [558, 347] on icon "button" at bounding box center [560, 346] width 7 height 7
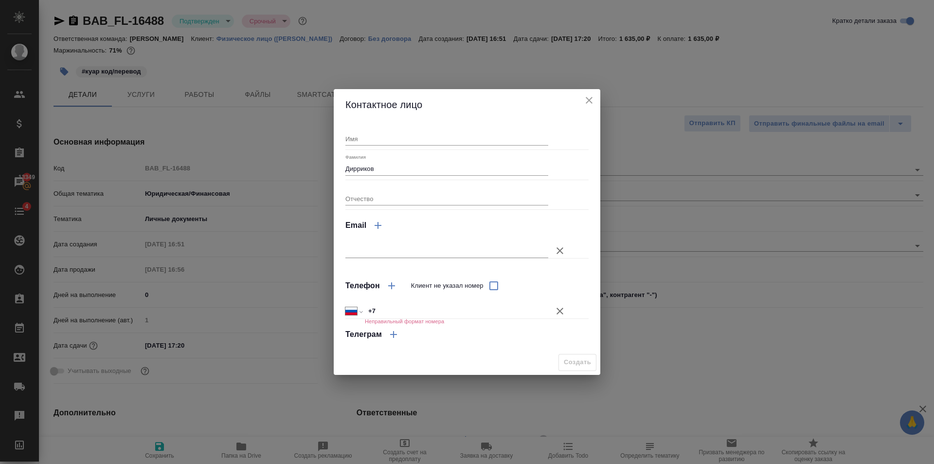
drag, startPoint x: 553, startPoint y: 310, endPoint x: 558, endPoint y: 320, distance: 10.7
click at [553, 310] on button "Клиент не указал номер" at bounding box center [559, 310] width 23 height 23
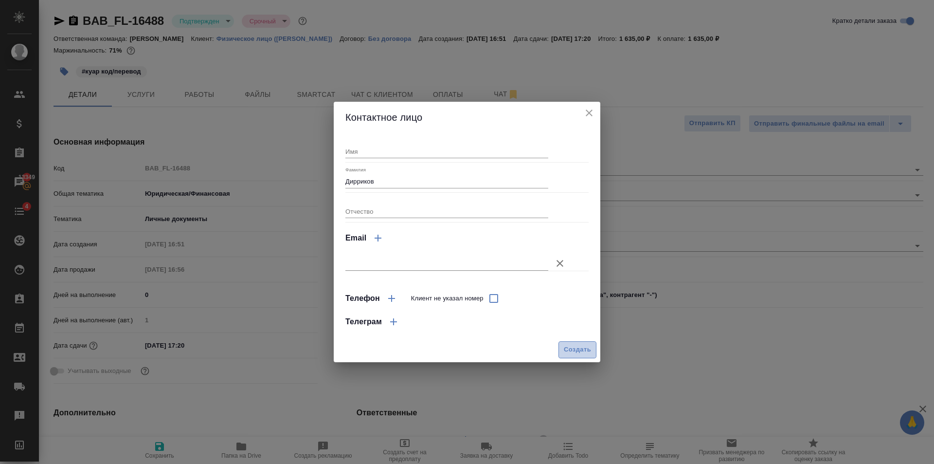
click at [573, 344] on span "Создать" at bounding box center [577, 349] width 27 height 11
type input "Дирриков"
type textarea "x"
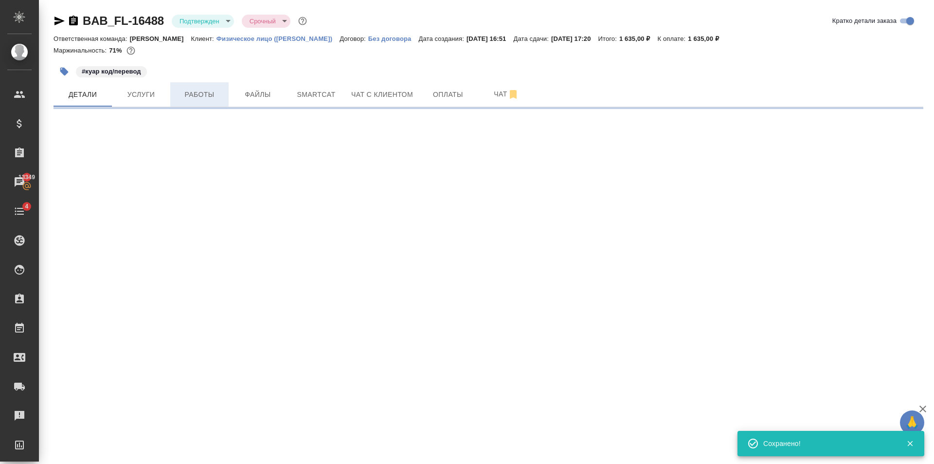
click at [211, 91] on span "Работы" at bounding box center [199, 95] width 47 height 12
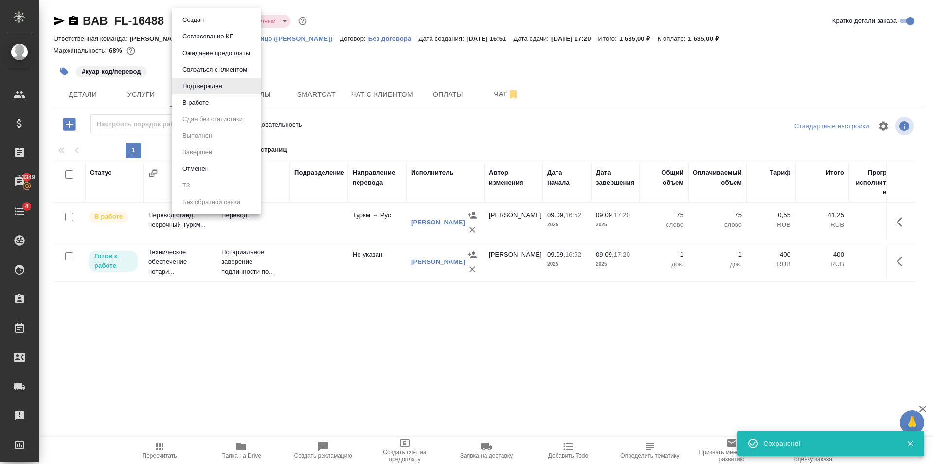
click at [208, 22] on body "🙏 .cls-1 fill:#fff; AWATERA Golubev Dmitry Клиенты Спецификации Заказы 13349 Ча…" at bounding box center [467, 232] width 934 height 464
click at [218, 104] on li "В работе" at bounding box center [216, 102] width 89 height 17
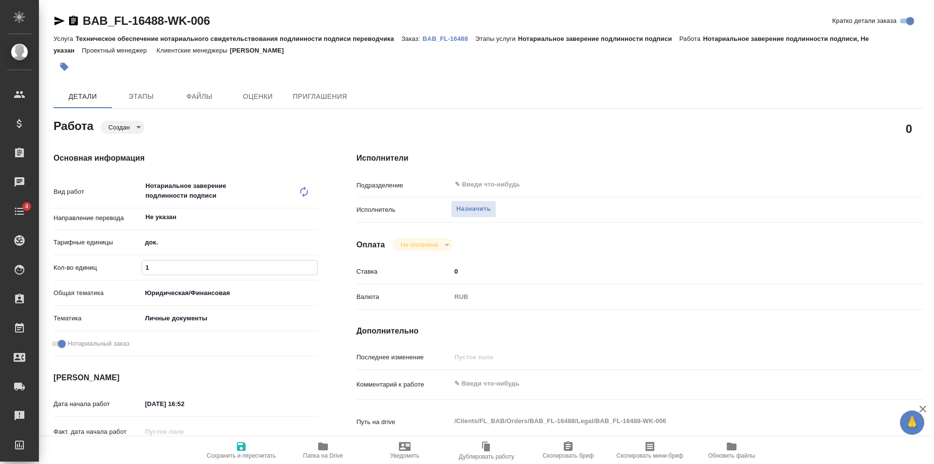
type input "1"
click at [315, 265] on input "1" at bounding box center [229, 267] width 175 height 14
drag, startPoint x: 230, startPoint y: 449, endPoint x: 351, endPoint y: 311, distance: 184.1
click at [230, 449] on span "Сохранить и пересчитать" at bounding box center [241, 449] width 70 height 18
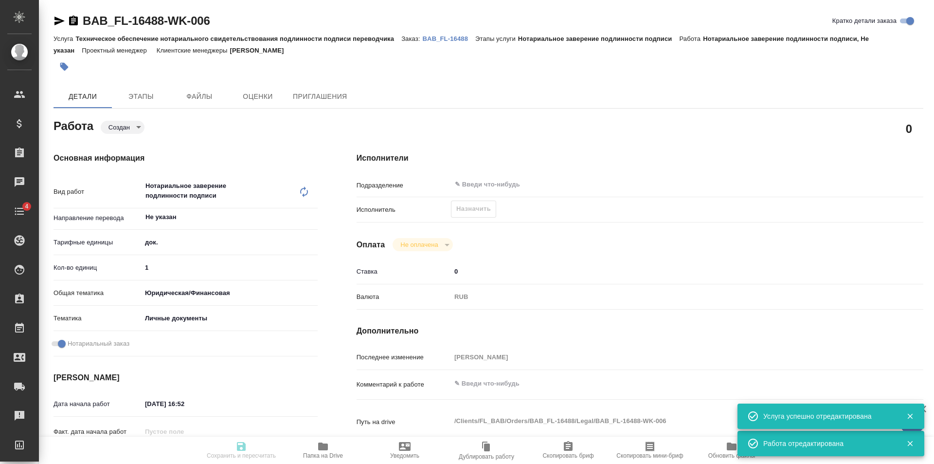
type input "created"
type input "Не указан"
type input "5a8b1489cc6b4906c91bfd8b"
type input "1"
type input "yr-fn"
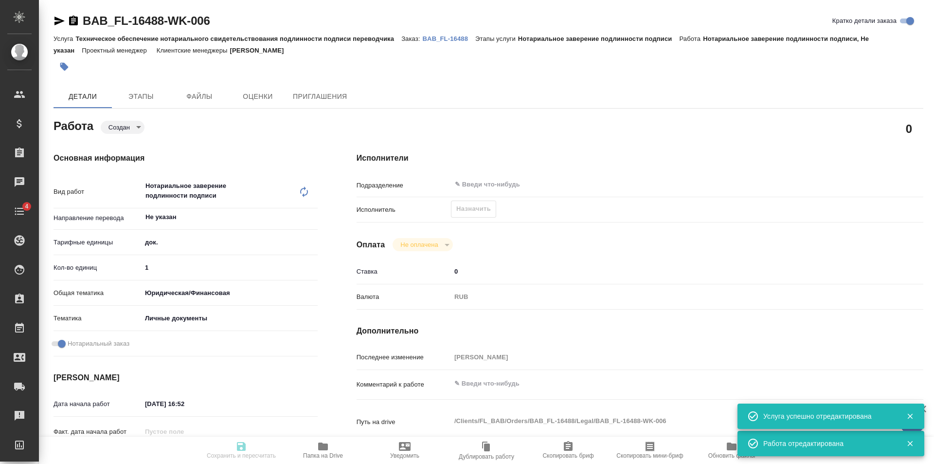
type input "5a8b8b956a9677013d343cfe"
checkbox input "true"
type input "[DATE] 16:52"
type input "[DATE] 17:20"
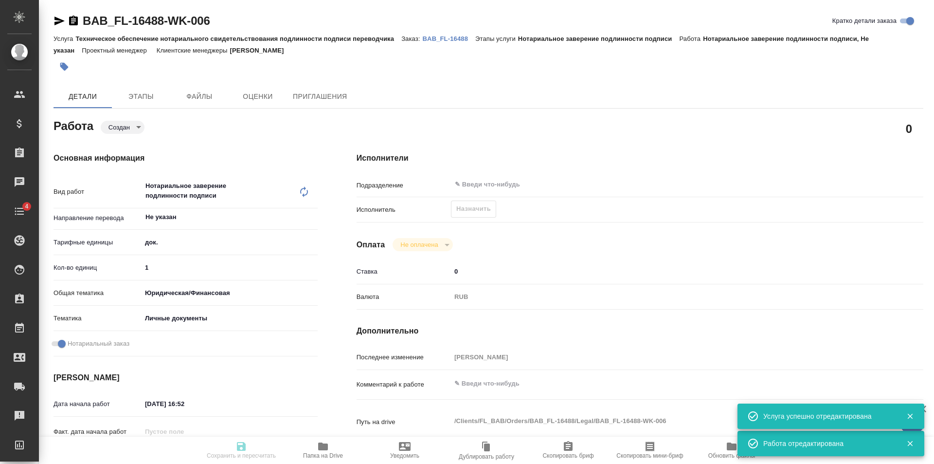
type input "notPayed"
type input "0"
type input "RUB"
type input "[PERSON_NAME]"
type input "BAB_FL-16488"
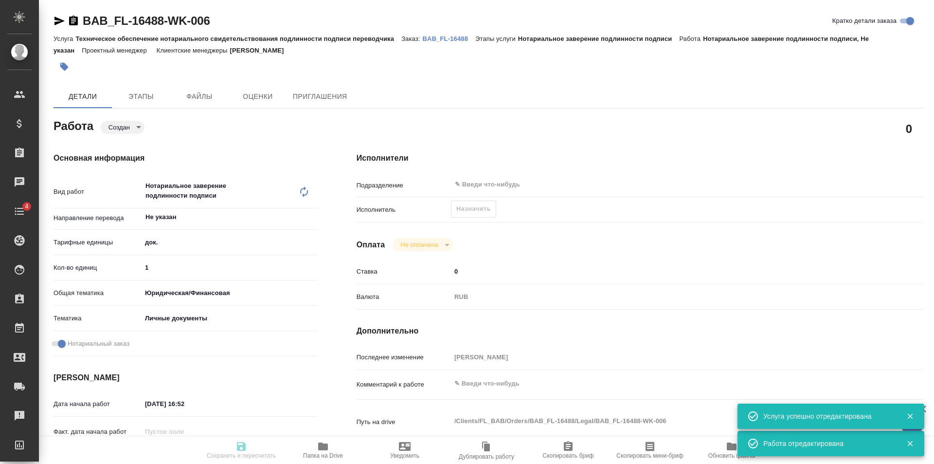
type input "Техническое обеспечение нотариального свидетельствования подлинности подписи пе…"
type input "Нотариальное заверение подлинности подписи"
type input "[PERSON_NAME]"
type input "/Clients/FL_BAB/Orders/BAB_FL-16488"
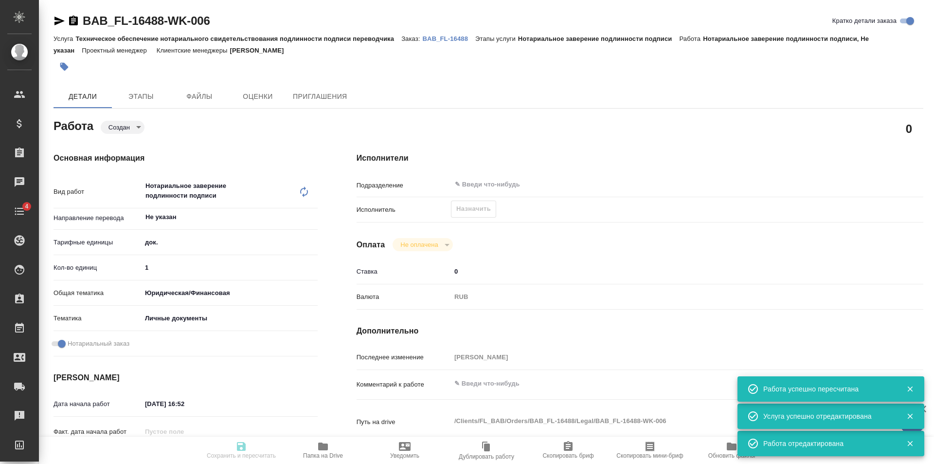
type input "created"
type input "Не указан"
type input "5a8b1489cc6b4906c91bfd8b"
type input "1"
type input "yr-fn"
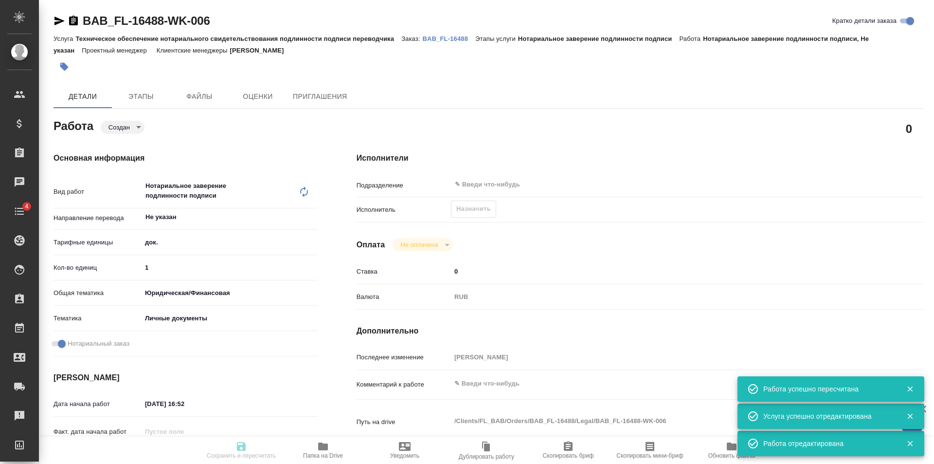
type input "5a8b8b956a9677013d343cfe"
checkbox input "true"
type input "[DATE] 16:52"
type input "[DATE] 17:20"
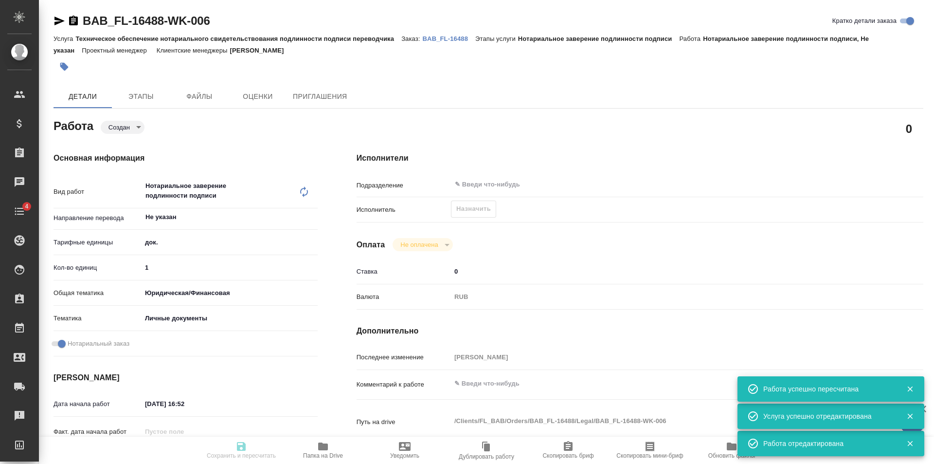
type input "notPayed"
type input "0"
type input "RUB"
type input "[PERSON_NAME]"
type input "BAB_FL-16488"
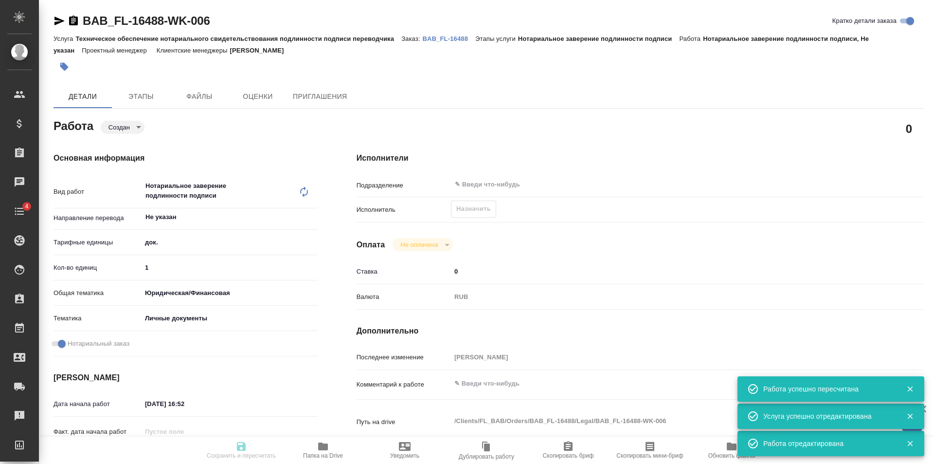
type input "Техническое обеспечение нотариального свидетельствования подлинности подписи пе…"
type input "Нотариальное заверение подлинности подписи"
type input "[PERSON_NAME]"
type input "/Clients/FL_BAB/Orders/BAB_FL-16488"
click at [456, 210] on span "Назначить" at bounding box center [473, 208] width 35 height 11
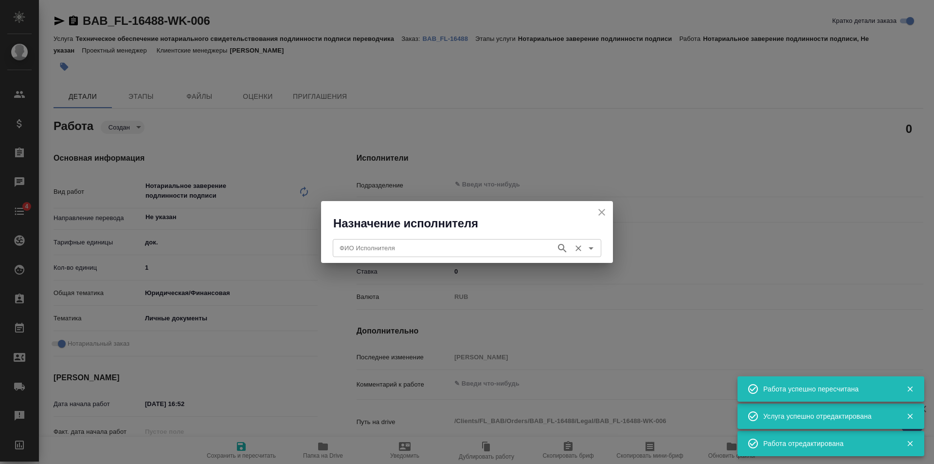
click at [432, 248] on input "ФИО Исполнителя" at bounding box center [444, 248] width 216 height 12
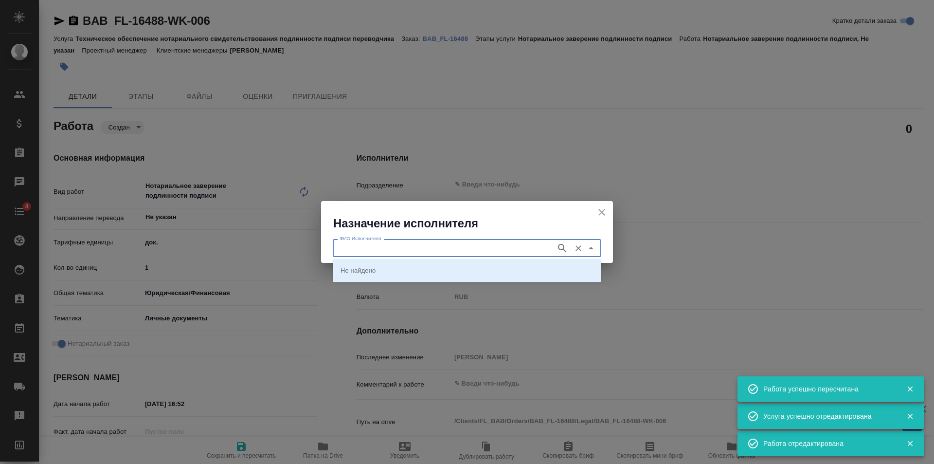
type input "\"
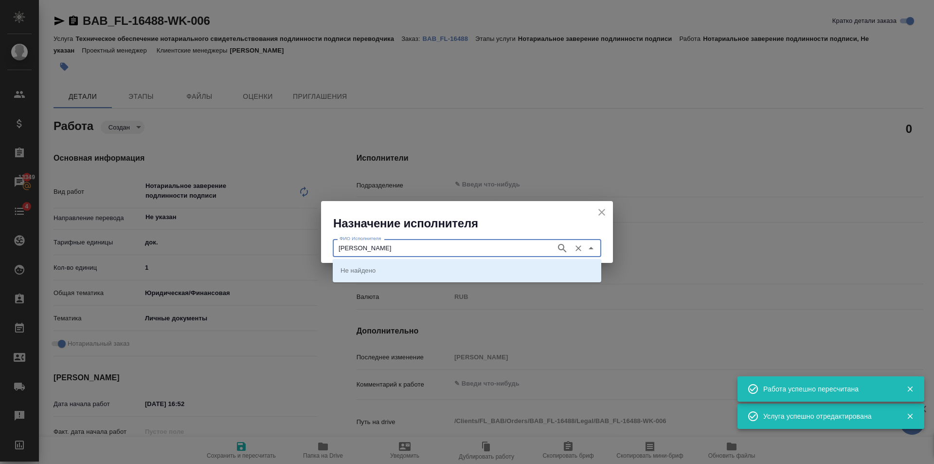
type input "Соколова"
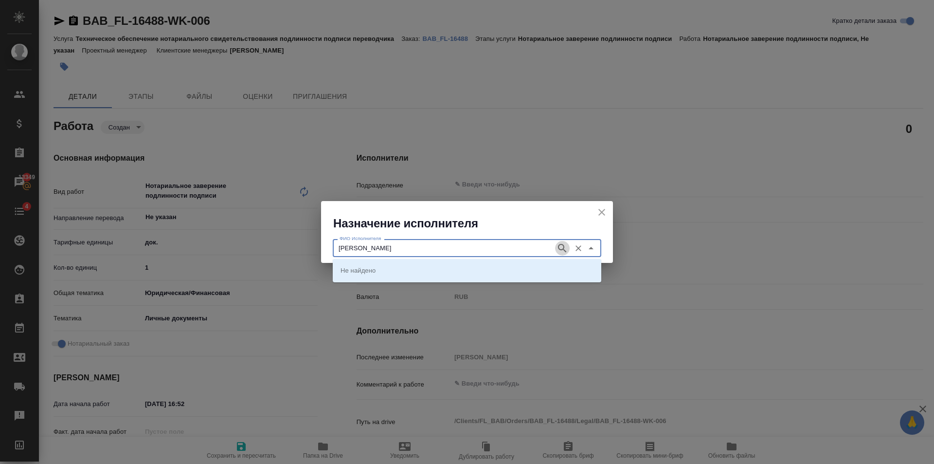
click at [560, 245] on icon "button" at bounding box center [563, 248] width 12 height 12
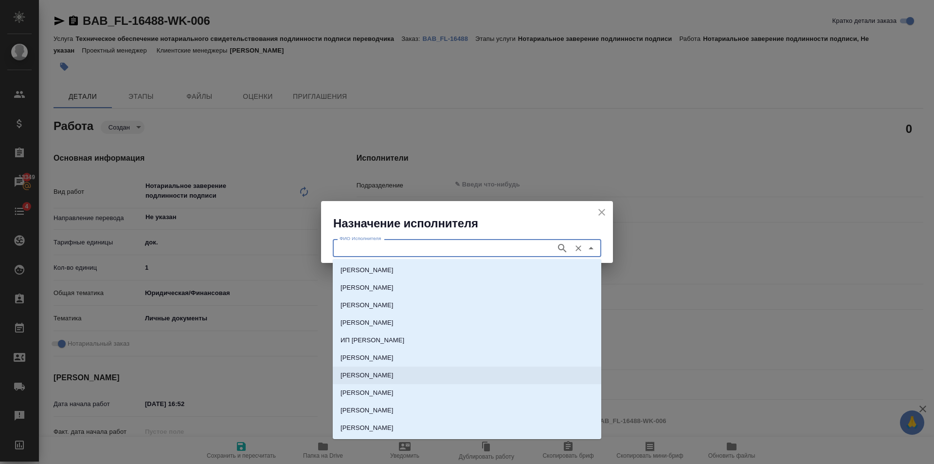
click at [394, 372] on p "НОТАРИУС Соколова Марина Валентиновна" at bounding box center [367, 375] width 53 height 10
type input "НОТАРИУС Соколова Марина Валентиновна"
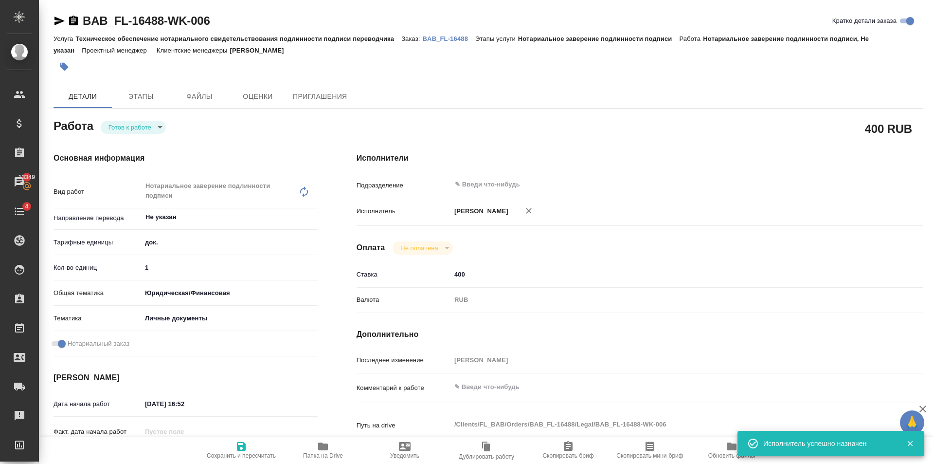
type textarea "x"
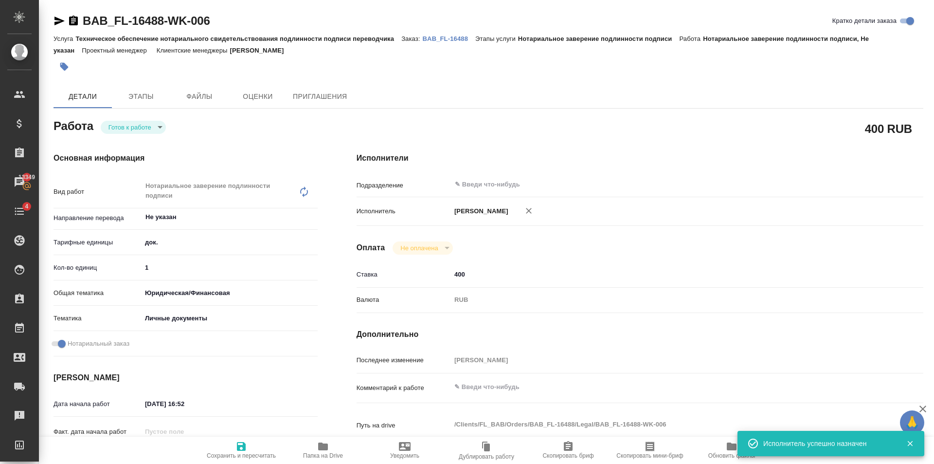
type textarea "x"
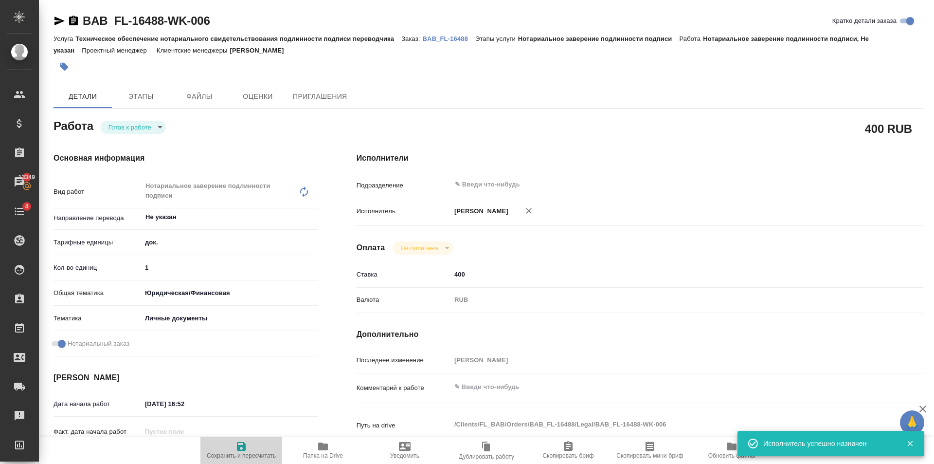
click at [245, 447] on icon "button" at bounding box center [241, 446] width 9 height 9
type textarea "x"
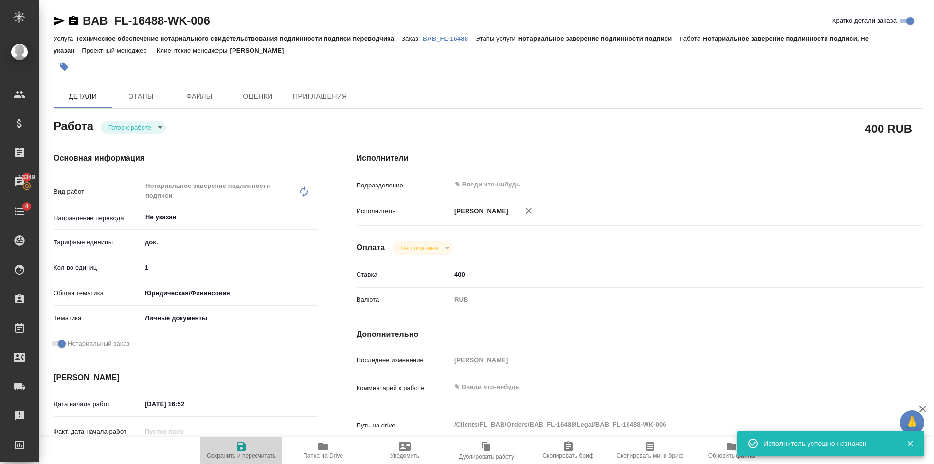
type textarea "x"
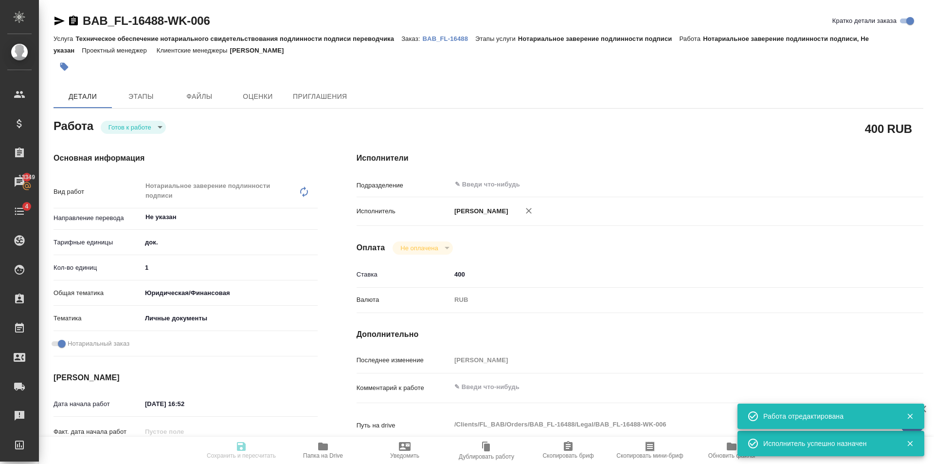
type textarea "x"
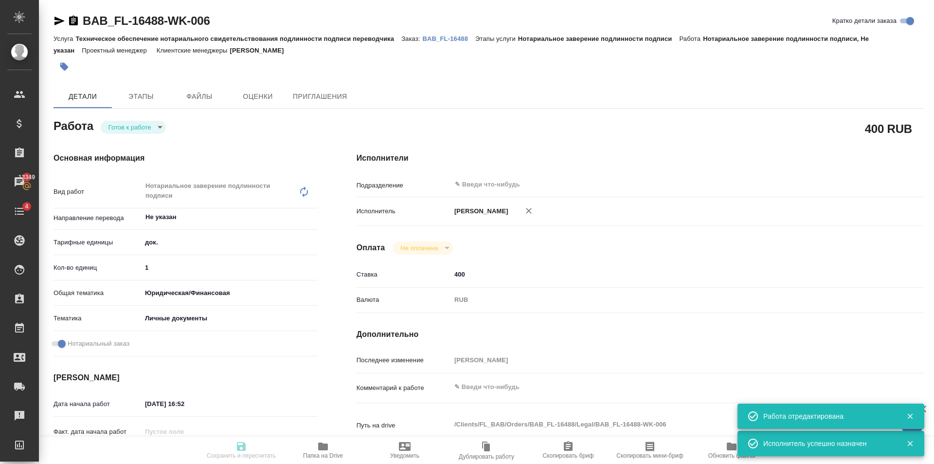
type textarea "x"
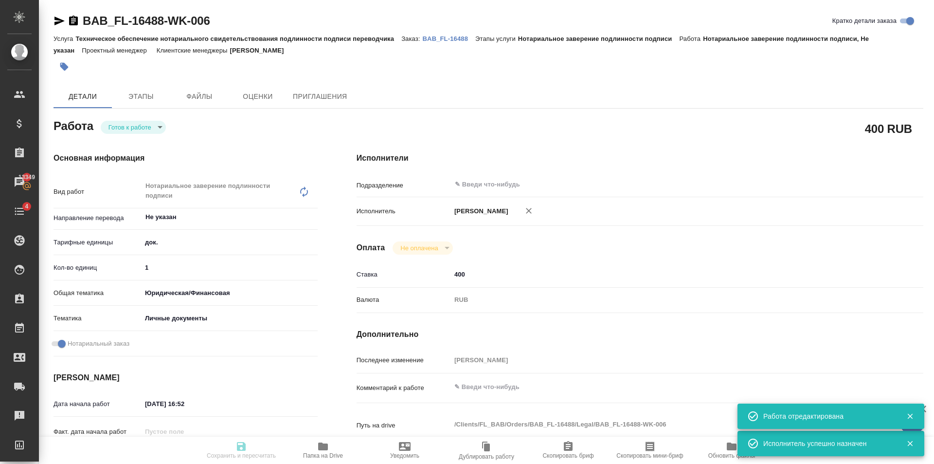
type input "readyForWork"
type textarea "Нотариальное заверение подлинности подписи"
type textarea "x"
type input "Не указан"
type input "5a8b1489cc6b4906c91bfd8b"
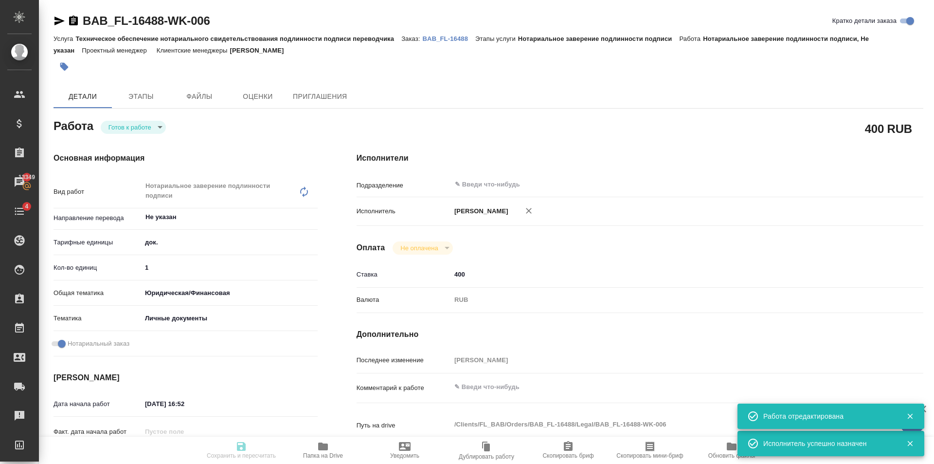
type input "1"
type input "yr-fn"
type input "5a8b8b956a9677013d343cfe"
checkbox input "true"
type input "[DATE] 16:52"
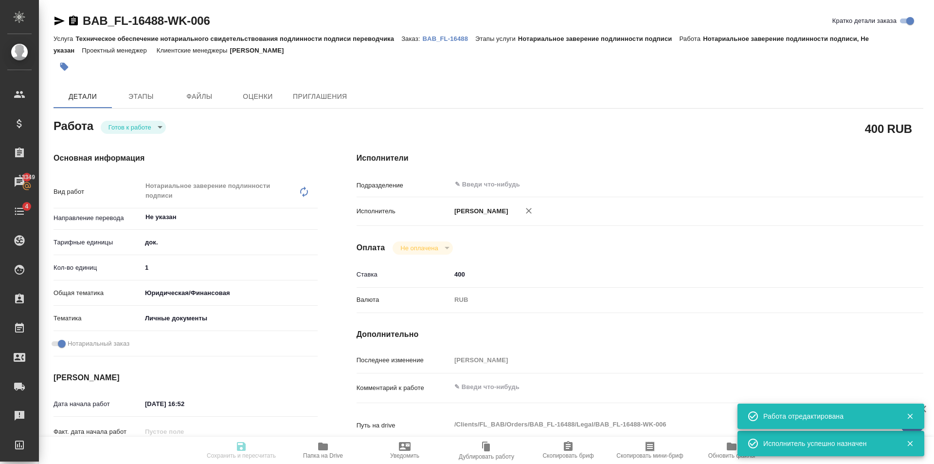
type input "[DATE] 17:20"
type input "notPayed"
type input "400"
type input "RUB"
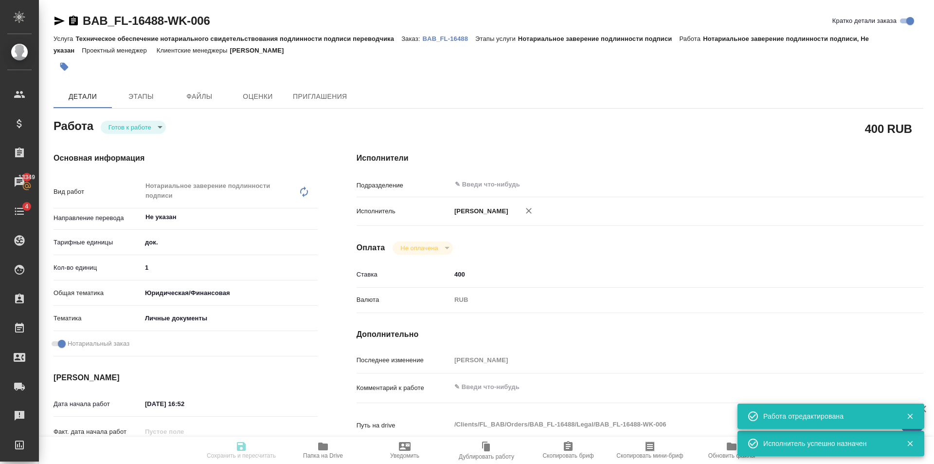
type input "[PERSON_NAME]"
type textarea "x"
type textarea "/Clients/FL_BAB/Orders/BAB_FL-16488/Legal/BAB_FL-16488-WK-006"
type textarea "x"
type input "BAB_FL-16488"
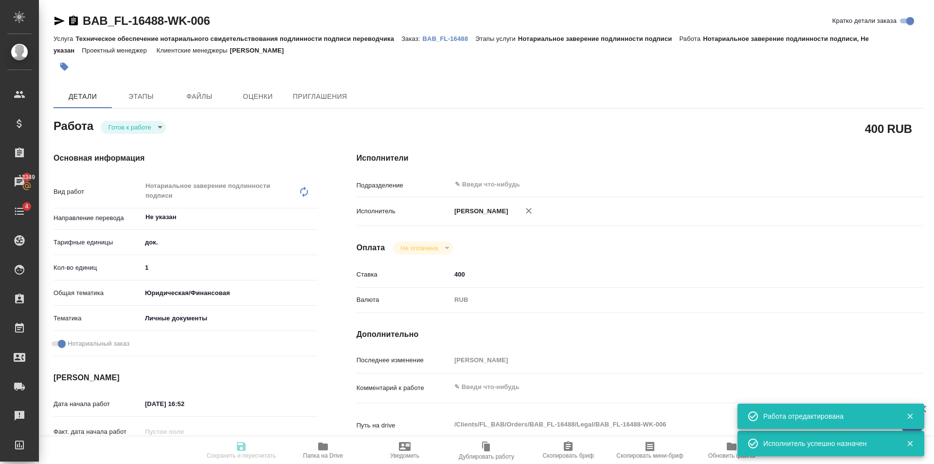
type input "Техническое обеспечение нотариального свидетельствования подлинности подписи пе…"
type input "Нотариальное заверение подлинности подписи"
type input "[PERSON_NAME]"
type input "/Clients/FL_BAB/Orders/BAB_FL-16488"
type textarea "x"
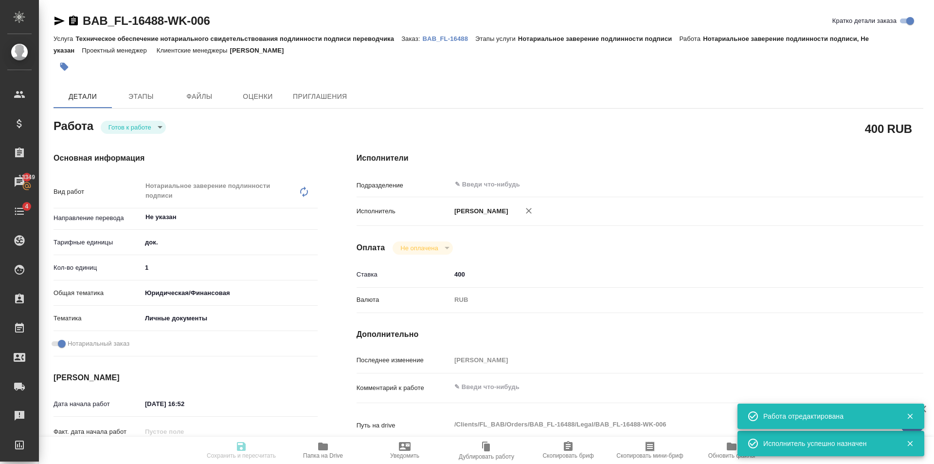
type textarea "x"
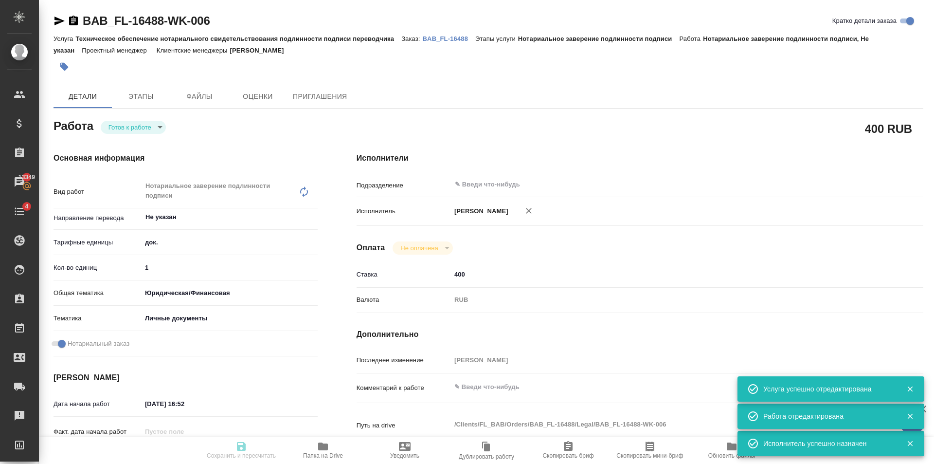
type textarea "x"
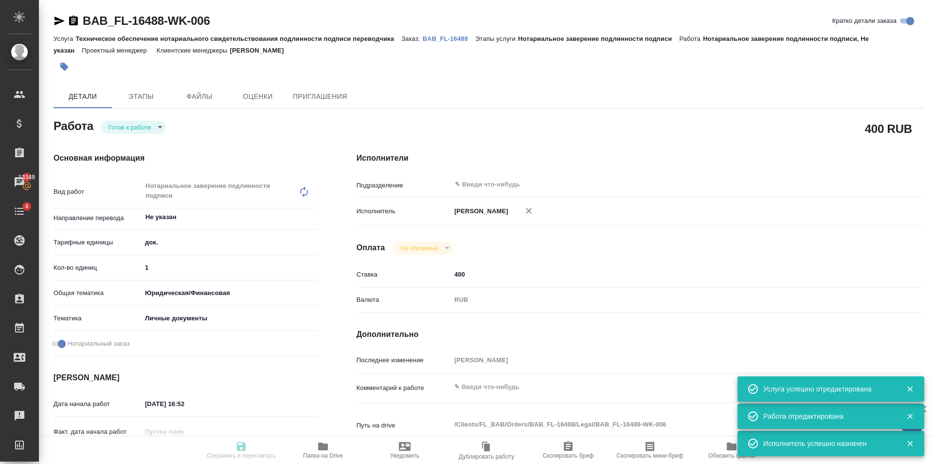
type textarea "x"
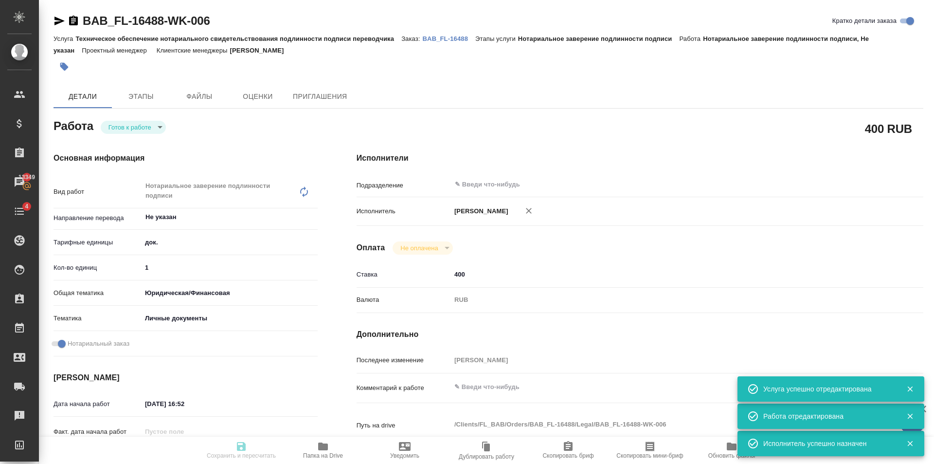
type textarea "x"
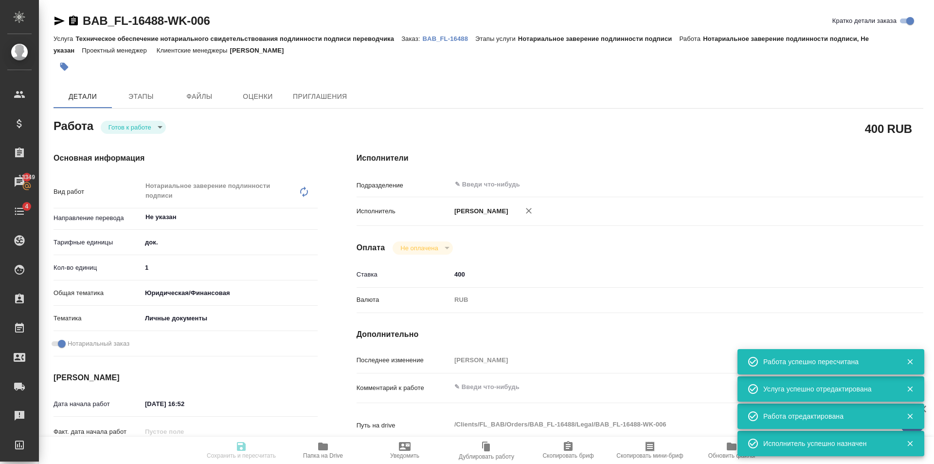
type input "readyForWork"
type textarea "Нотариальное заверение подлинности подписи"
type textarea "x"
type input "Не указан"
type input "5a8b1489cc6b4906c91bfd8b"
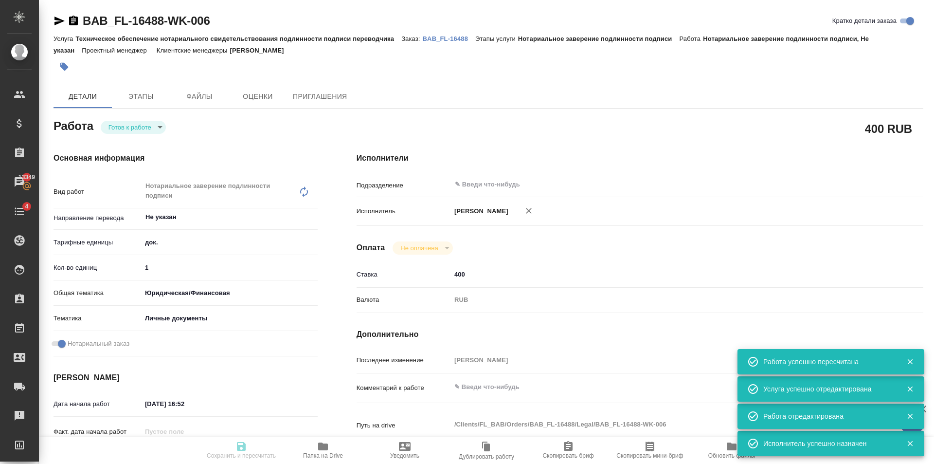
type input "1"
type input "yr-fn"
type input "5a8b8b956a9677013d343cfe"
checkbox input "true"
type input "[DATE] 16:52"
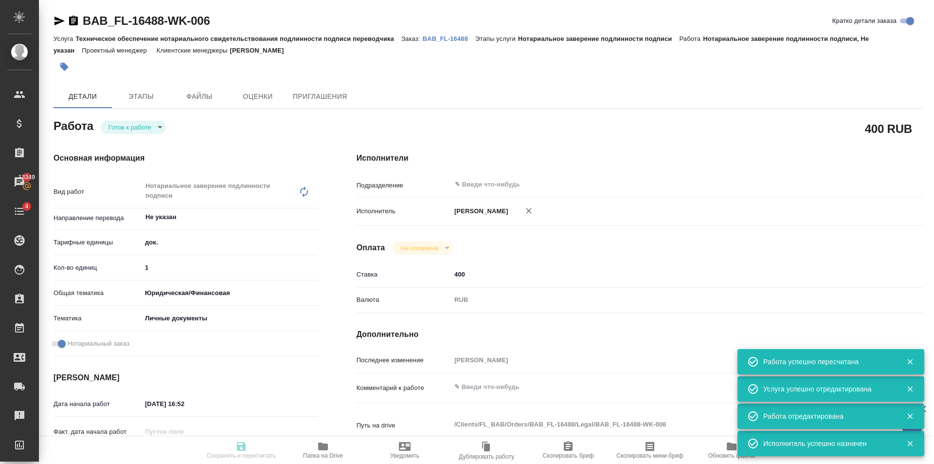
type input "[DATE] 17:20"
type input "notPayed"
type input "400"
type input "RUB"
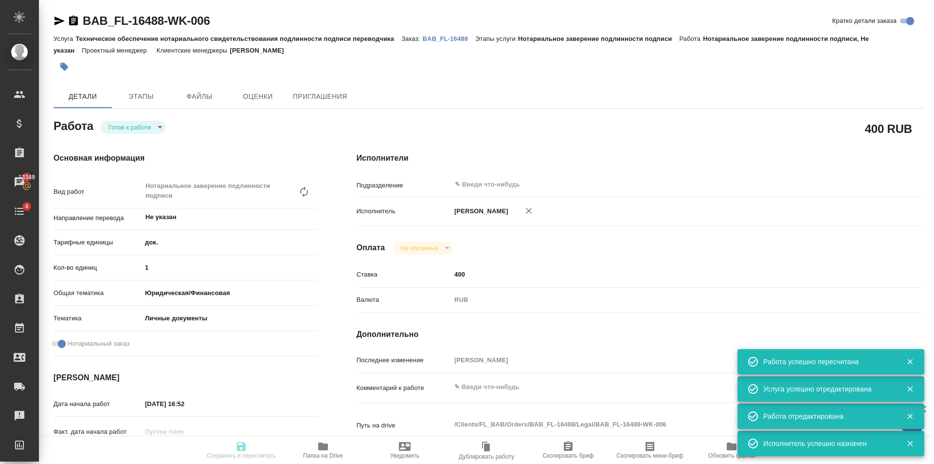
type input "[PERSON_NAME]"
type textarea "x"
type textarea "/Clients/FL_BAB/Orders/BAB_FL-16488/Legal/BAB_FL-16488-WK-006"
type textarea "x"
type input "BAB_FL-16488"
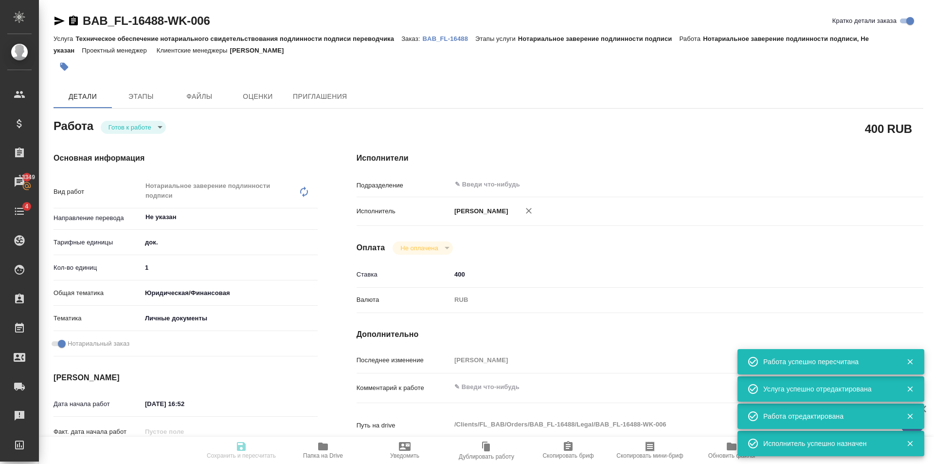
type input "Техническое обеспечение нотариального свидетельствования подлинности подписи пе…"
type input "Нотариальное заверение подлинности подписи"
type input "[PERSON_NAME]"
type input "/Clients/FL_BAB/Orders/BAB_FL-16488"
type textarea "x"
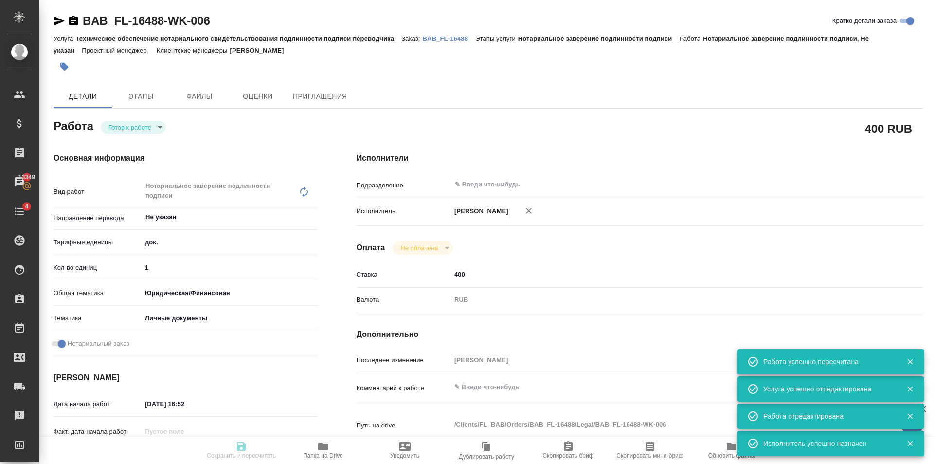
type textarea "x"
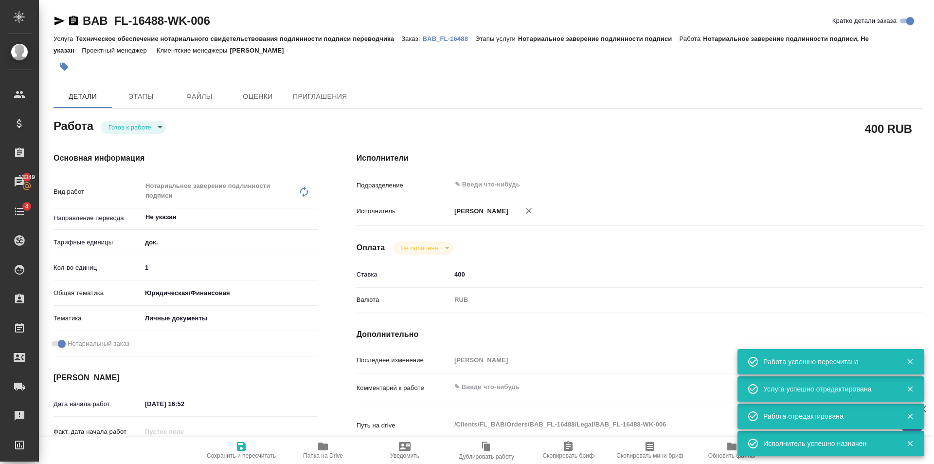
type textarea "x"
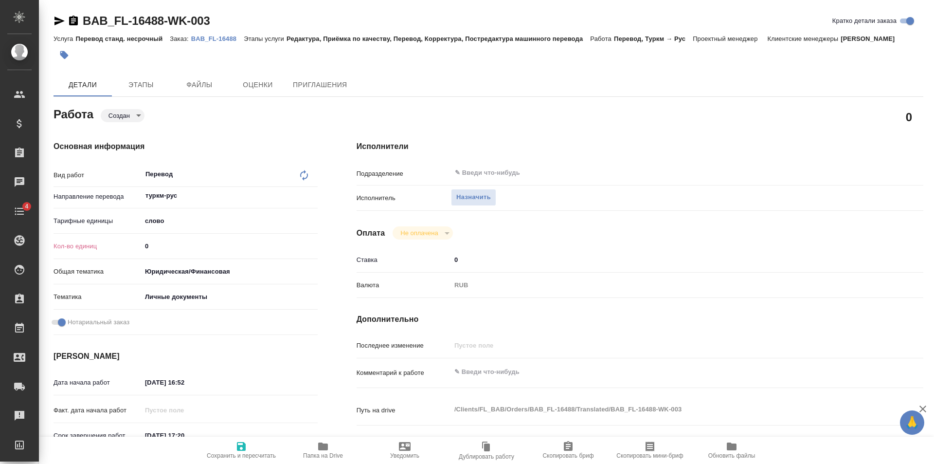
type textarea "x"
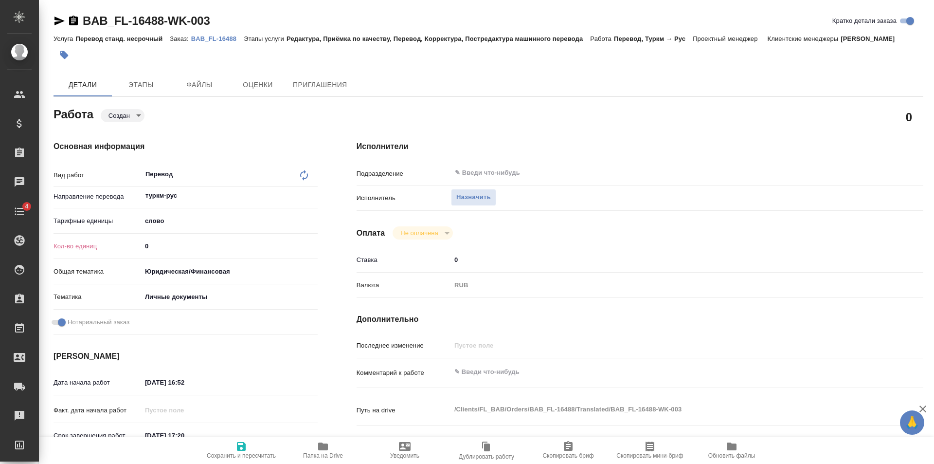
type textarea "x"
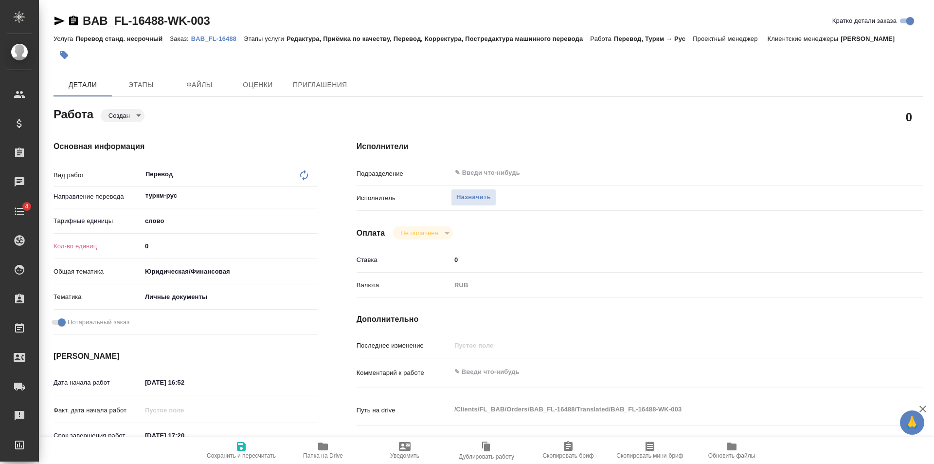
click at [253, 253] on div "Кол-во единиц 0" at bounding box center [186, 245] width 264 height 17
type textarea "x"
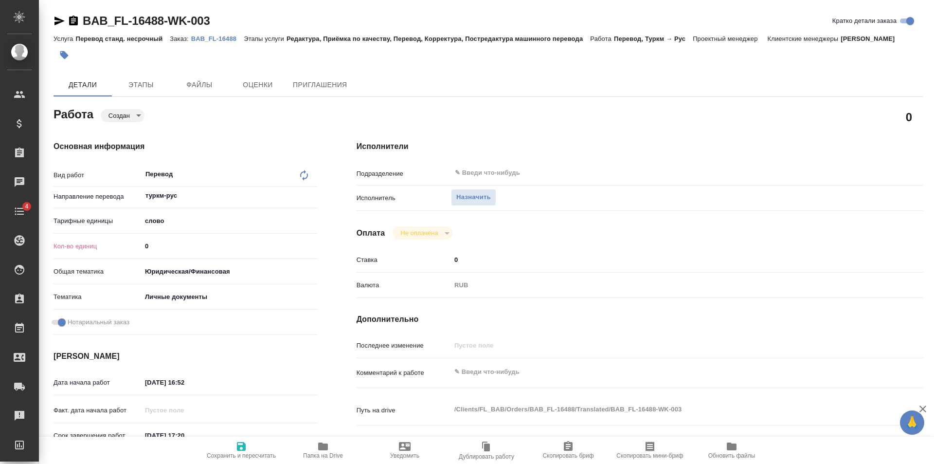
type textarea "x"
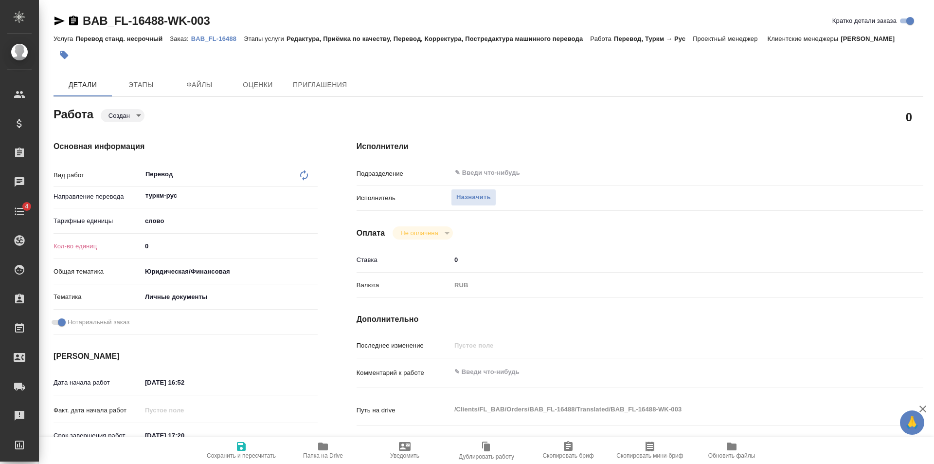
type textarea "x"
click at [258, 251] on input "0" at bounding box center [230, 246] width 176 height 14
type textarea "x"
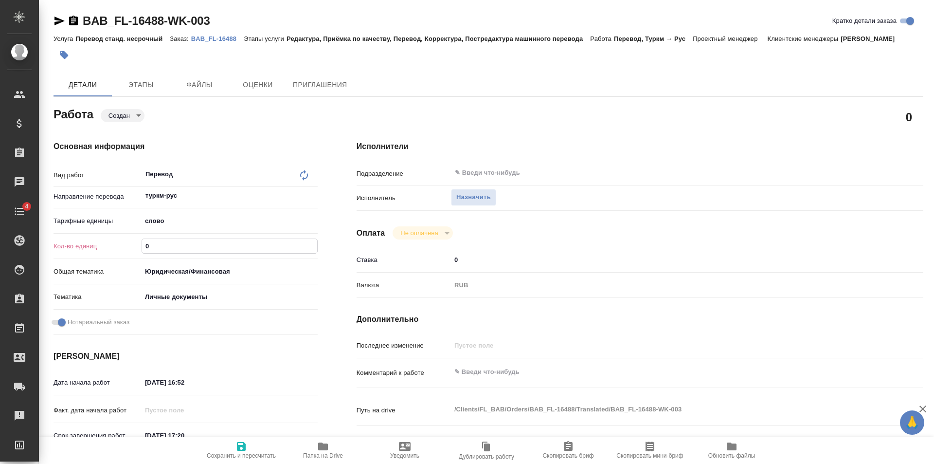
type textarea "x"
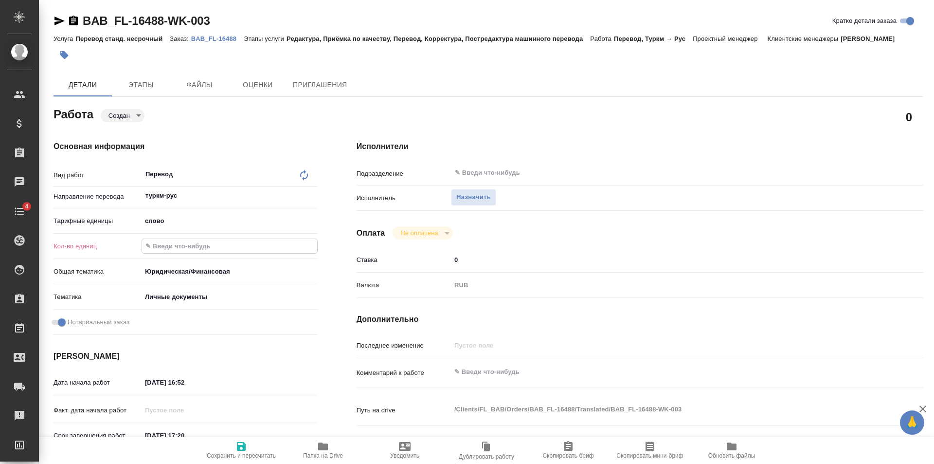
type textarea "x"
type input "7"
type textarea "x"
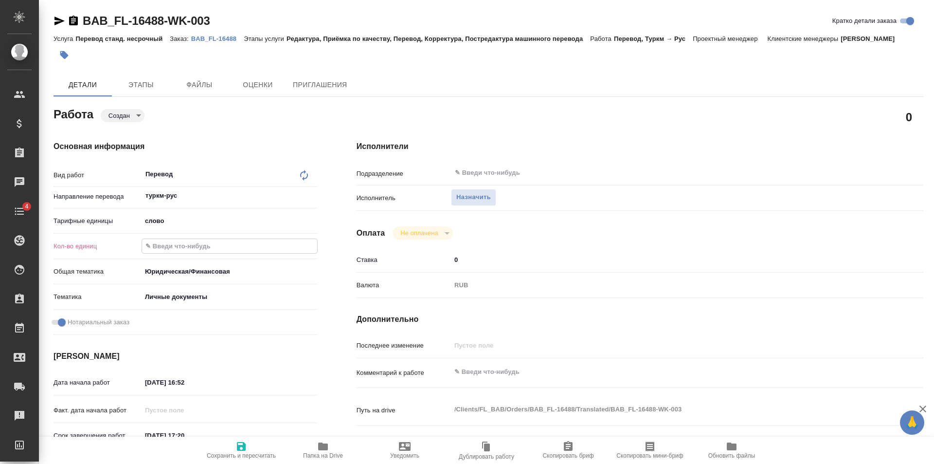
type textarea "x"
type input "75"
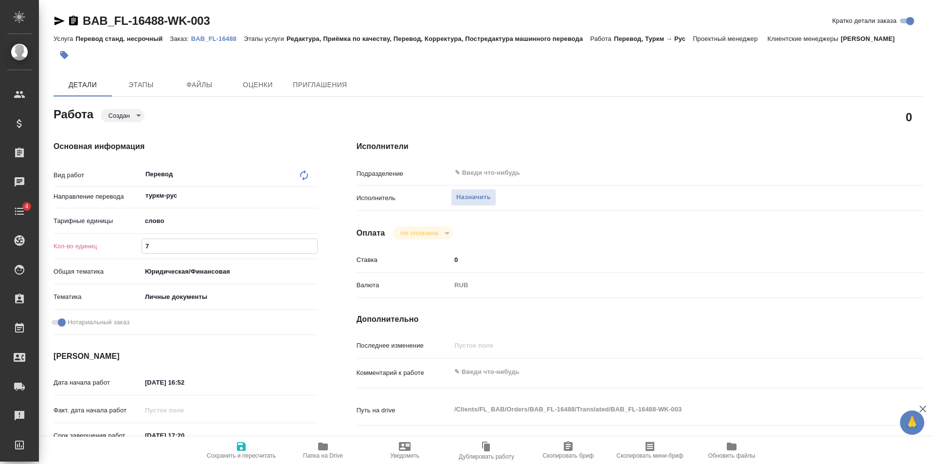
type textarea "x"
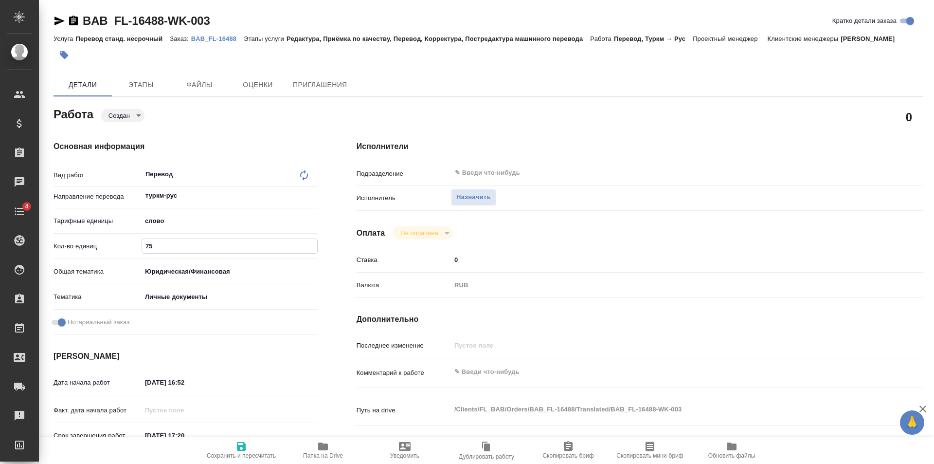
type textarea "x"
type input "75"
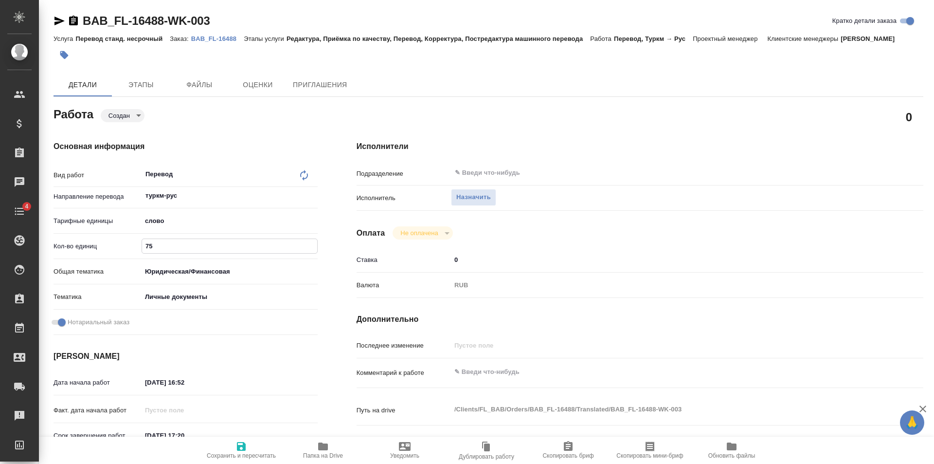
click at [245, 441] on icon "button" at bounding box center [241, 446] width 12 height 12
type textarea "x"
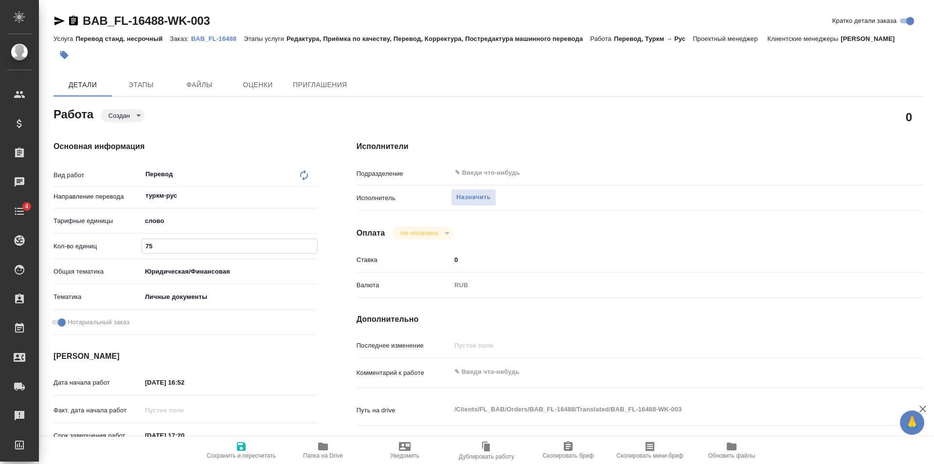
type textarea "x"
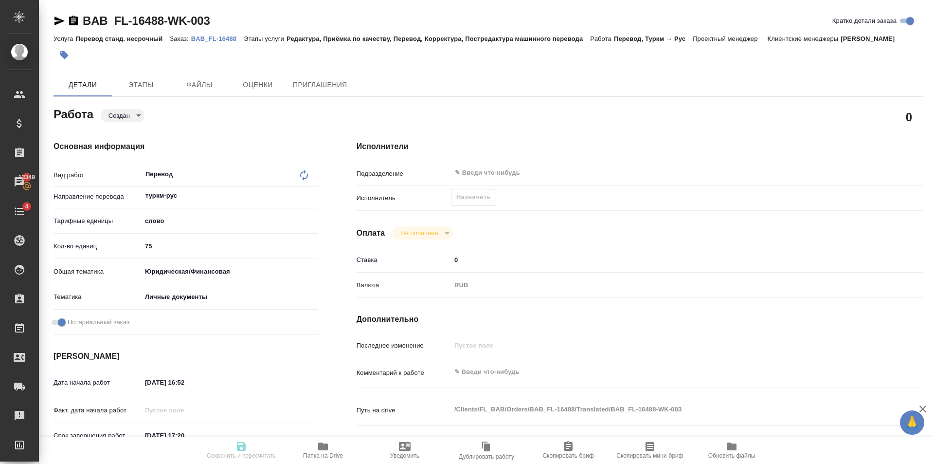
type textarea "x"
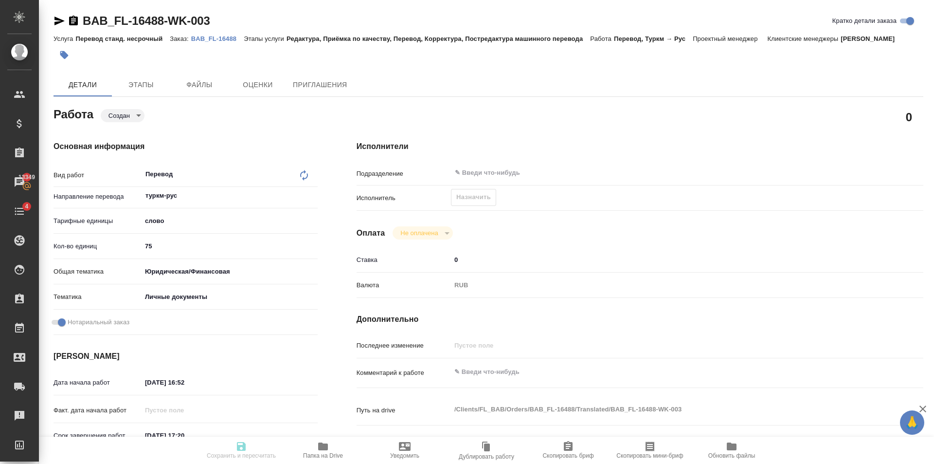
type textarea "x"
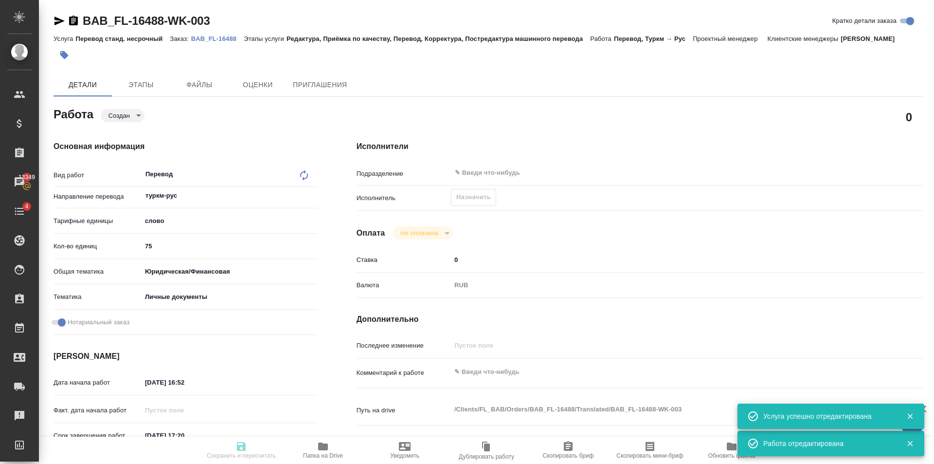
type input "created"
type textarea "Перевод"
type textarea "x"
type input "туркм-рус"
type input "5a8b1489cc6b4906c91bfd90"
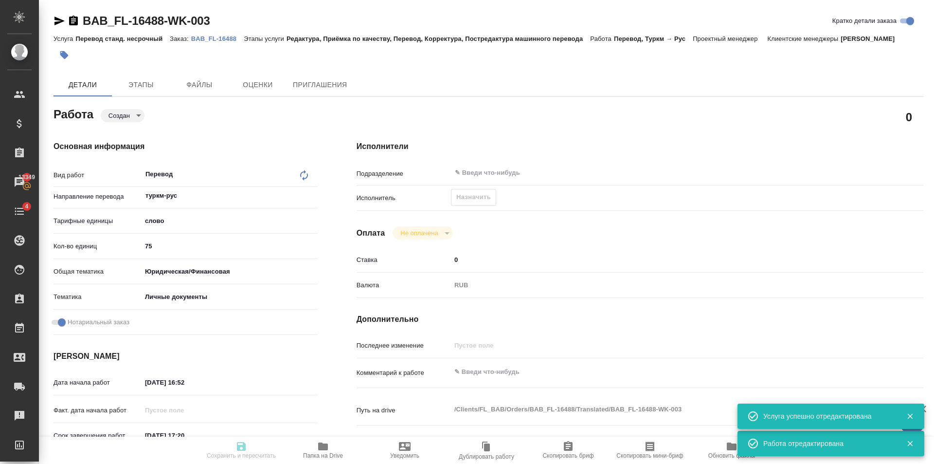
type input "75"
type input "yr-fn"
type input "5a8b8b956a9677013d343cfe"
checkbox input "true"
type input "[DATE] 16:52"
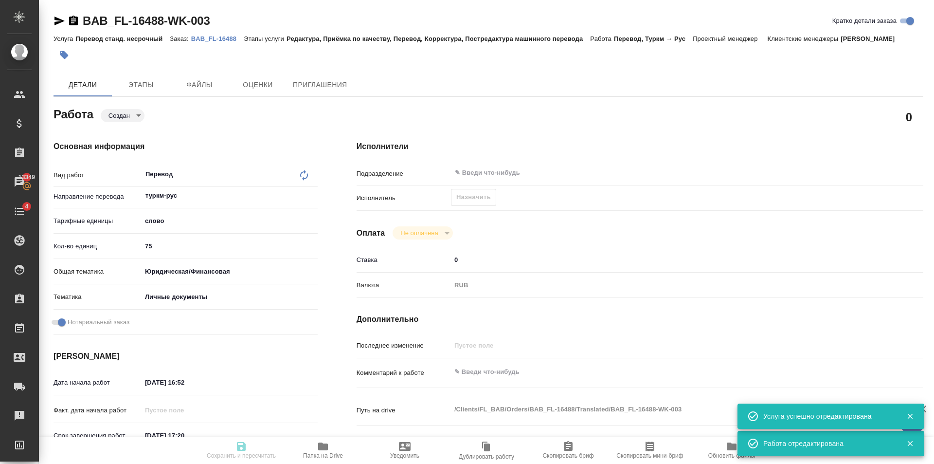
type input "[DATE] 17:20"
type input "notPayed"
type input "0"
type input "RUB"
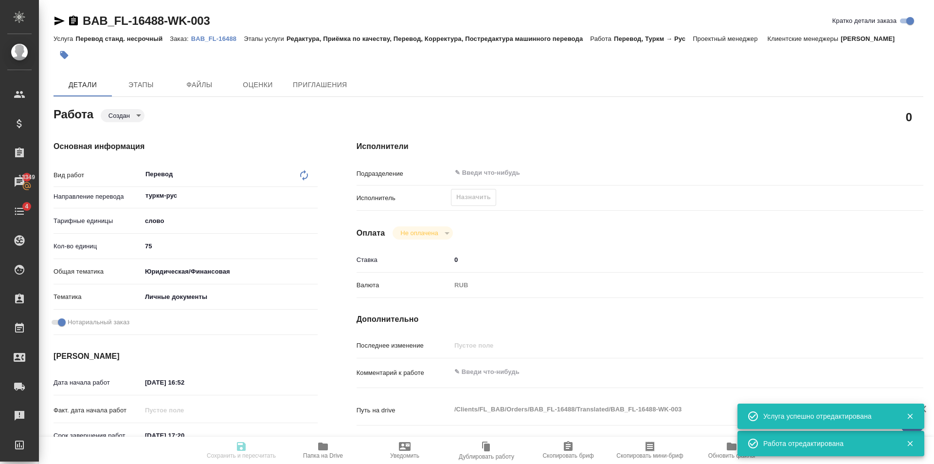
type input "[PERSON_NAME]"
type textarea "x"
type textarea "/Clients/FL_BAB/Orders/BAB_FL-16488/Translated/BAB_FL-16488-WK-003"
type textarea "x"
type input "BAB_FL-16488"
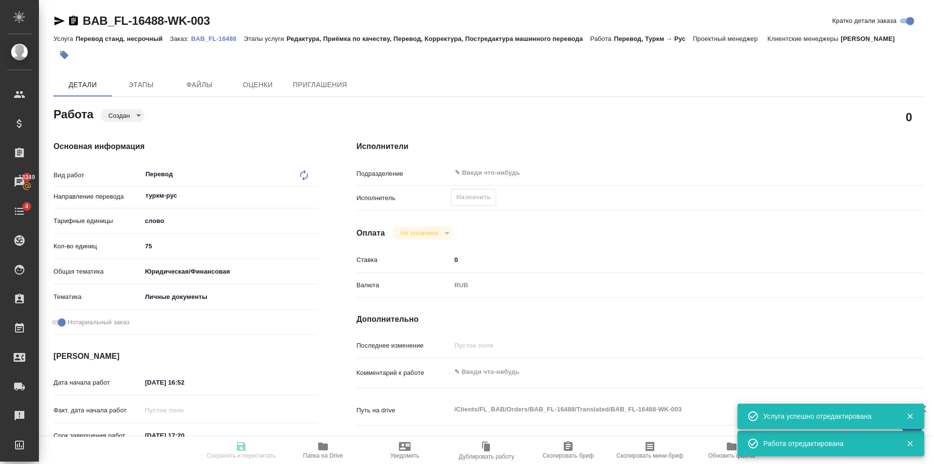
type input "Перевод станд. несрочный"
type input "Редактура, Приёмка по качеству, Перевод, Корректура, Постредактура машинного пе…"
type input "[PERSON_NAME]"
type input "/Clients/FL_BAB/Orders/BAB_FL-16488"
type textarea "x"
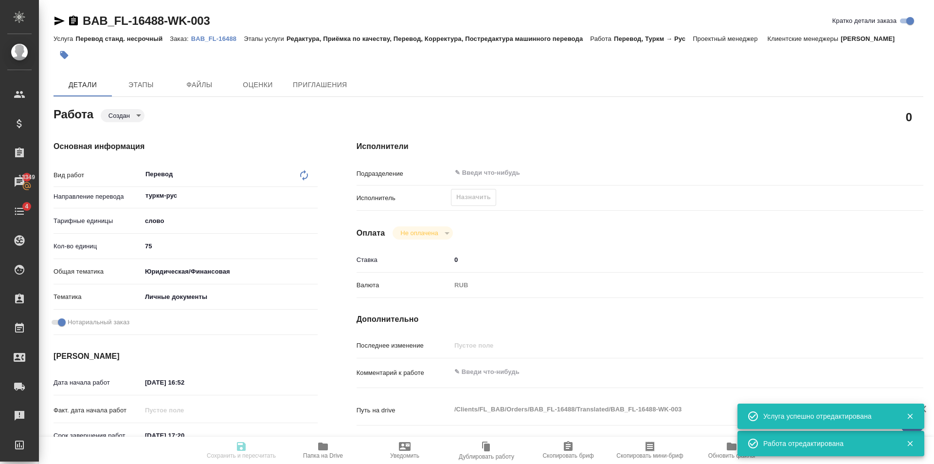
type textarea "x"
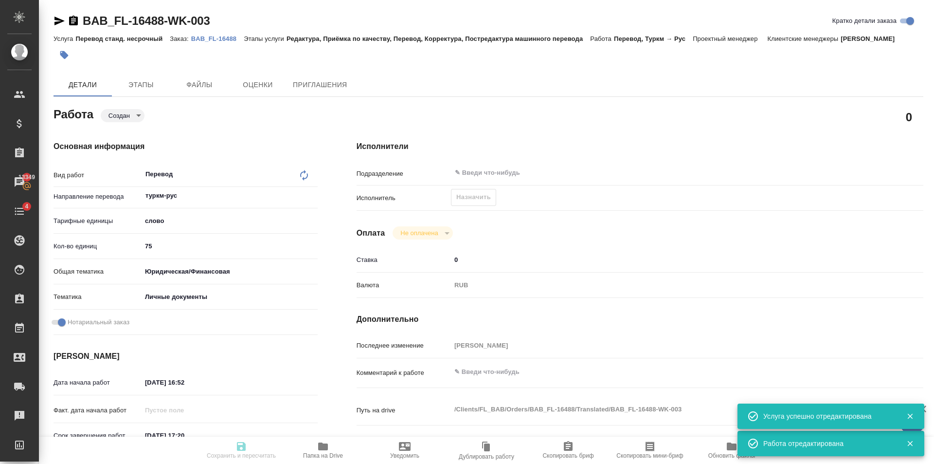
type textarea "x"
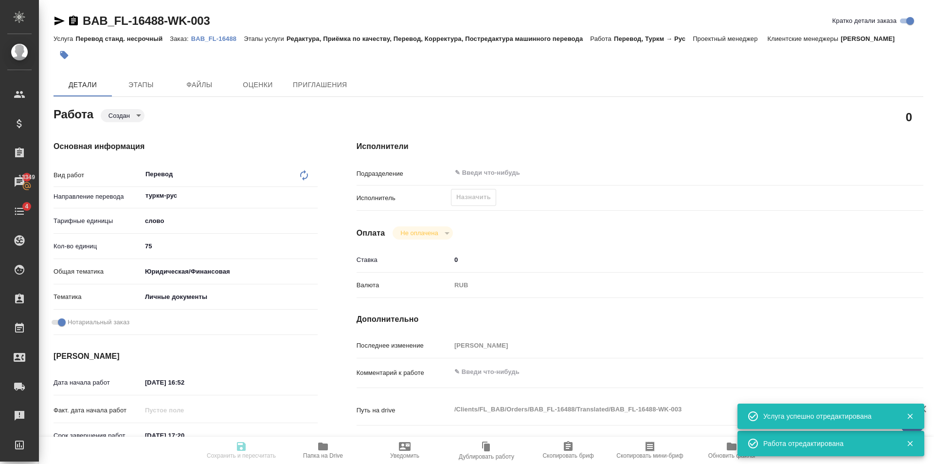
type textarea "x"
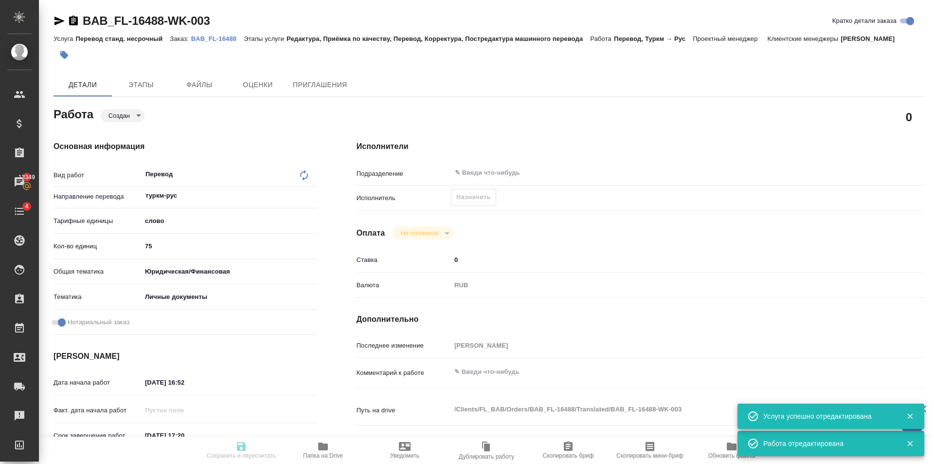
type textarea "x"
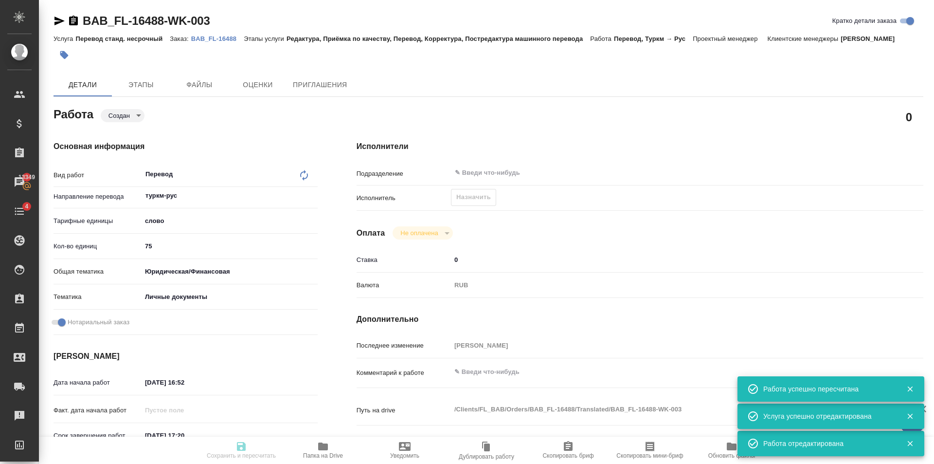
type input "created"
type textarea "Перевод"
type textarea "x"
type input "туркм-рус"
type input "5a8b1489cc6b4906c91bfd90"
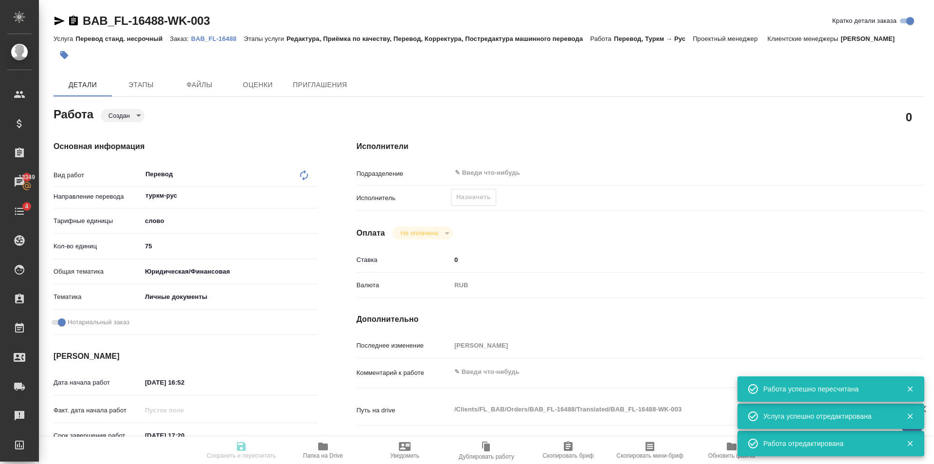
type input "75"
type input "yr-fn"
type input "5a8b8b956a9677013d343cfe"
checkbox input "true"
type input "[DATE] 16:52"
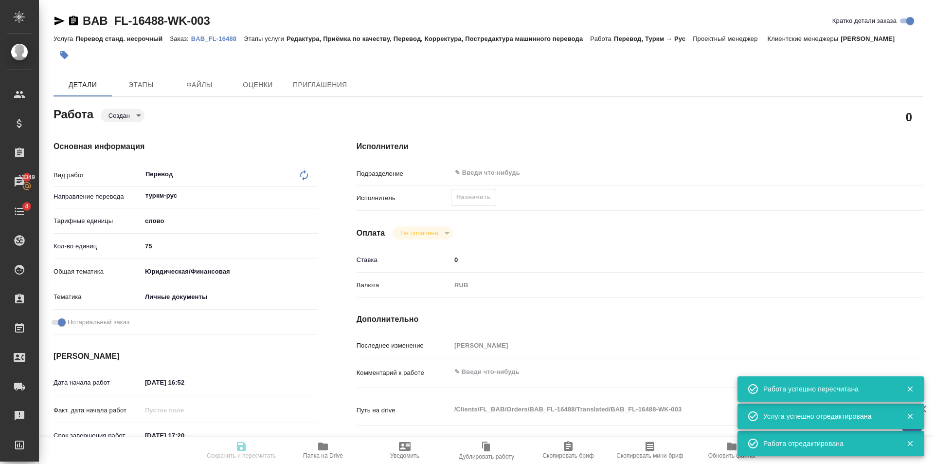
type input "[DATE] 17:20"
type input "notPayed"
type input "0"
type input "RUB"
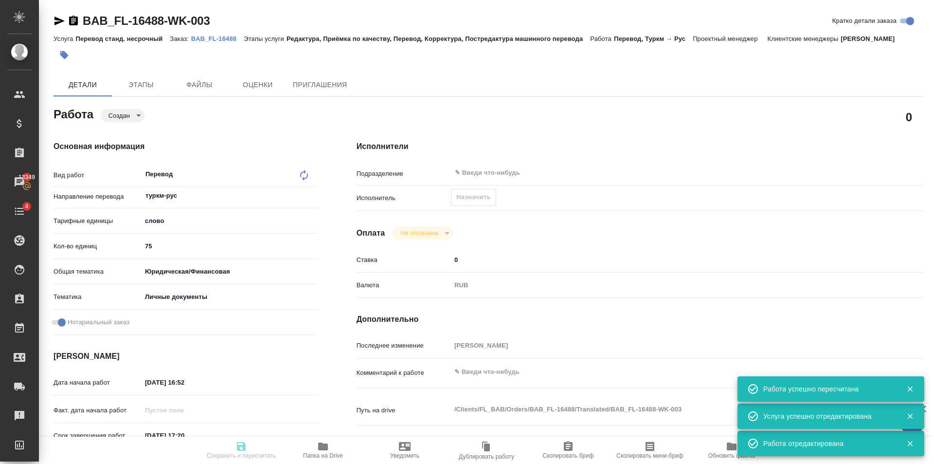
type input "[PERSON_NAME]"
type textarea "x"
type textarea "/Clients/FL_BAB/Orders/BAB_FL-16488/Translated/BAB_FL-16488-WK-003"
type textarea "x"
type input "BAB_FL-16488"
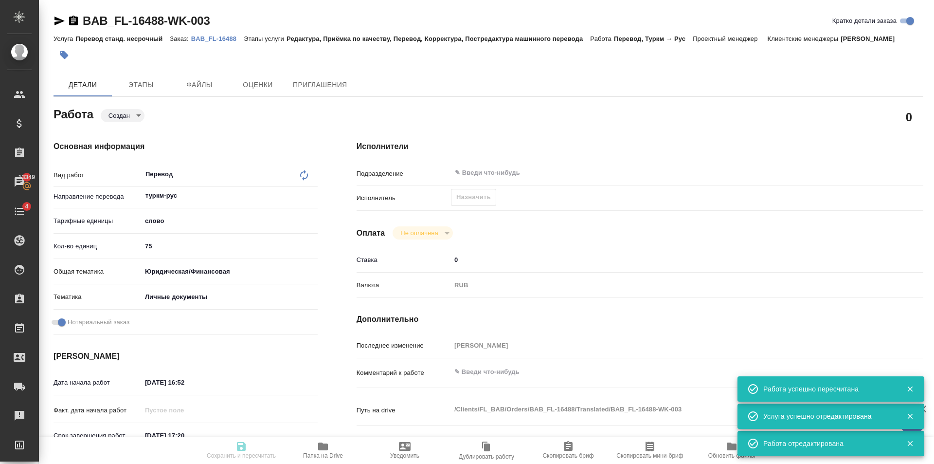
type input "Перевод станд. несрочный"
type input "Редактура, Приёмка по качеству, Перевод, Корректура, Постредактура машинного пе…"
type input "[PERSON_NAME]"
type input "/Clients/FL_BAB/Orders/BAB_FL-16488"
type textarea "x"
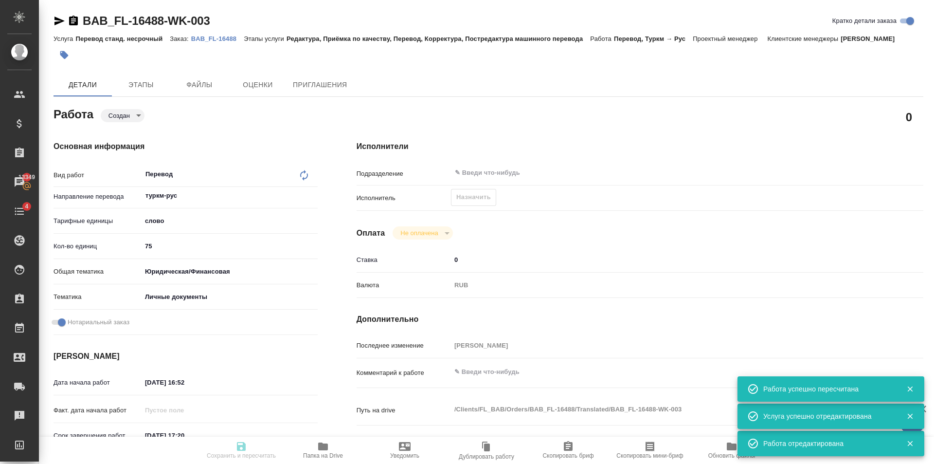
type textarea "x"
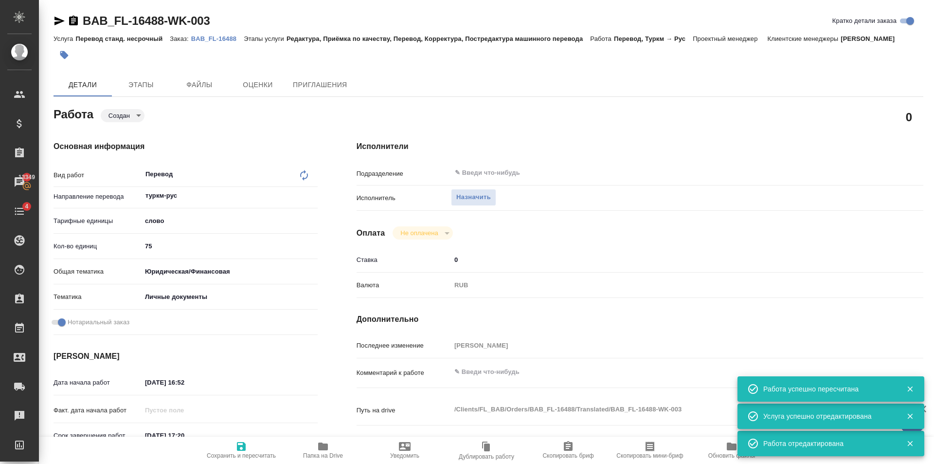
type textarea "x"
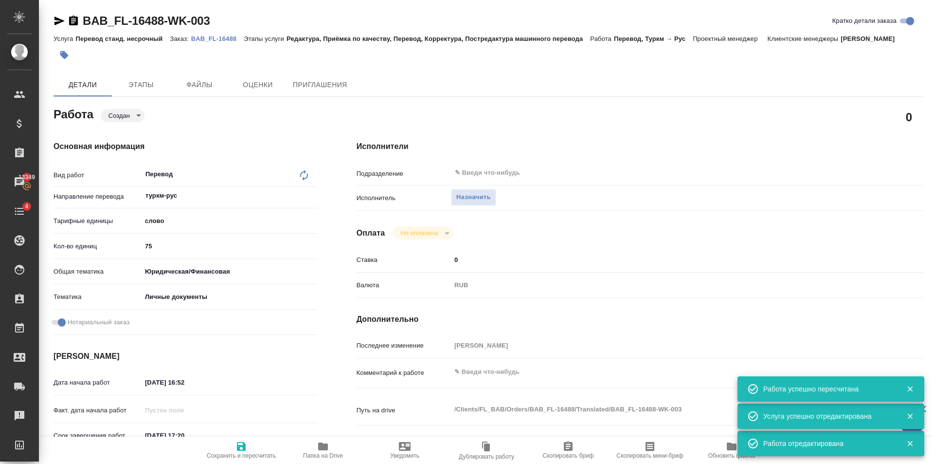
type textarea "x"
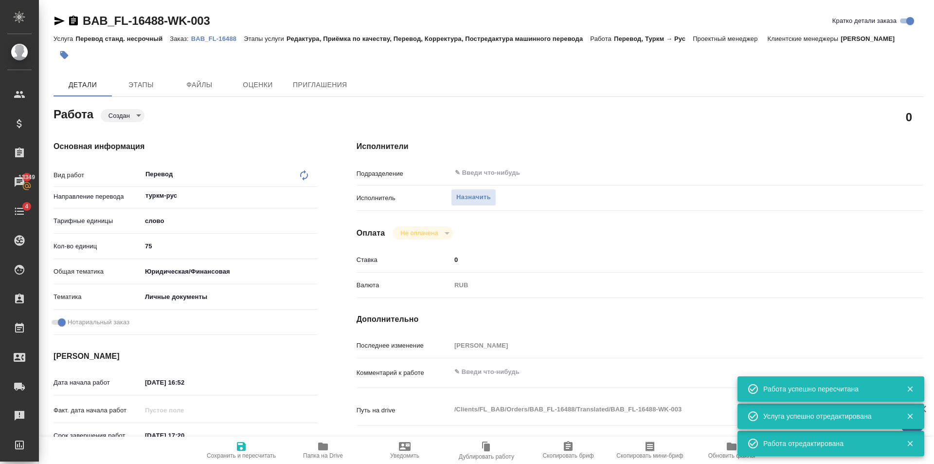
type textarea "x"
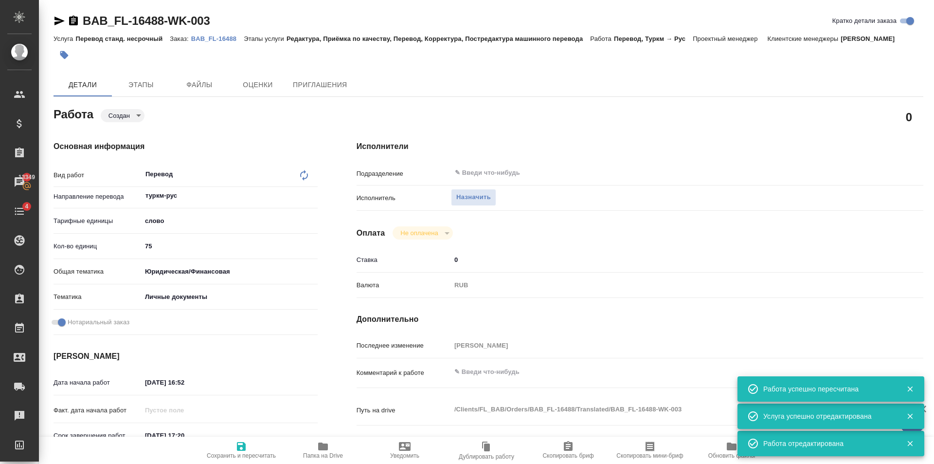
type textarea "x"
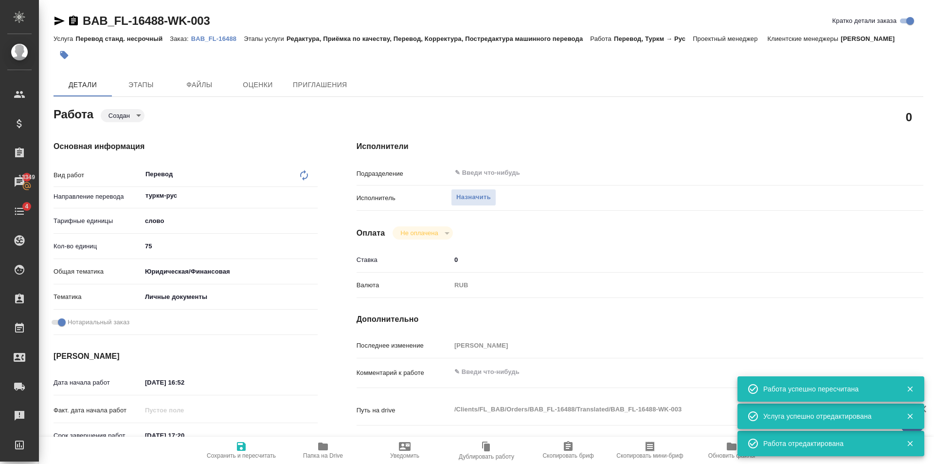
type textarea "x"
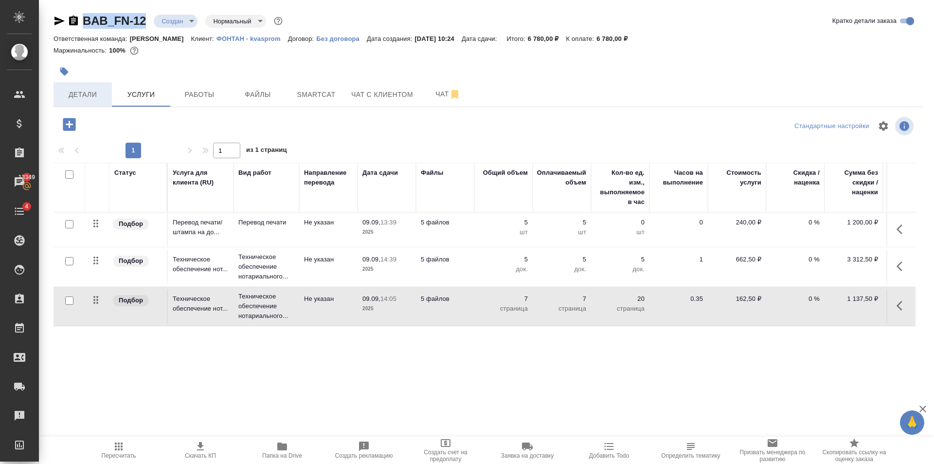
click at [88, 93] on span "Детали" at bounding box center [82, 95] width 47 height 12
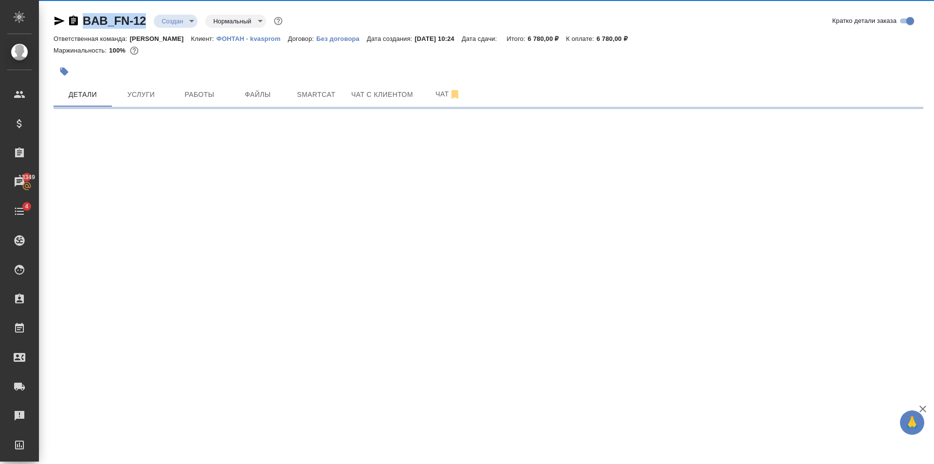
select select "RU"
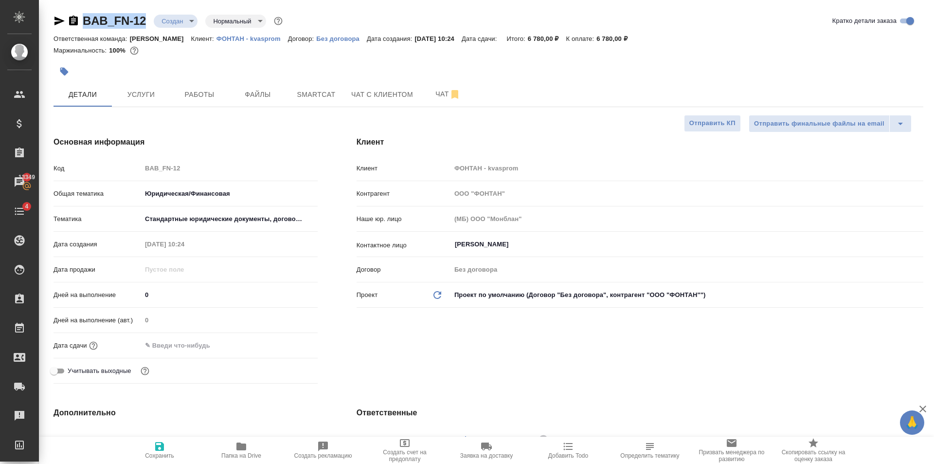
type textarea "x"
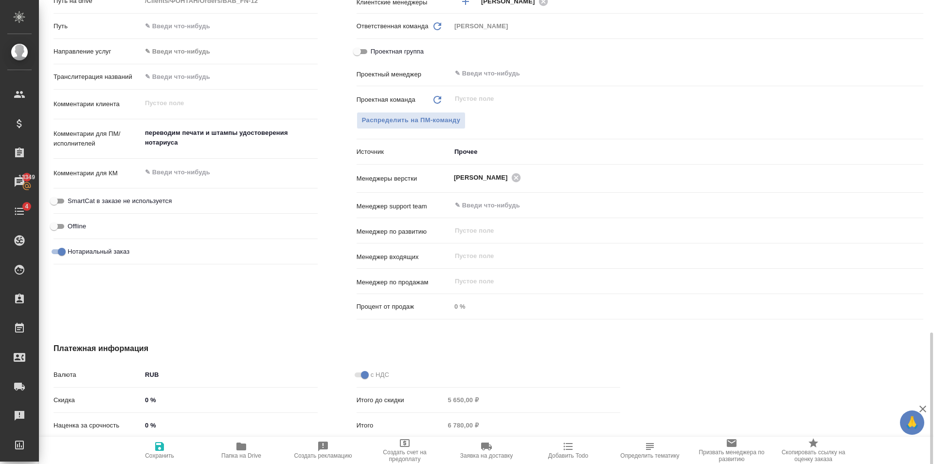
scroll to position [546, 0]
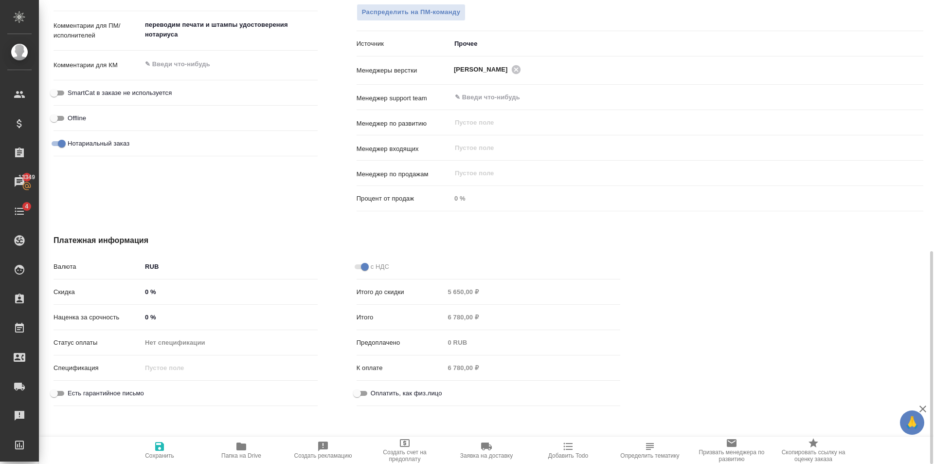
click at [366, 399] on div "Оплатить, как физ.лицо" at bounding box center [489, 392] width 264 height 17
click at [363, 396] on input "Оплатить, как физ.лицо" at bounding box center [357, 393] width 35 height 12
checkbox input "true"
type textarea "x"
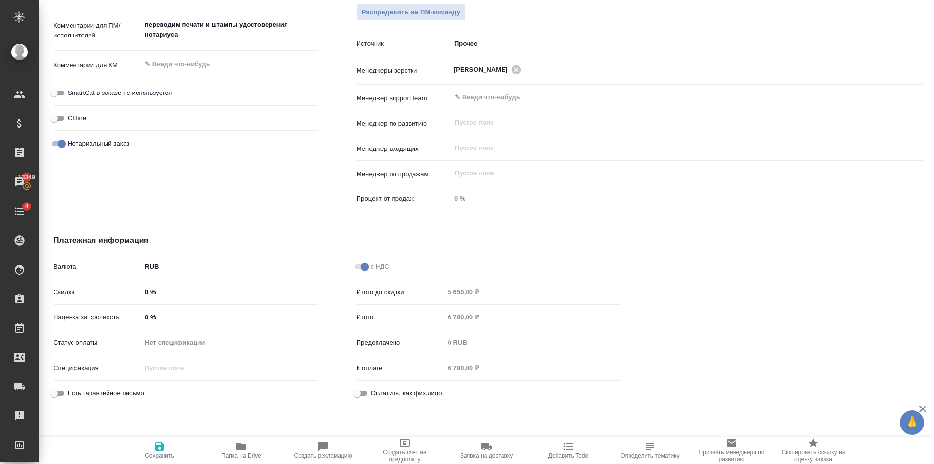
type textarea "x"
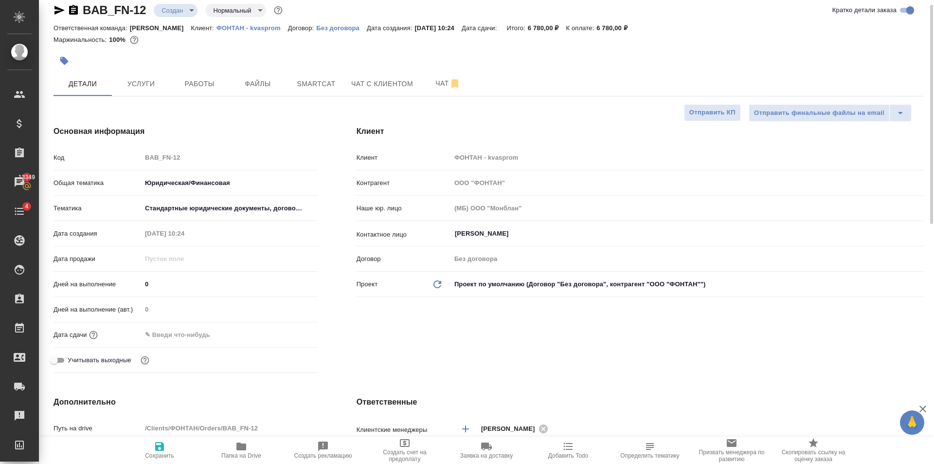
scroll to position [0, 0]
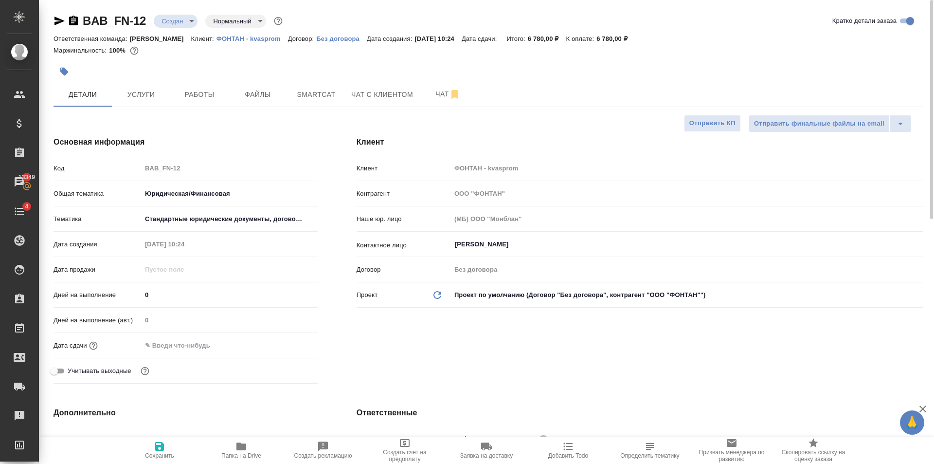
click at [164, 443] on icon "button" at bounding box center [160, 446] width 12 height 12
type textarea "x"
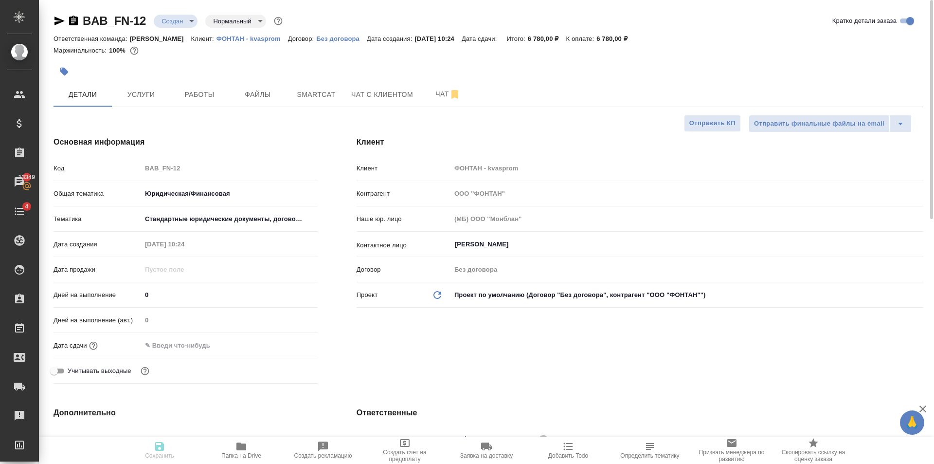
type textarea "x"
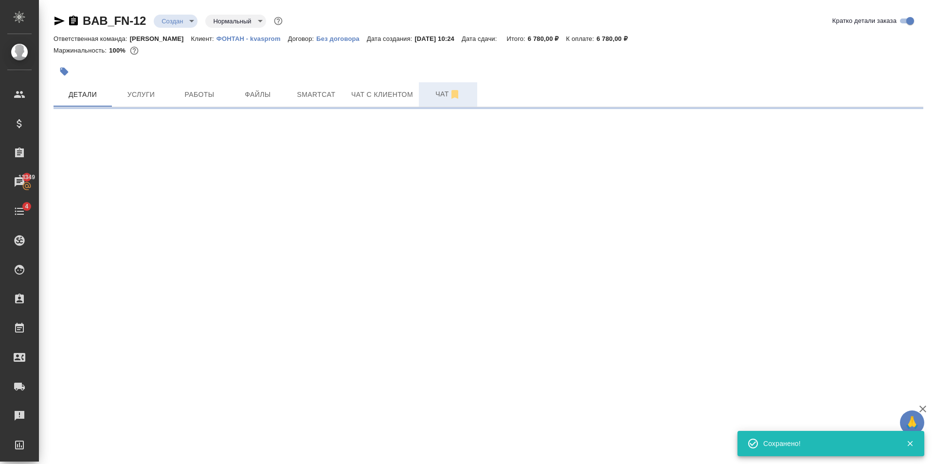
select select "RU"
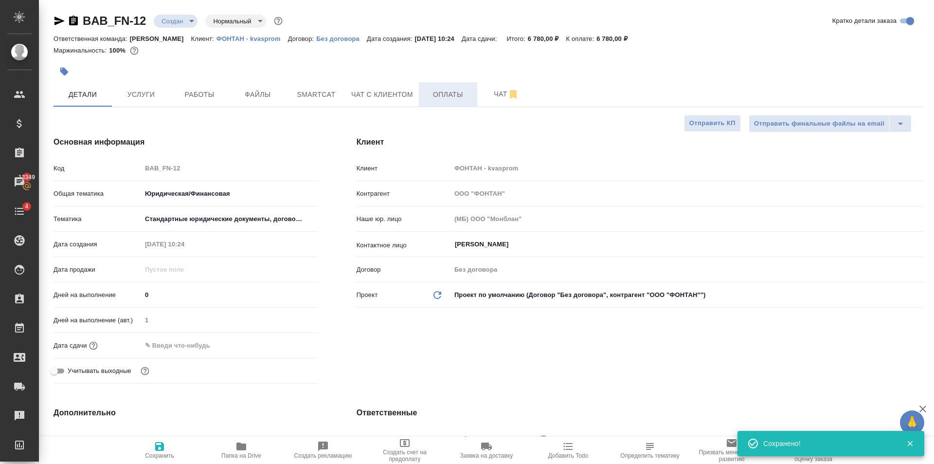
type textarea "x"
click at [436, 95] on span "Оплаты" at bounding box center [448, 95] width 47 height 12
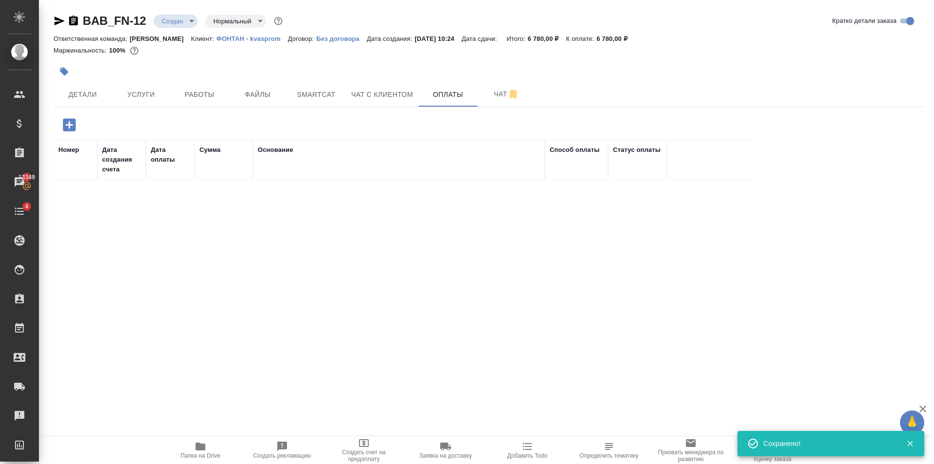
click at [74, 129] on icon "button" at bounding box center [69, 124] width 13 height 13
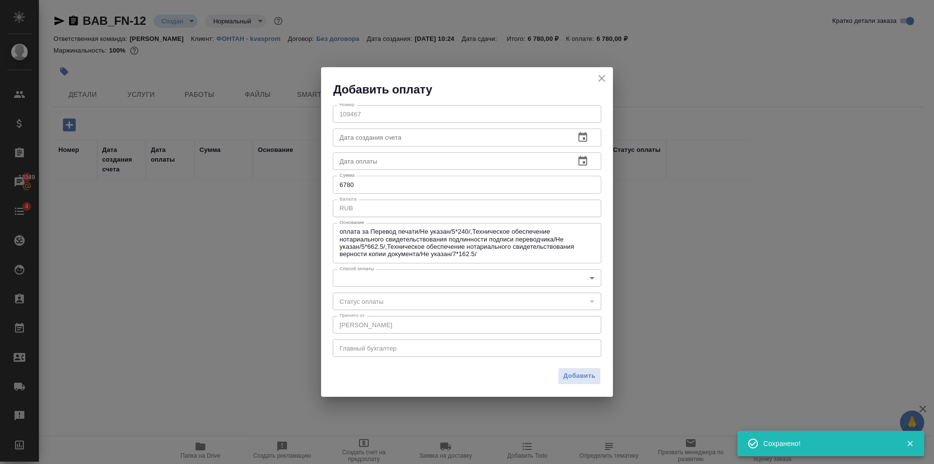
click at [464, 280] on body "🙏 .cls-1 fill:#fff; AWATERA [PERSON_NAME] Клиенты Спецификации Заказы 13349 Чат…" at bounding box center [467, 232] width 934 height 464
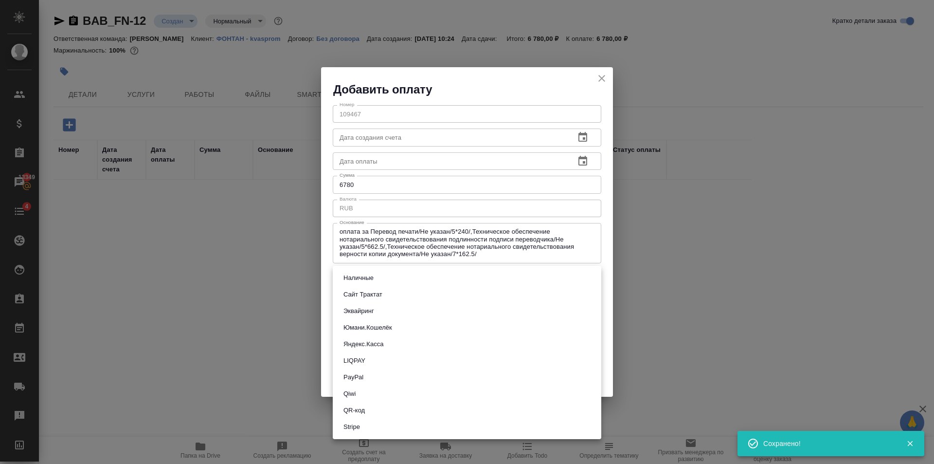
click at [408, 296] on li "Сайт Трактат" at bounding box center [467, 294] width 269 height 17
type input "site-traktat"
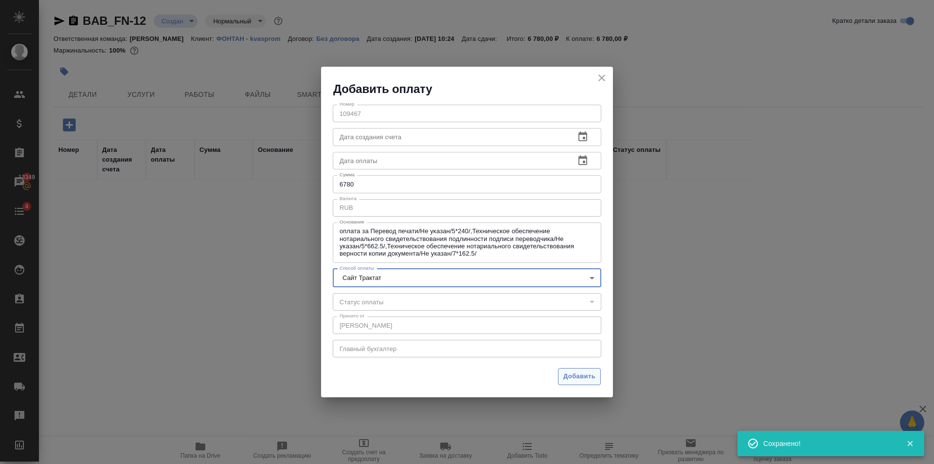
click at [572, 372] on span "Добавить" at bounding box center [579, 376] width 32 height 11
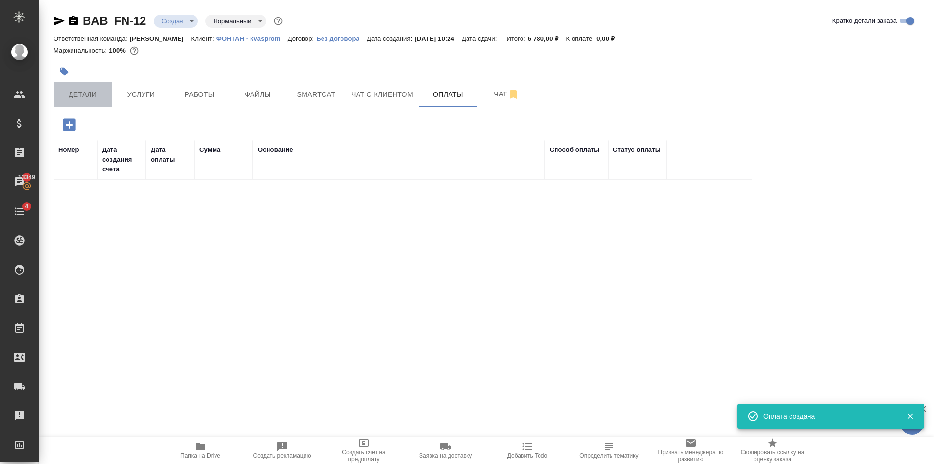
click at [74, 89] on span "Детали" at bounding box center [82, 95] width 47 height 12
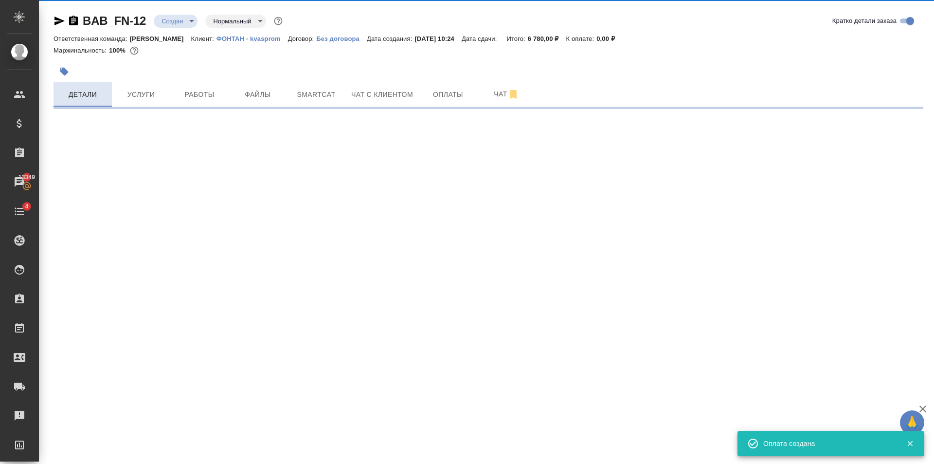
select select "RU"
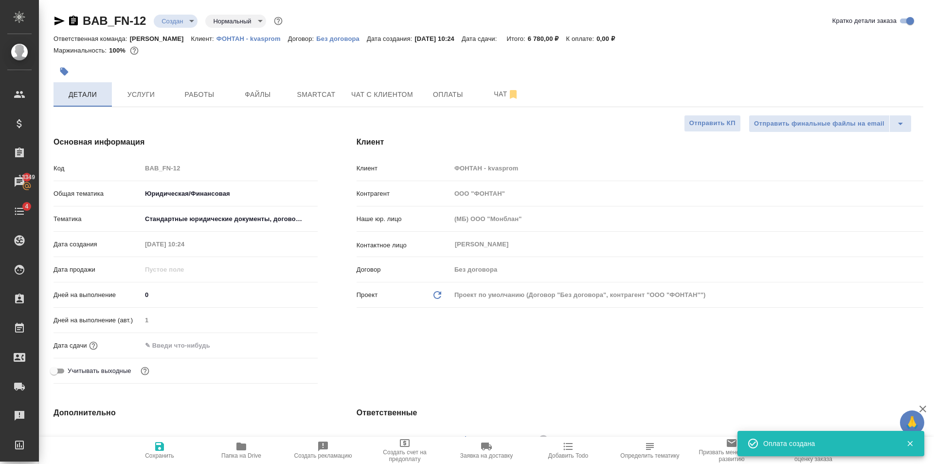
type textarea "x"
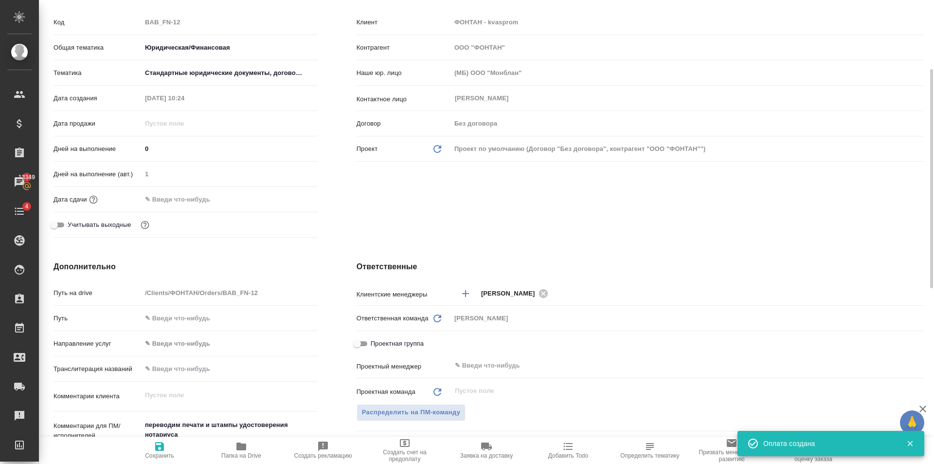
scroll to position [195, 0]
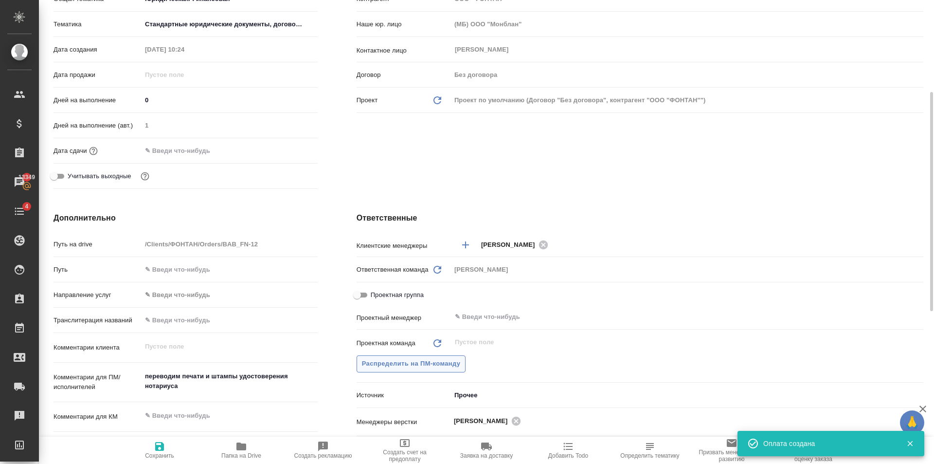
click at [432, 367] on span "Распределить на ПМ-команду" at bounding box center [411, 363] width 99 height 11
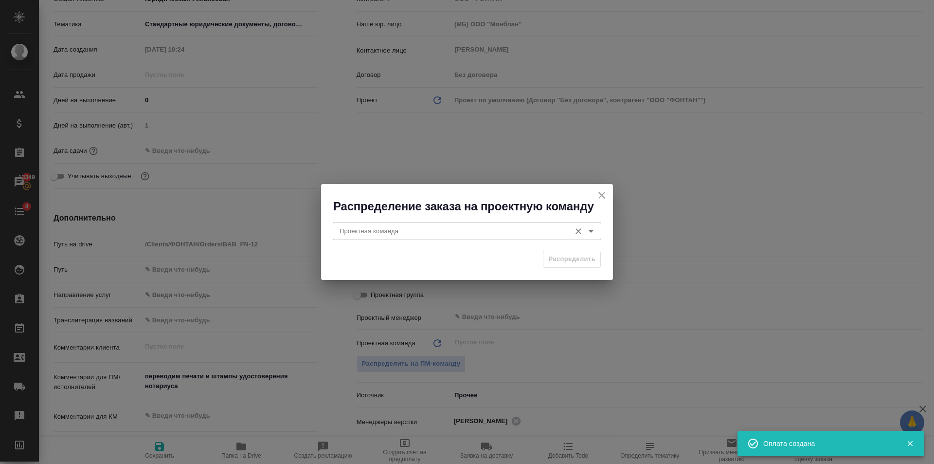
click at [391, 236] on input "Проектная команда" at bounding box center [451, 231] width 230 height 12
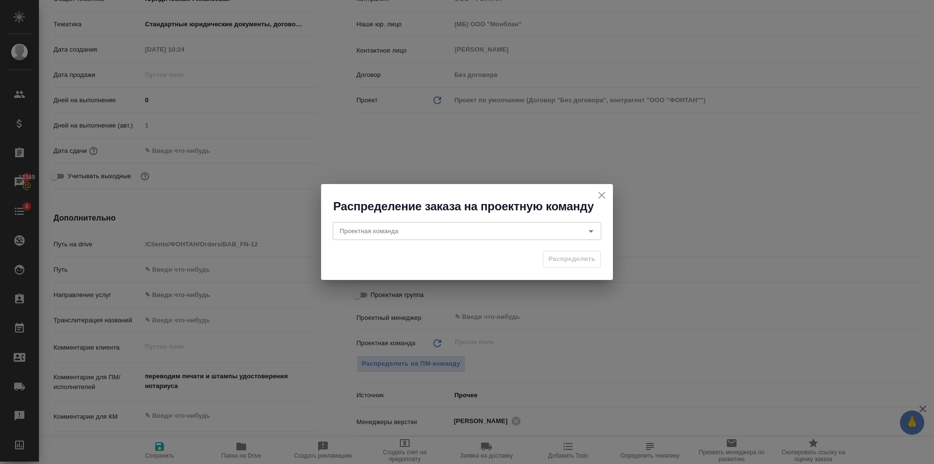
type textarea "x"
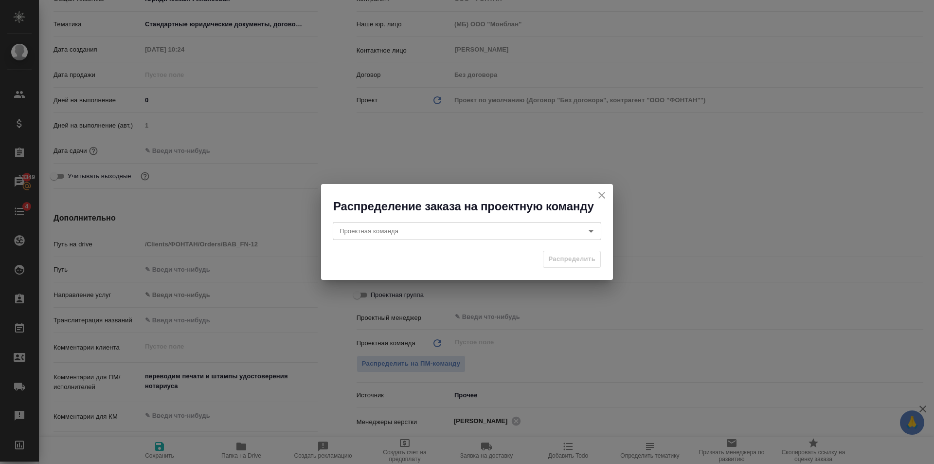
type textarea "x"
click at [601, 193] on icon "close" at bounding box center [602, 195] width 12 height 12
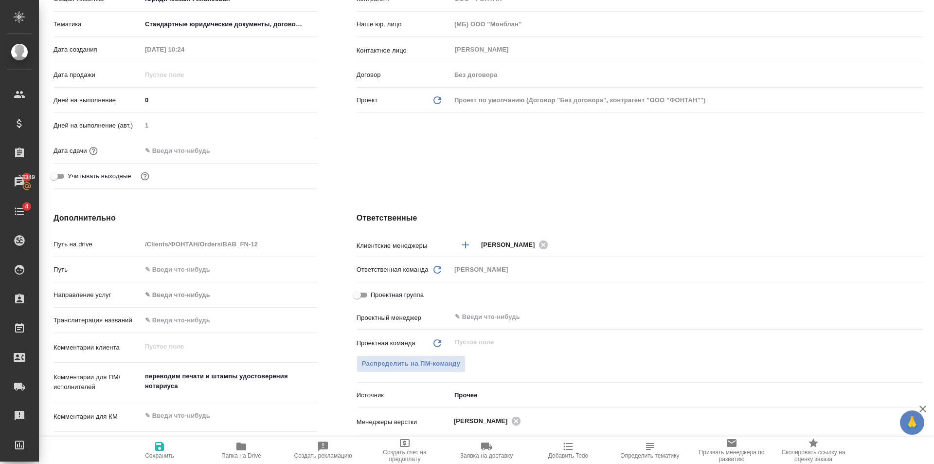
click at [386, 296] on span "Проектная группа" at bounding box center [397, 295] width 53 height 10
click at [375, 296] on input "Проектная группа" at bounding box center [357, 295] width 35 height 12
checkbox input "true"
type textarea "x"
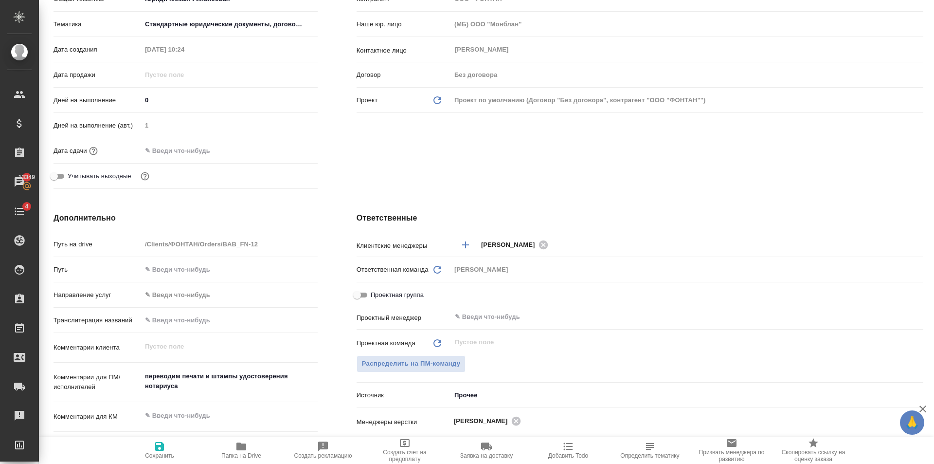
type textarea "x"
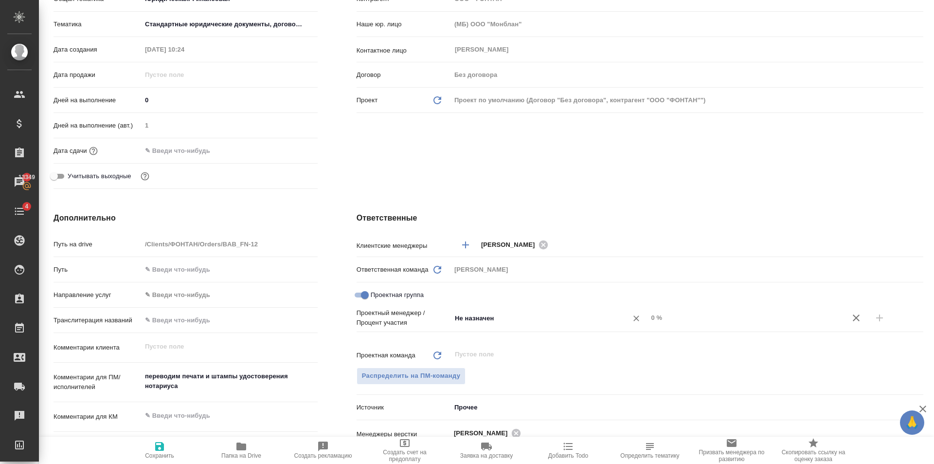
click at [520, 313] on input "Не назначен" at bounding box center [533, 318] width 159 height 12
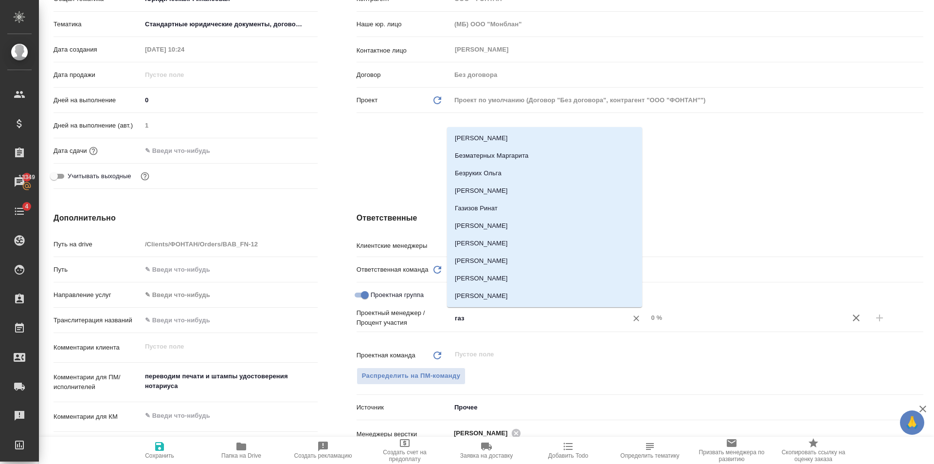
type input "гази"
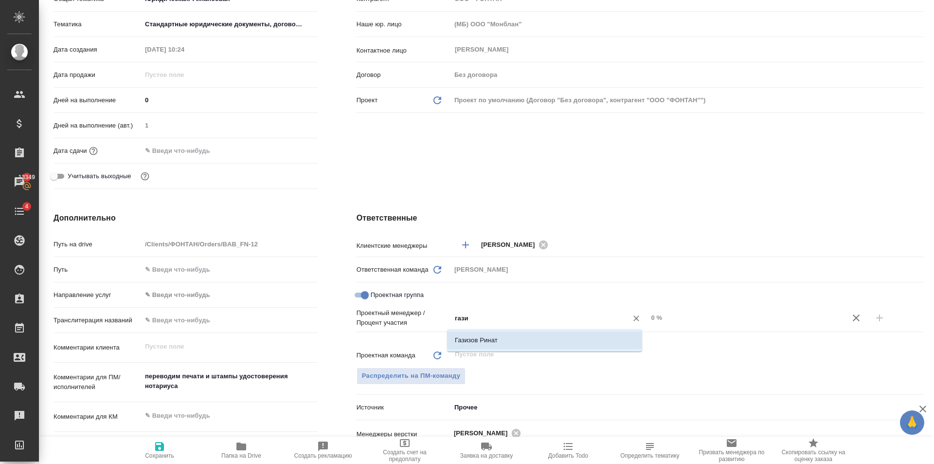
click at [522, 337] on li "Газизов Ринат" at bounding box center [544, 340] width 195 height 18
type textarea "x"
click at [694, 324] on input "0 %" at bounding box center [746, 317] width 196 height 14
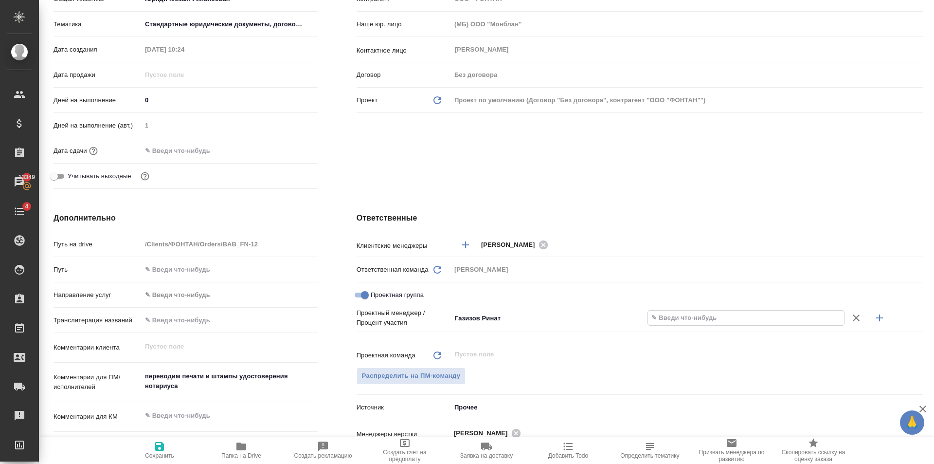
type textarea "x"
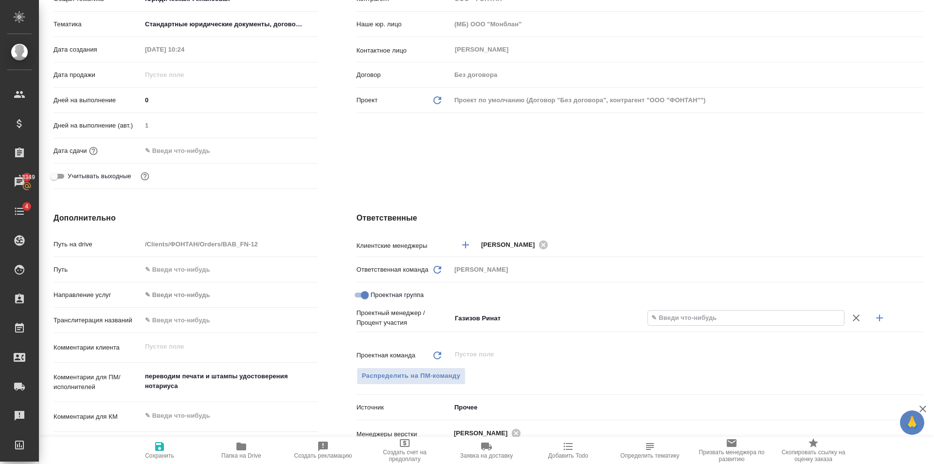
type textarea "x"
type input "8 %"
type textarea "x"
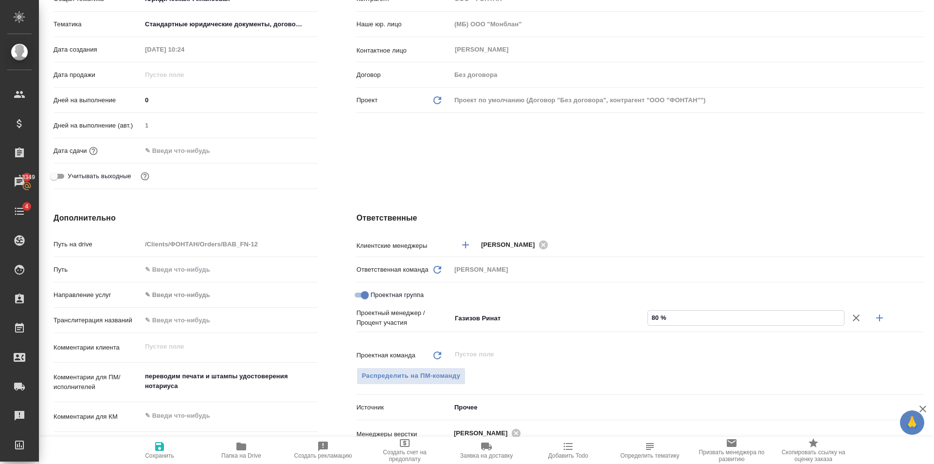
type input "80 %"
click at [850, 312] on icon "button" at bounding box center [856, 318] width 12 height 12
type textarea "x"
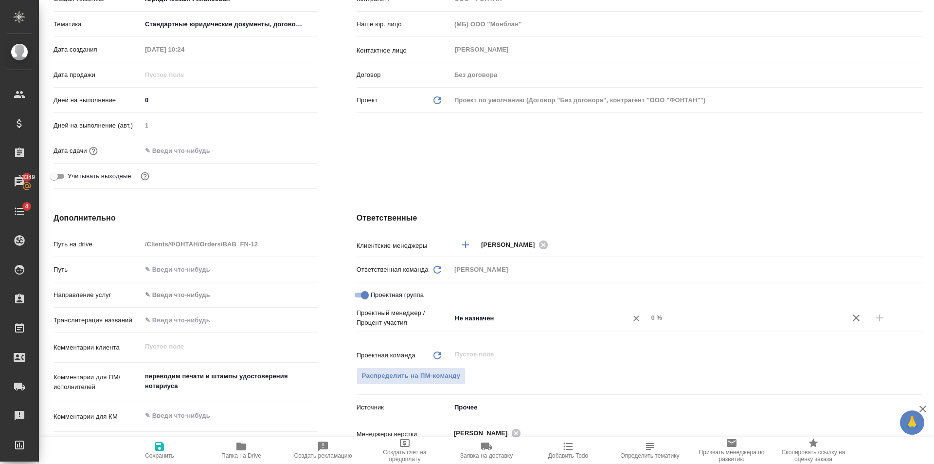
click at [615, 314] on div "Не назначен ​" at bounding box center [549, 318] width 197 height 18
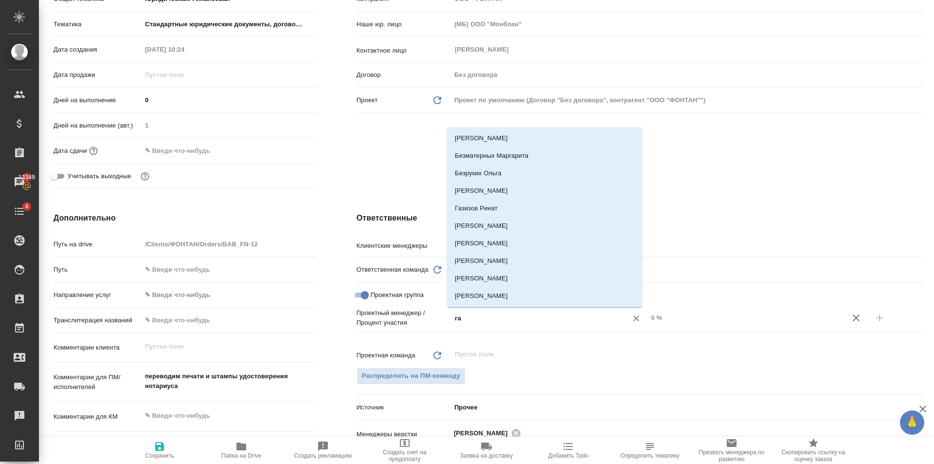
type input "газ"
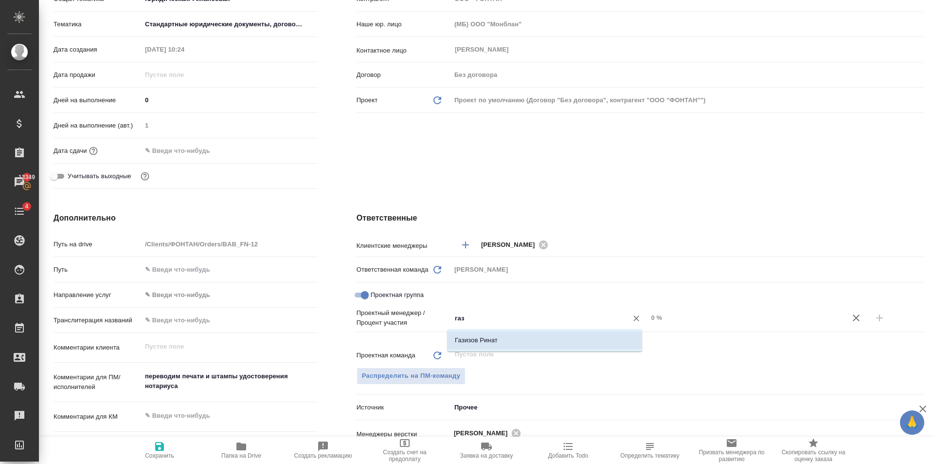
click at [608, 340] on li "Газизов Ринат" at bounding box center [544, 340] width 195 height 18
type textarea "x"
click at [717, 320] on input "0 %" at bounding box center [746, 317] width 197 height 14
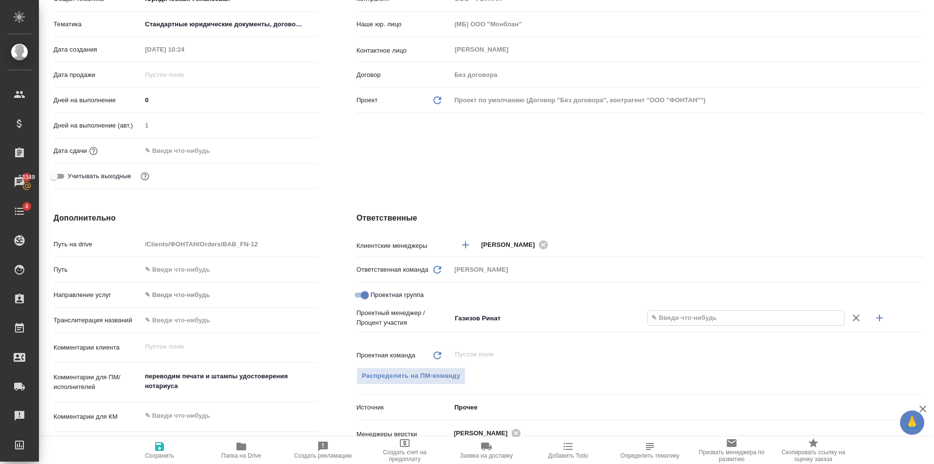
type textarea "x"
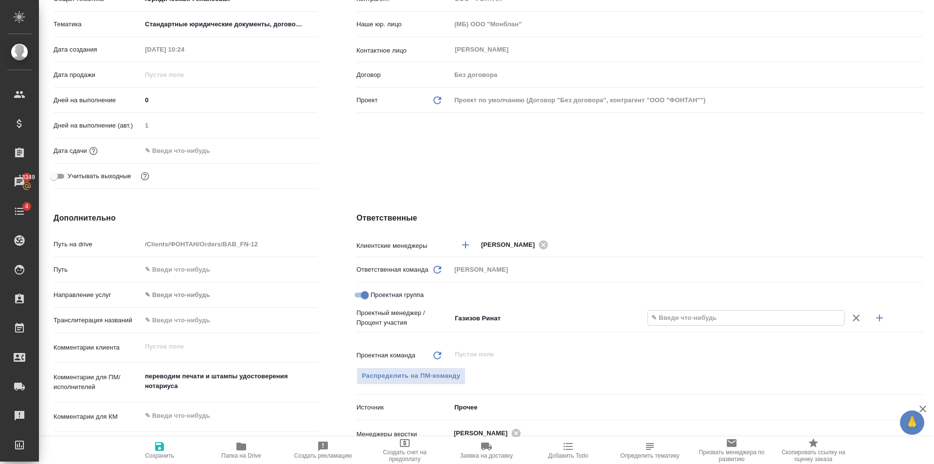
type textarea "x"
type input "8 %"
type textarea "x"
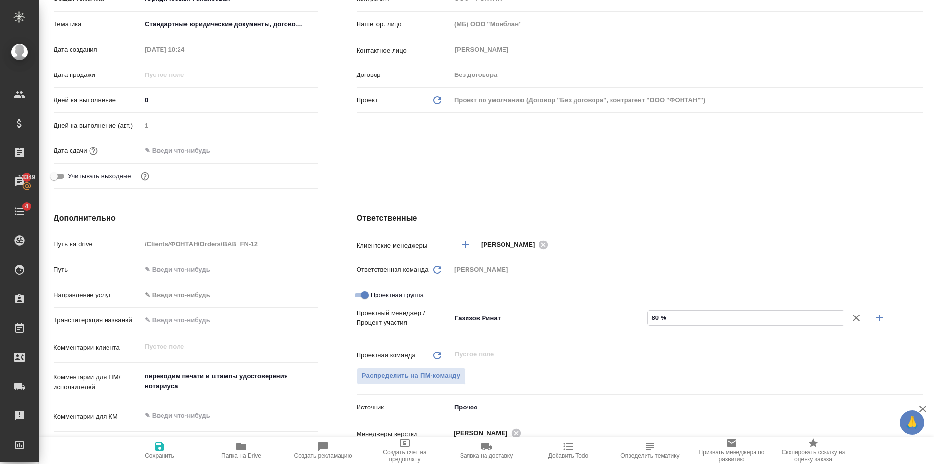
type input "80 %"
click at [874, 318] on icon "button" at bounding box center [880, 318] width 12 height 12
type textarea "x"
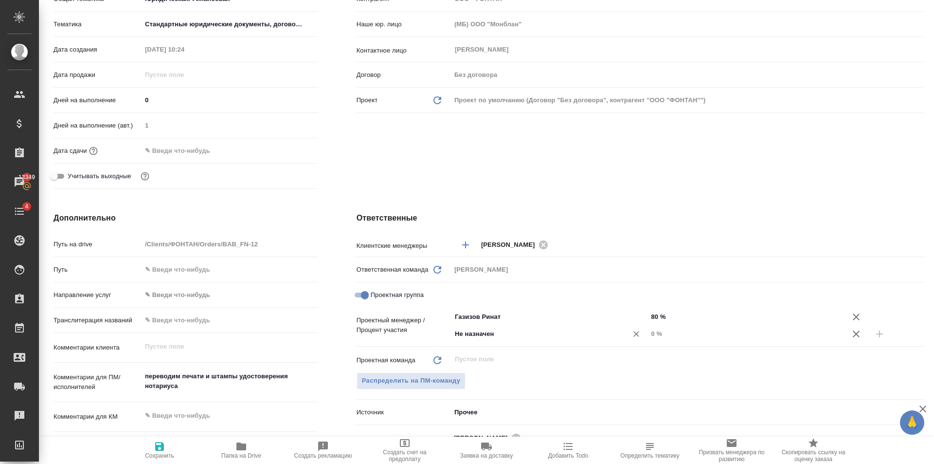
click at [524, 338] on input "Не назначен" at bounding box center [533, 334] width 159 height 12
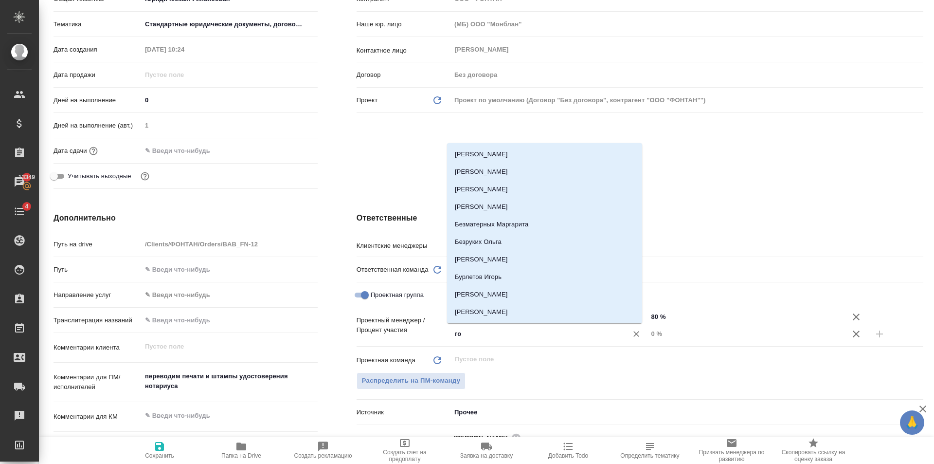
type input "гол"
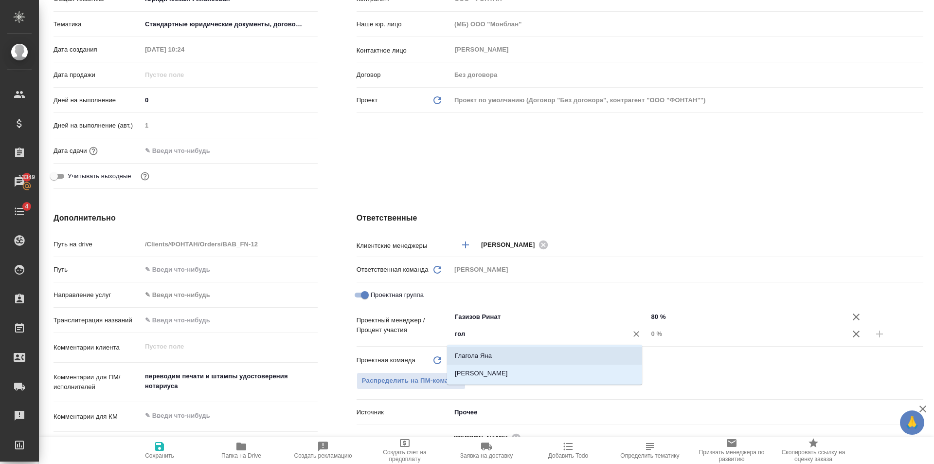
click at [515, 368] on li "[PERSON_NAME]" at bounding box center [544, 373] width 195 height 18
type textarea "x"
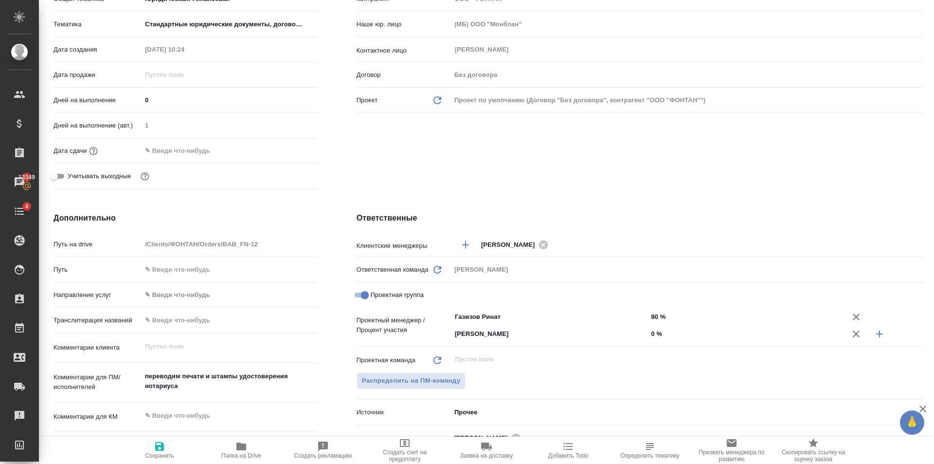
click at [734, 332] on input "0 %" at bounding box center [746, 333] width 197 height 14
type textarea "x"
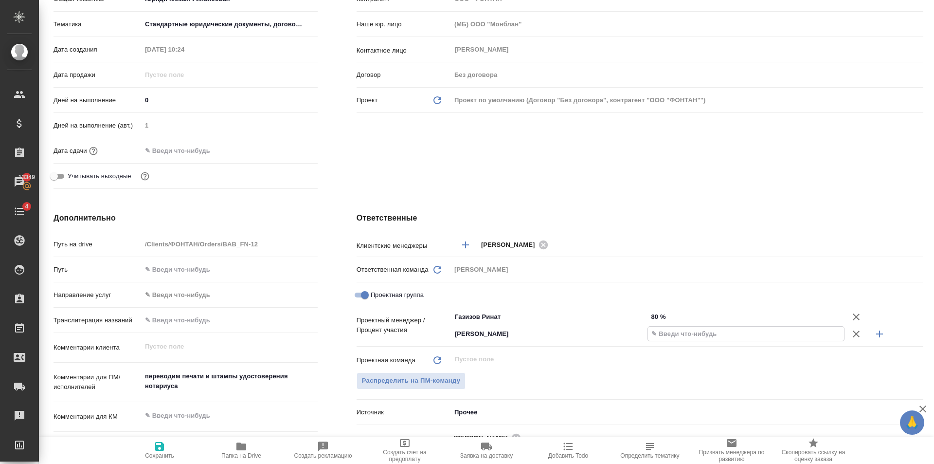
type textarea "x"
type input "20 %"
type textarea "x"
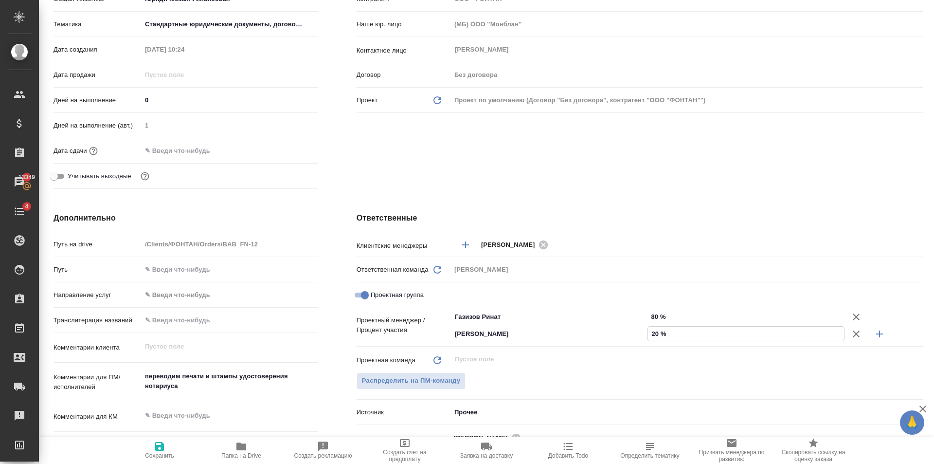
type textarea "x"
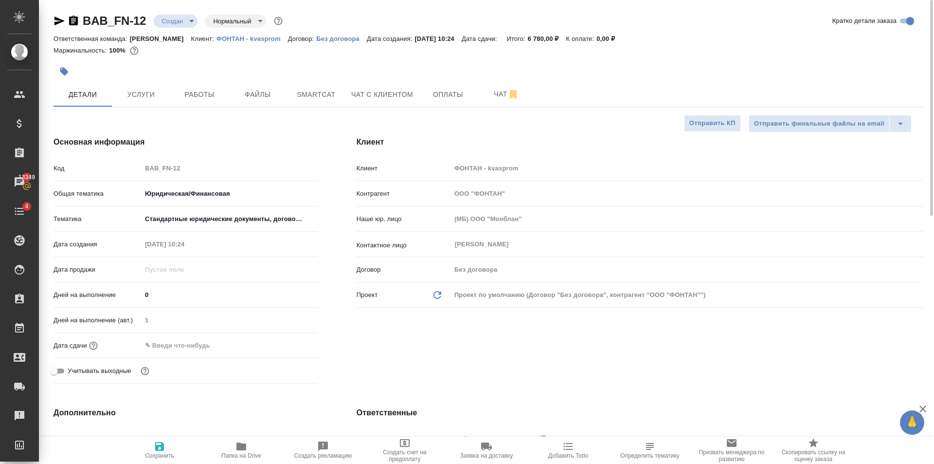
type input "20 %"
click at [161, 448] on icon "button" at bounding box center [159, 446] width 9 height 9
type textarea "x"
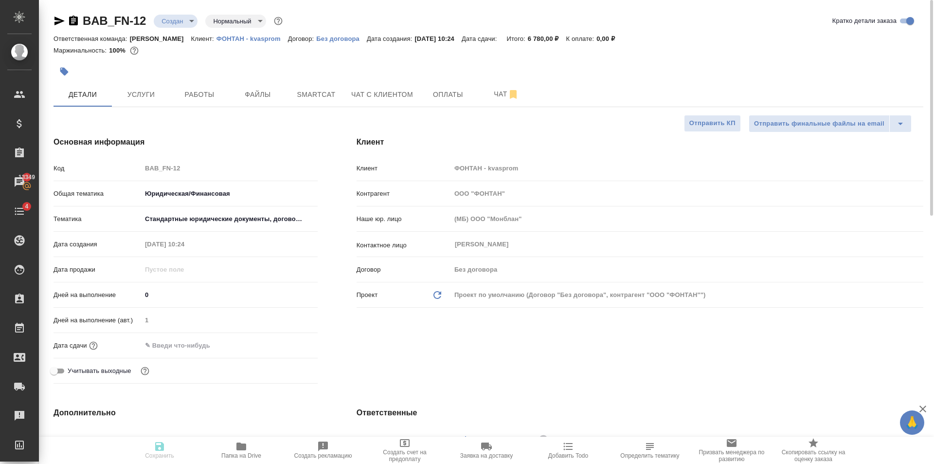
type textarea "x"
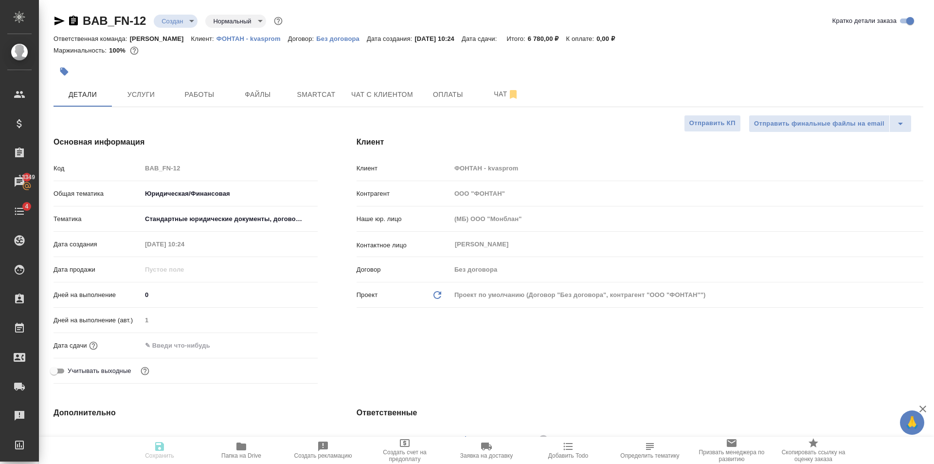
type textarea "x"
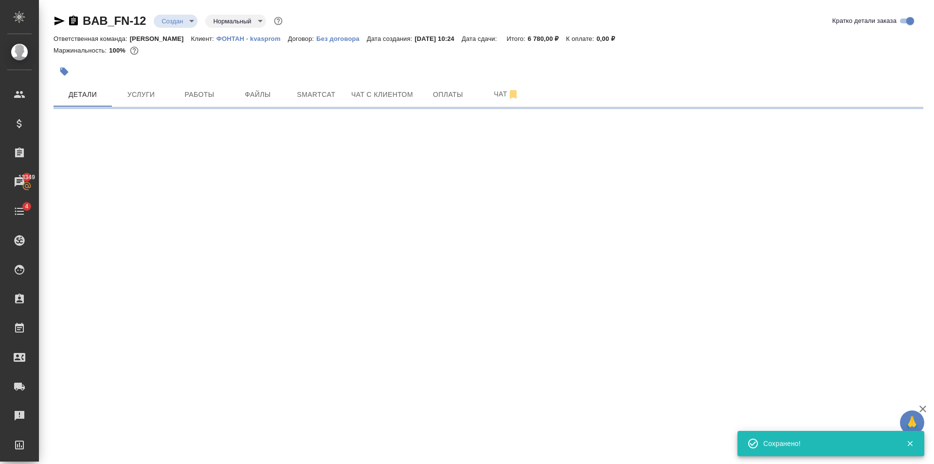
select select "RU"
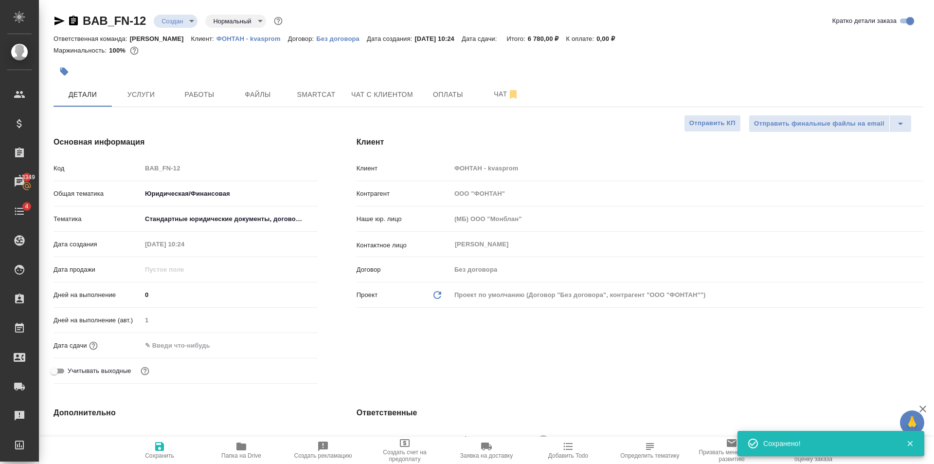
type textarea "x"
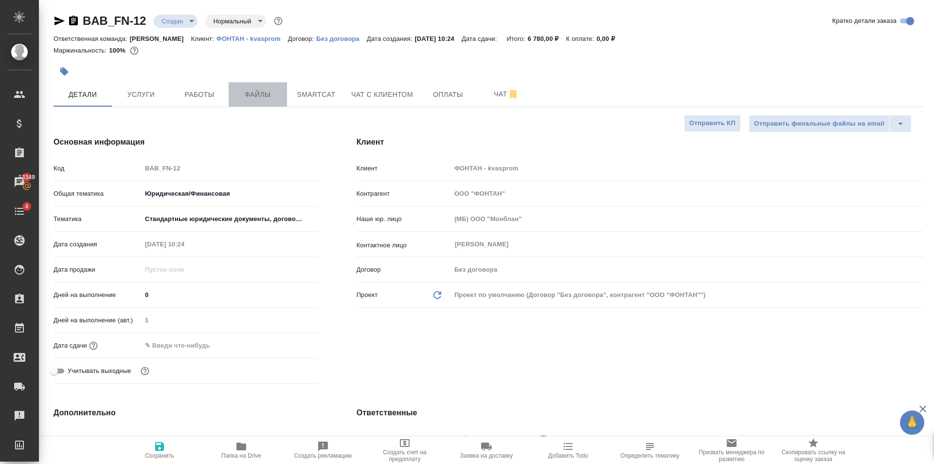
click at [255, 95] on span "Файлы" at bounding box center [258, 95] width 47 height 12
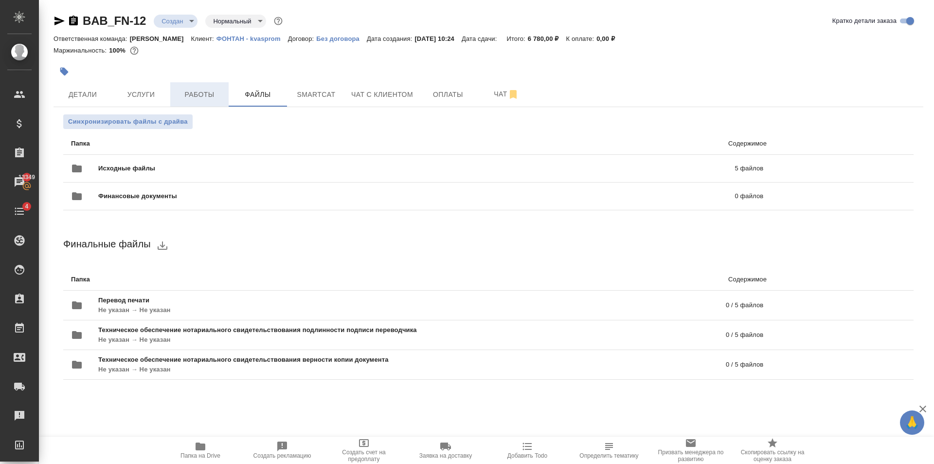
click at [212, 96] on span "Работы" at bounding box center [199, 95] width 47 height 12
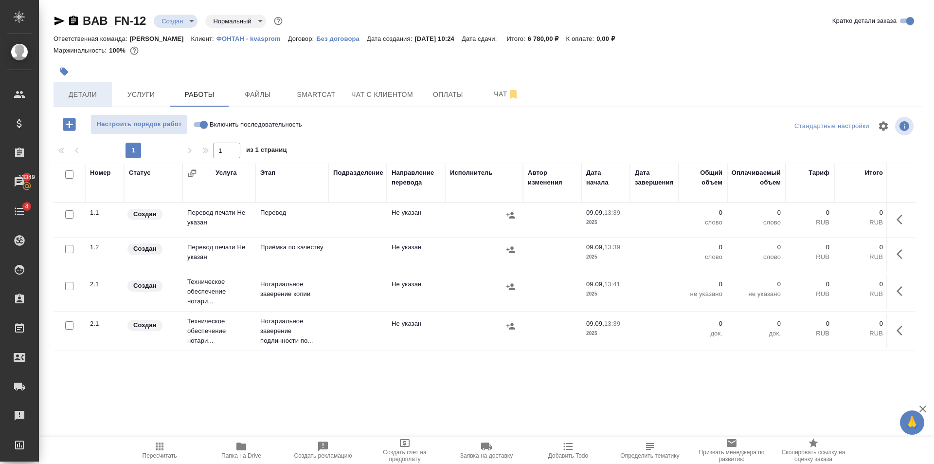
click at [87, 95] on span "Детали" at bounding box center [82, 95] width 47 height 12
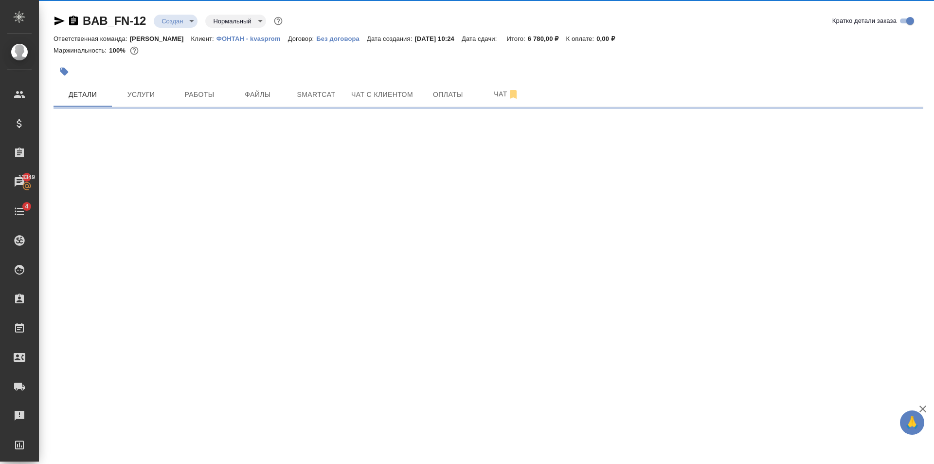
select select "RU"
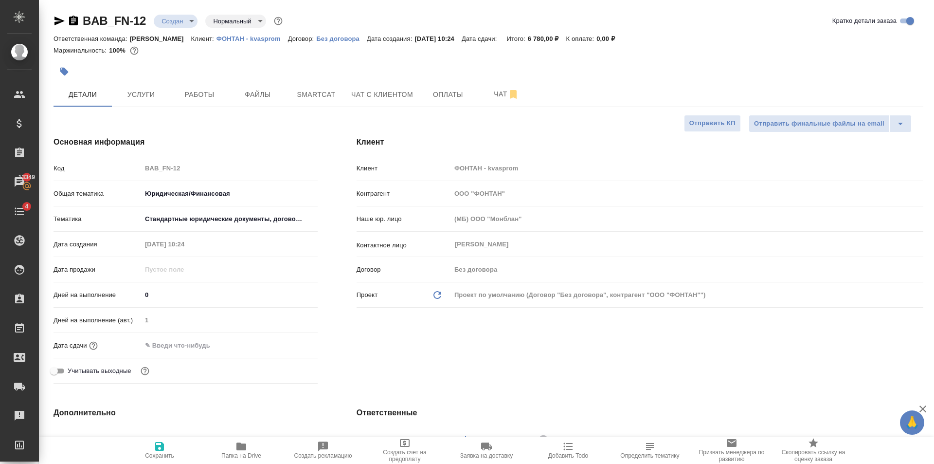
type textarea "x"
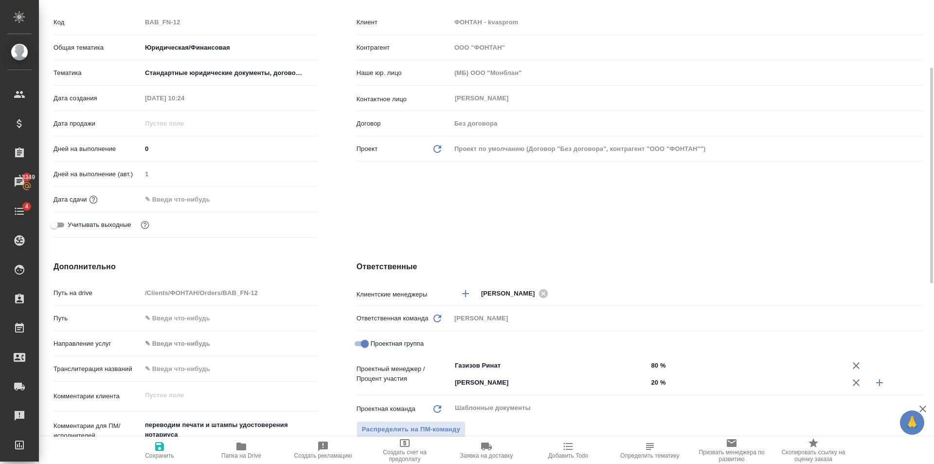
click at [238, 203] on div at bounding box center [230, 199] width 176 height 14
click at [211, 201] on input "text" at bounding box center [184, 199] width 85 height 14
click at [290, 196] on icon "button" at bounding box center [289, 198] width 9 height 10
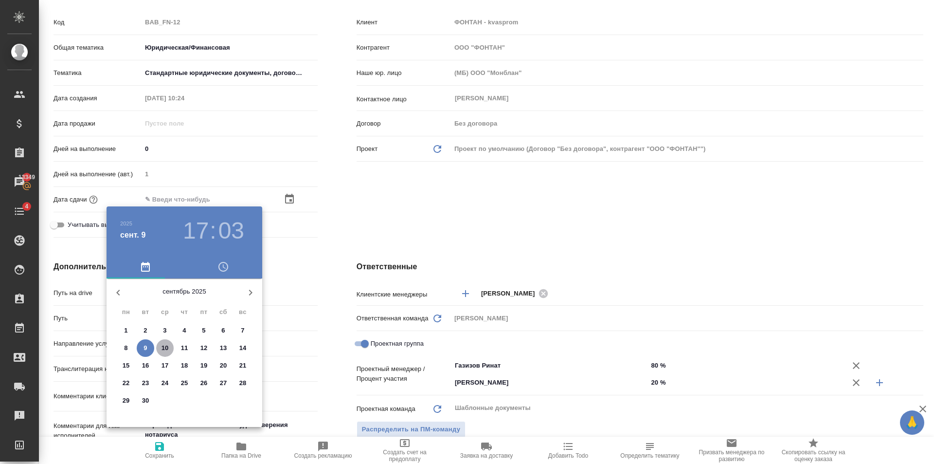
click at [167, 348] on p "10" at bounding box center [165, 348] width 7 height 10
type input "[DATE] 17:03"
type textarea "x"
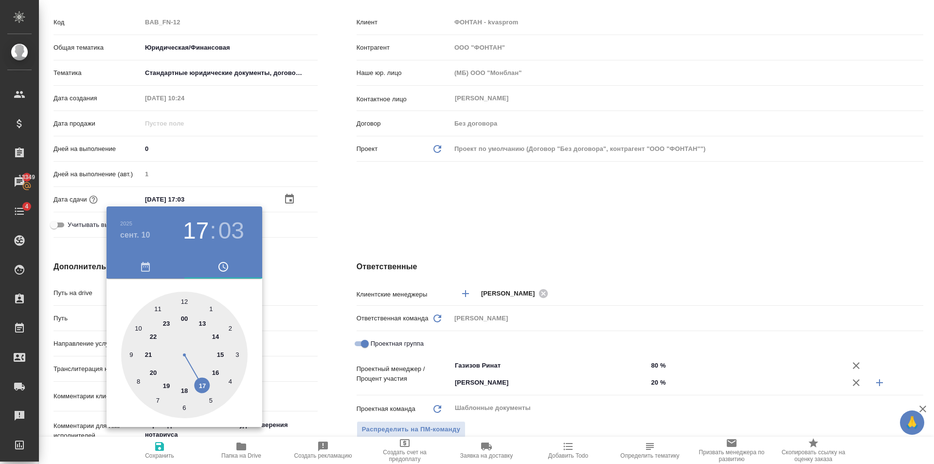
click at [214, 374] on div at bounding box center [184, 354] width 126 height 126
type input "[DATE] 16:03"
type textarea "x"
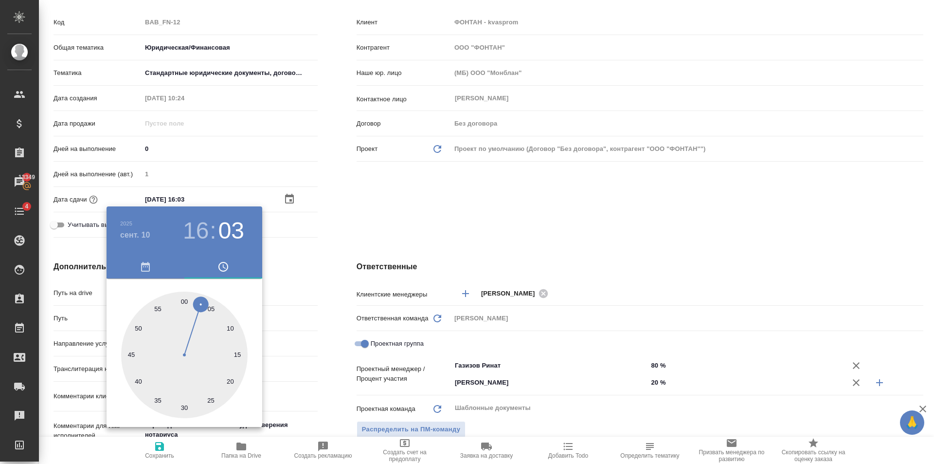
drag, startPoint x: 187, startPoint y: 410, endPoint x: 185, endPoint y: 406, distance: 5.0
click at [187, 410] on div at bounding box center [184, 354] width 126 height 126
type input "[DATE] 16:30"
type textarea "x"
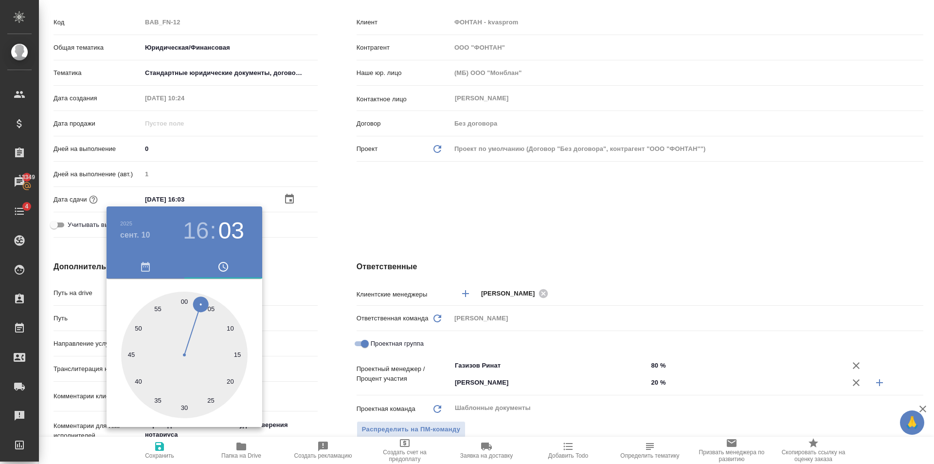
type textarea "x"
click at [184, 303] on div at bounding box center [184, 354] width 126 height 126
type input "[DATE] 16:00"
type textarea "x"
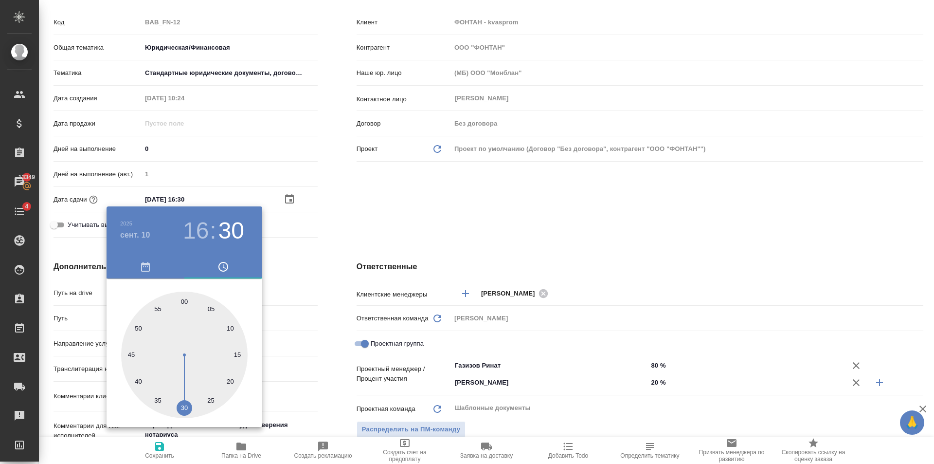
type textarea "x"
click at [355, 229] on div at bounding box center [467, 232] width 934 height 464
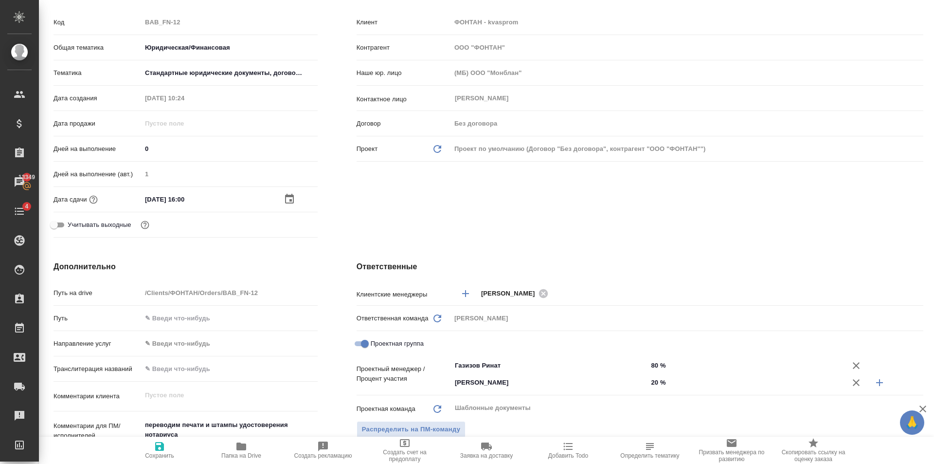
click at [164, 446] on icon "button" at bounding box center [159, 446] width 9 height 9
type textarea "x"
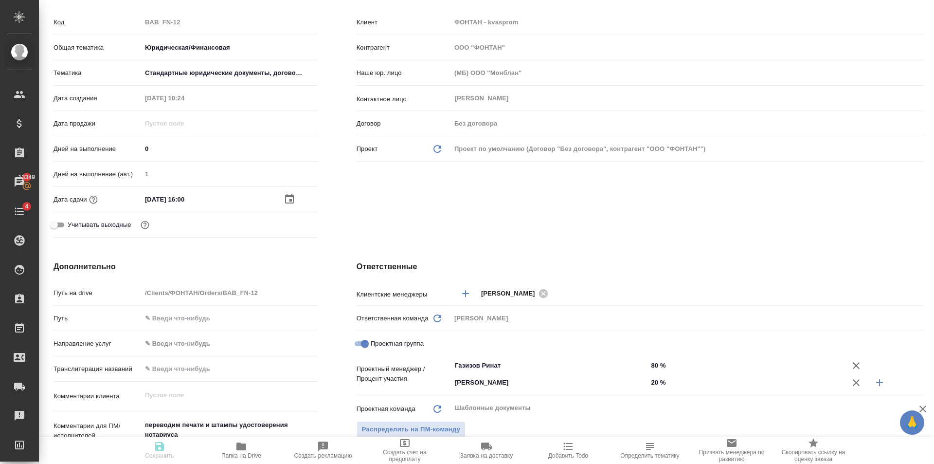
type textarea "x"
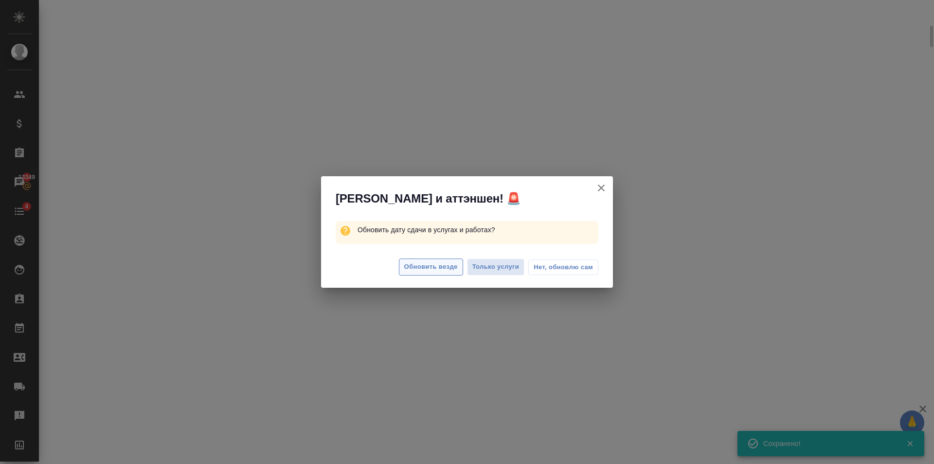
select select "RU"
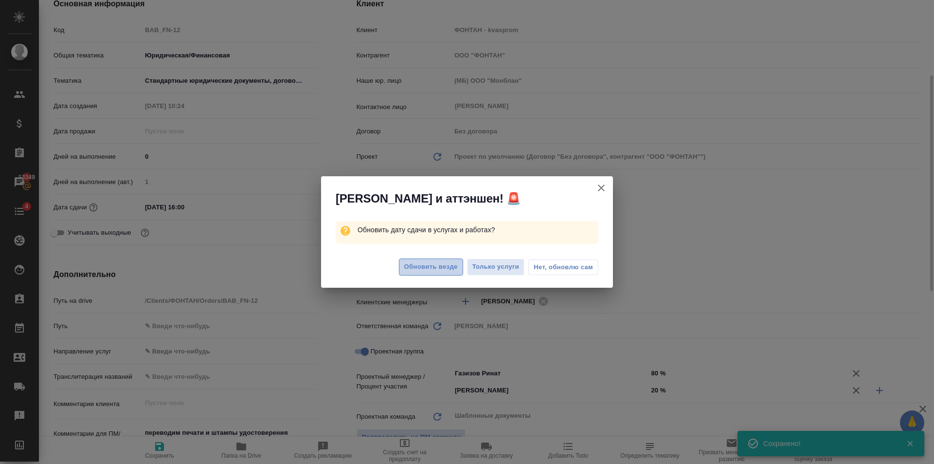
click at [432, 269] on span "Обновить везде" at bounding box center [431, 266] width 54 height 11
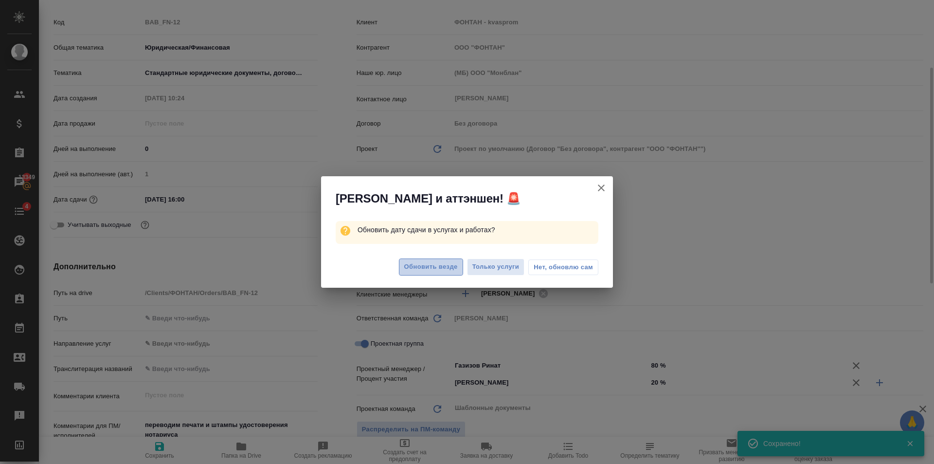
type textarea "x"
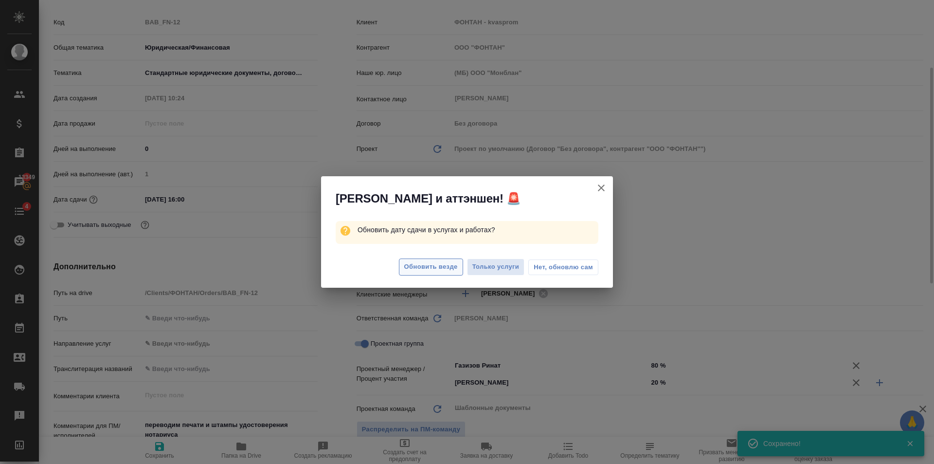
type textarea "x"
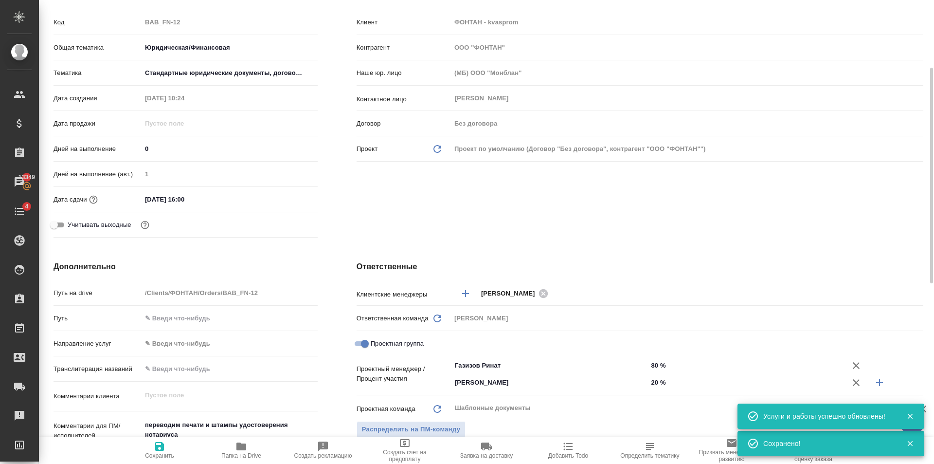
scroll to position [0, 0]
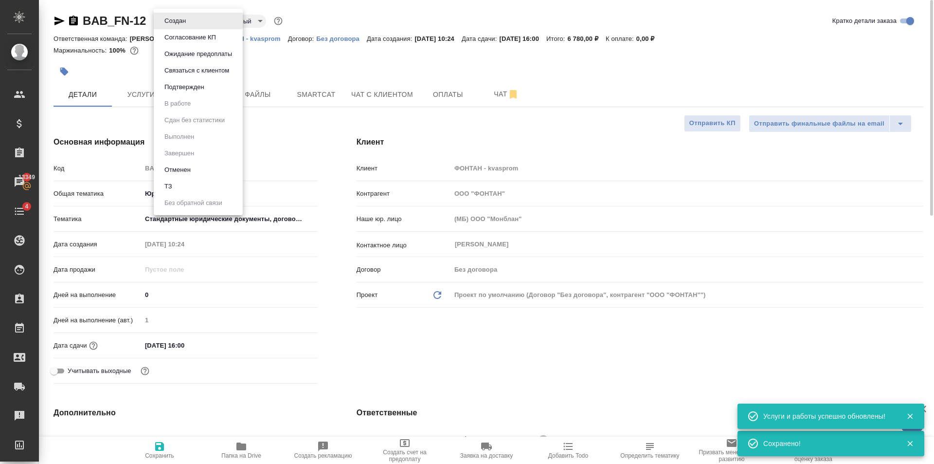
click at [181, 18] on body "🙏 .cls-1 fill:#fff; AWATERA [PERSON_NAME] Клиенты Спецификации Заказы 13349 Чат…" at bounding box center [467, 232] width 934 height 464
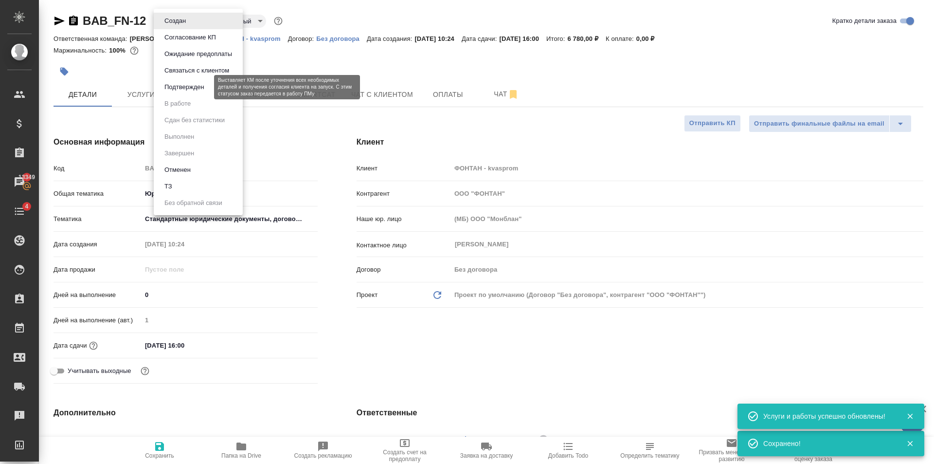
click at [186, 87] on button "Подтвержден" at bounding box center [185, 87] width 46 height 11
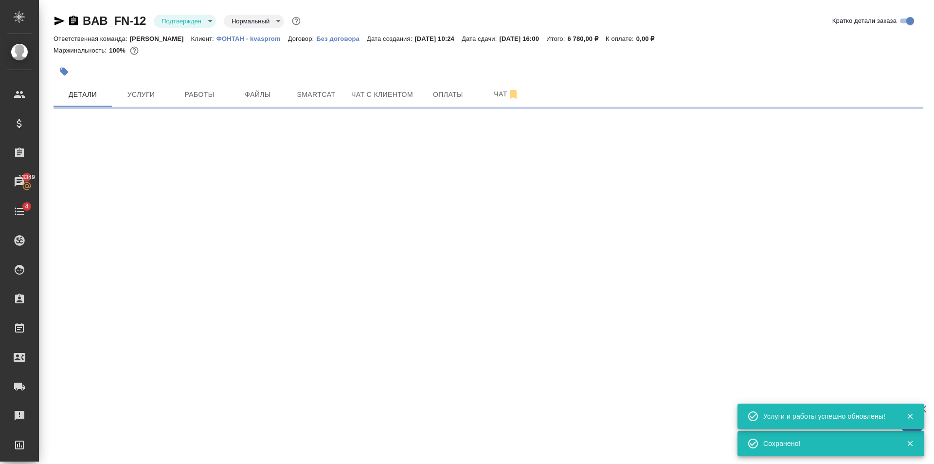
select select "RU"
